Goal: Task Accomplishment & Management: Complete application form

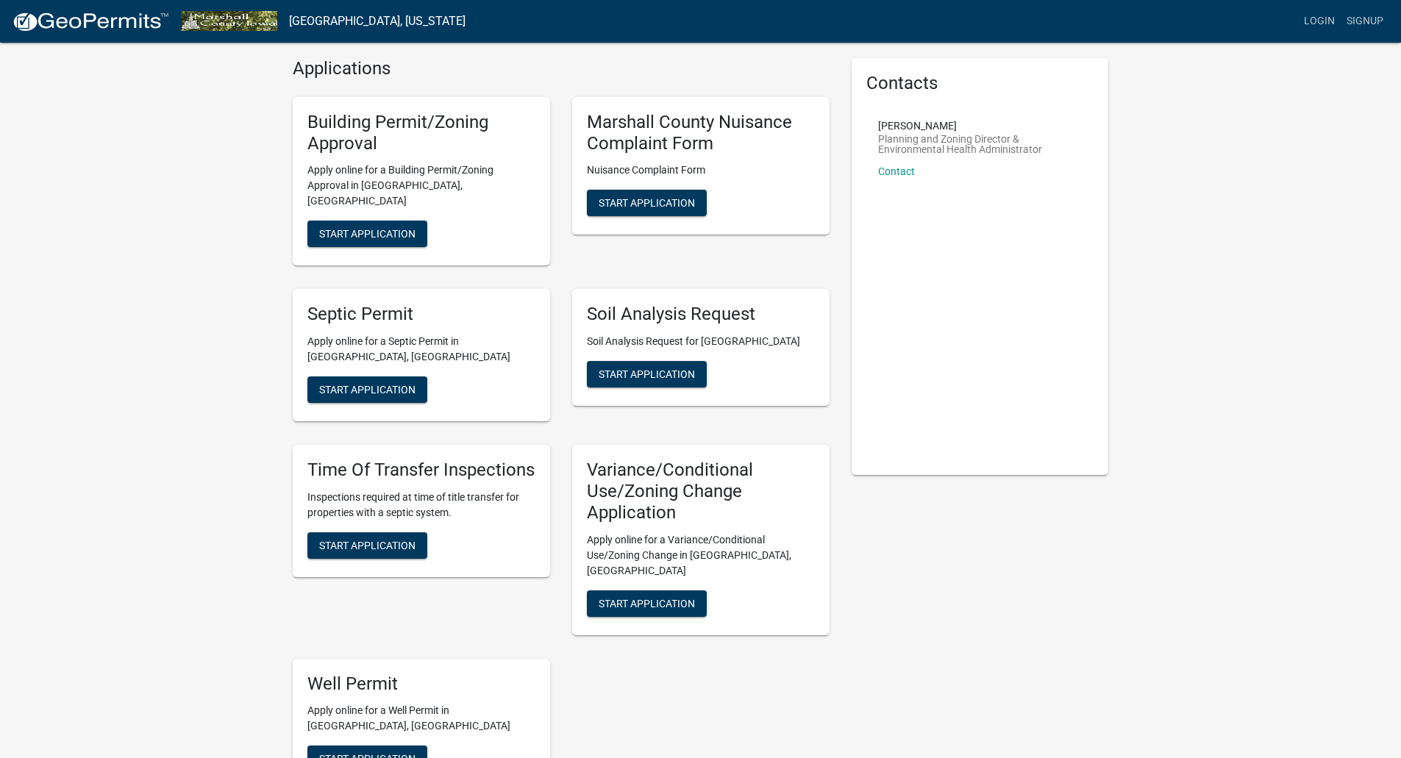
scroll to position [74, 0]
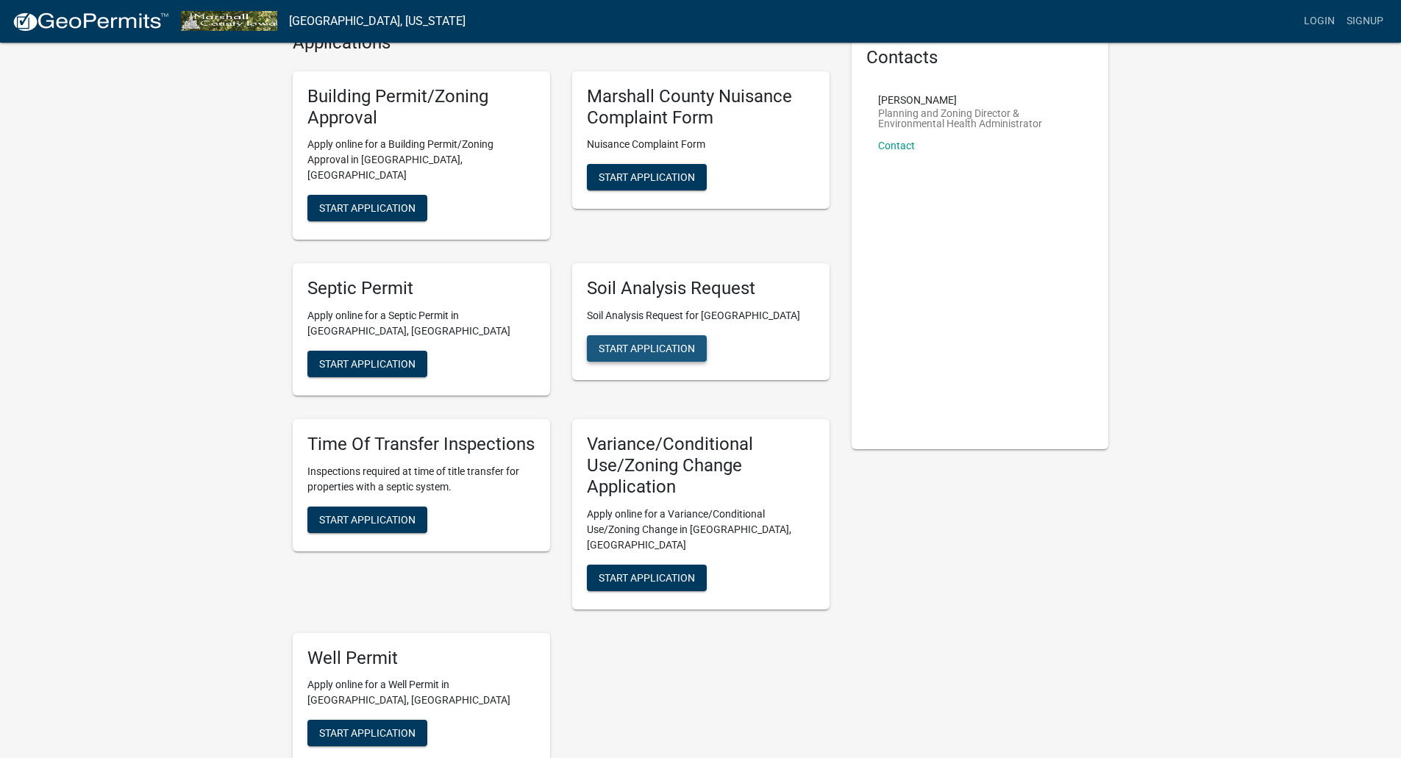
click at [665, 343] on span "Start Application" at bounding box center [647, 349] width 96 height 12
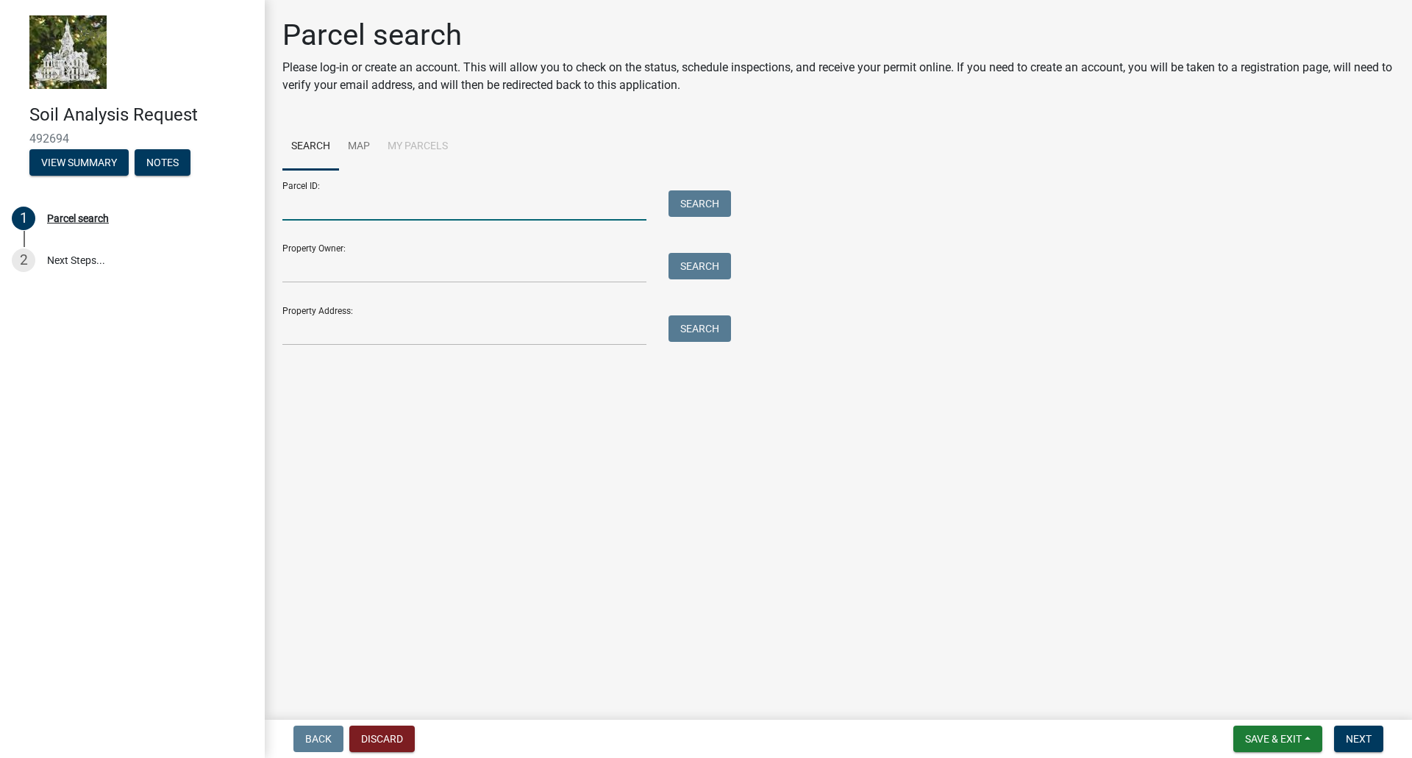
click at [346, 218] on input "Parcel ID:" at bounding box center [464, 206] width 364 height 30
click at [361, 142] on link "Map" at bounding box center [359, 147] width 40 height 47
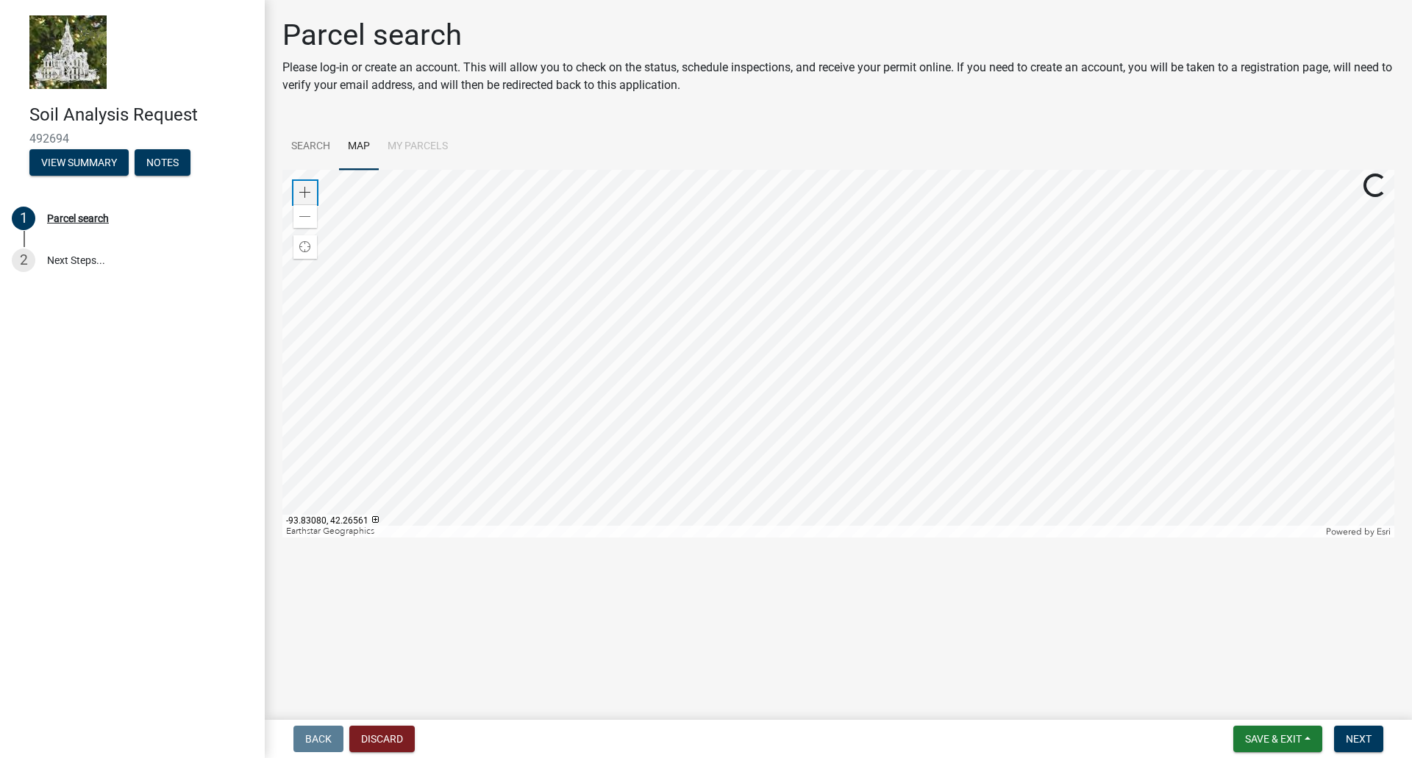
click at [306, 194] on span at bounding box center [305, 193] width 12 height 12
click at [1017, 470] on div at bounding box center [838, 354] width 1112 height 368
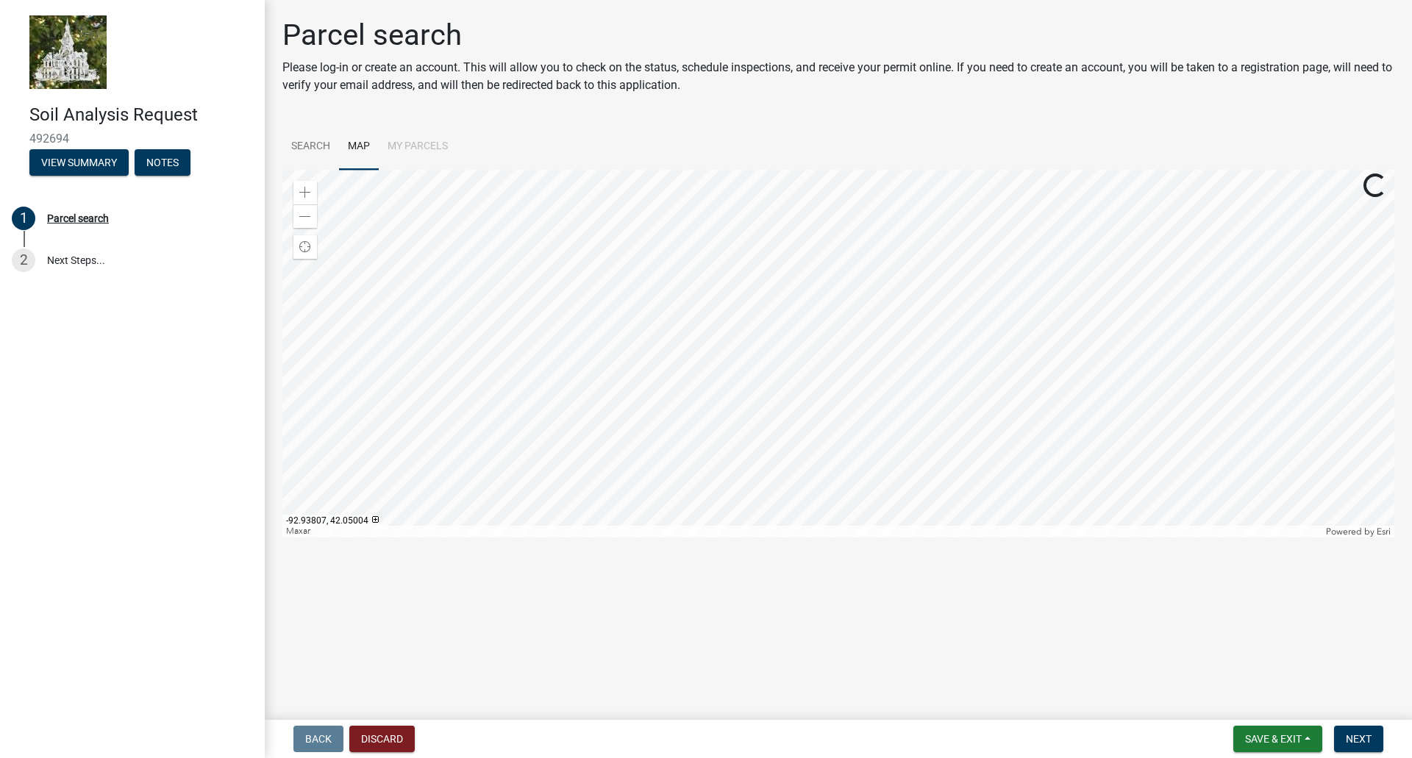
click at [825, 381] on div at bounding box center [838, 354] width 1112 height 368
click at [308, 196] on span at bounding box center [305, 193] width 12 height 12
click at [1353, 393] on div at bounding box center [838, 354] width 1112 height 368
click at [1008, 491] on div at bounding box center [838, 354] width 1112 height 368
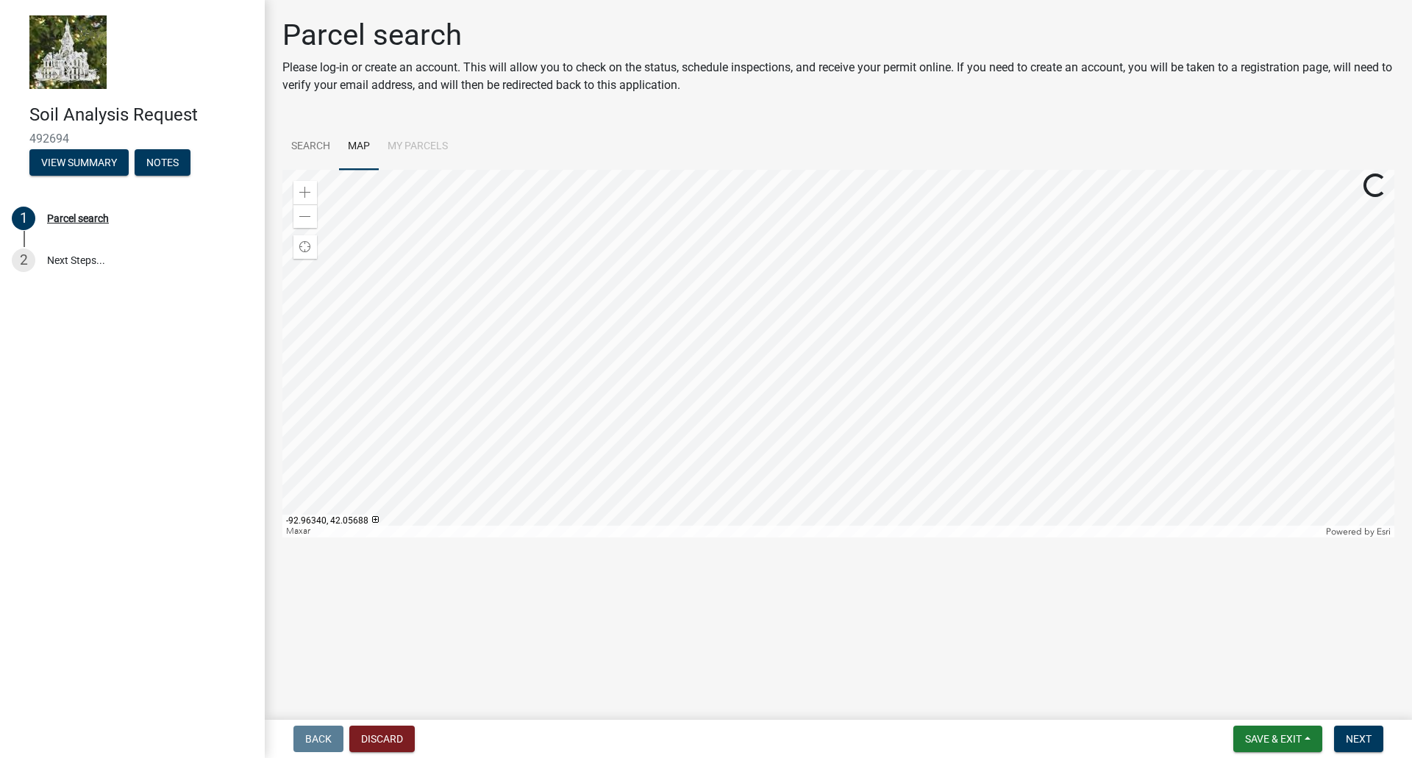
click at [624, 179] on div at bounding box center [838, 354] width 1112 height 368
click at [774, 498] on div at bounding box center [838, 354] width 1112 height 368
click at [689, 538] on div at bounding box center [838, 354] width 1112 height 368
click at [724, 538] on div at bounding box center [838, 354] width 1112 height 368
click at [865, 508] on div at bounding box center [838, 354] width 1112 height 368
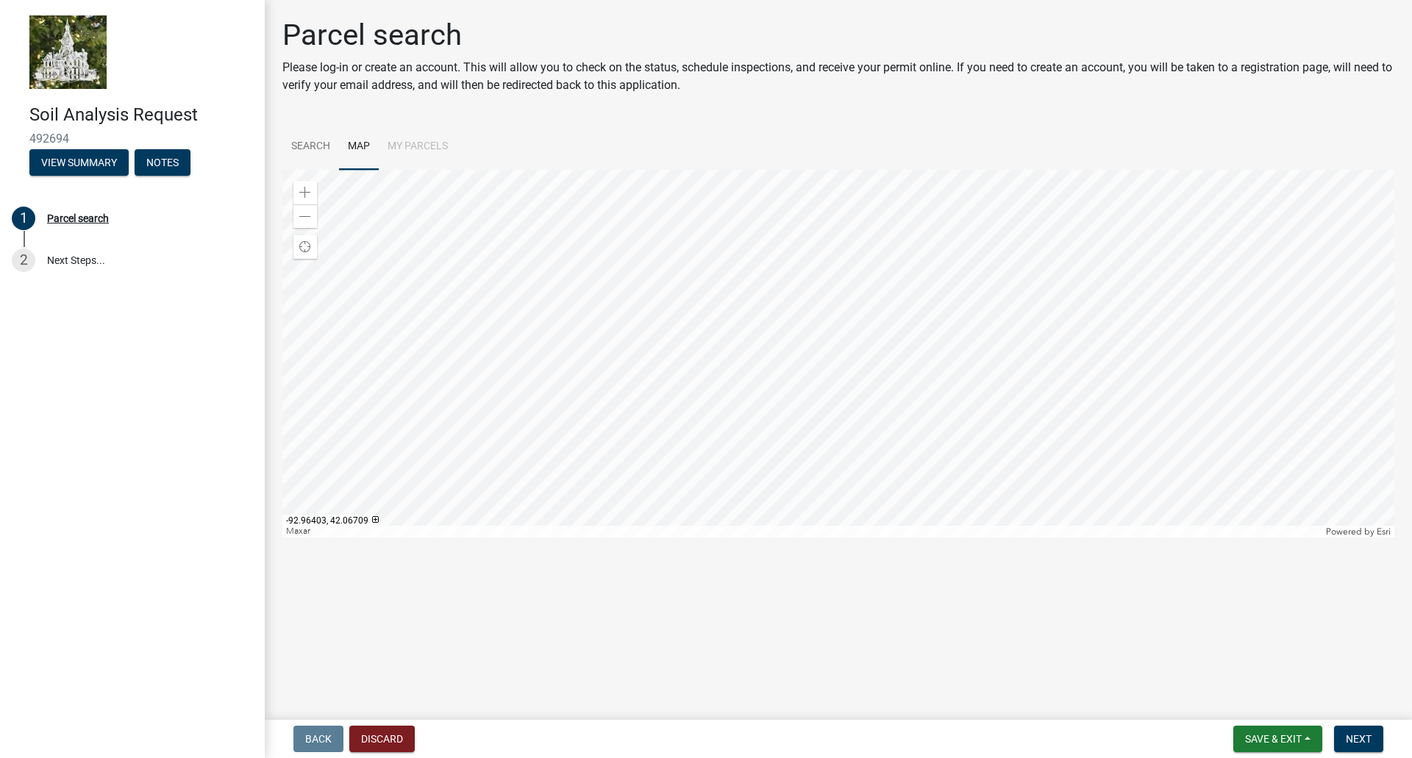
click at [546, 178] on div at bounding box center [838, 354] width 1112 height 368
click at [307, 213] on span at bounding box center [305, 217] width 12 height 12
click at [605, 188] on div at bounding box center [838, 354] width 1112 height 368
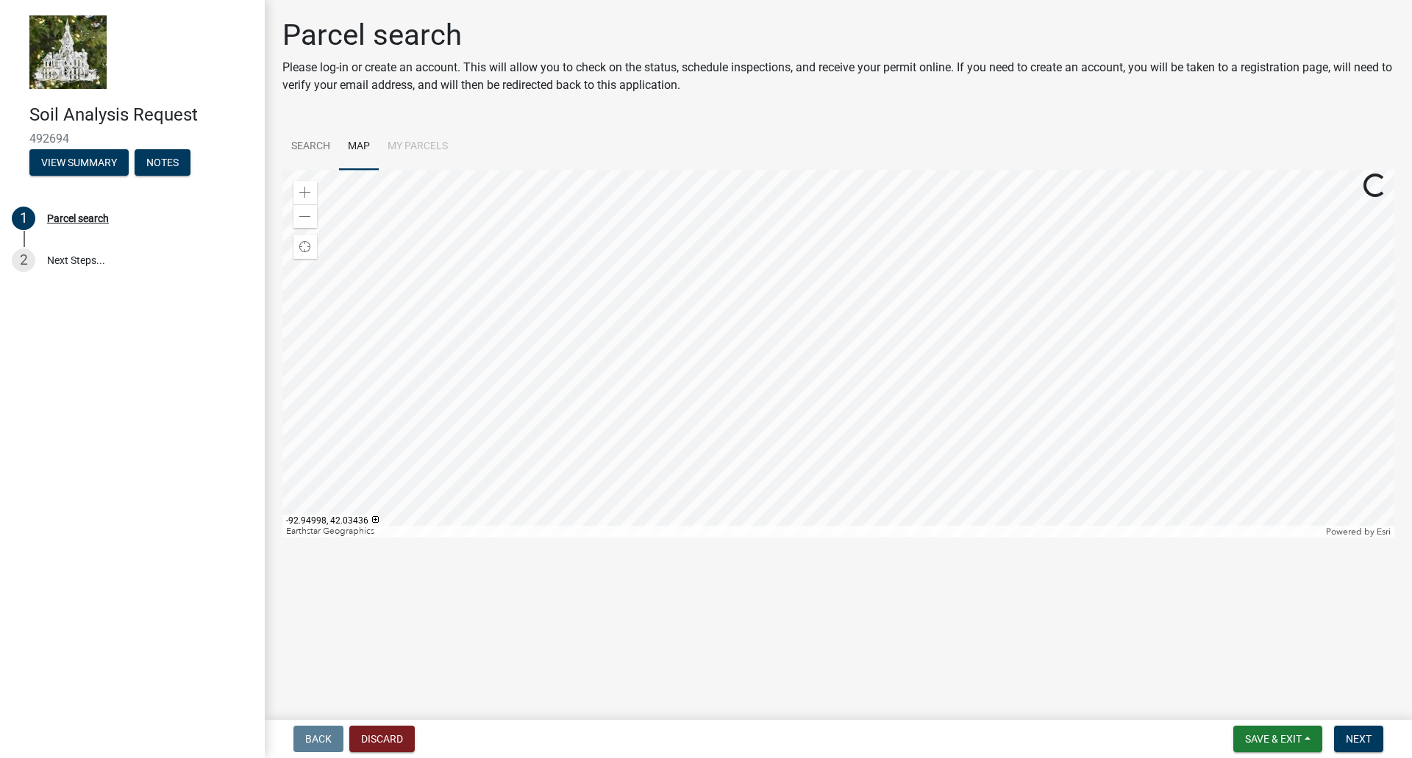
click at [621, 487] on div at bounding box center [838, 354] width 1112 height 368
click at [309, 191] on span at bounding box center [305, 193] width 12 height 12
click at [308, 190] on span at bounding box center [305, 193] width 12 height 12
click at [739, 538] on div at bounding box center [838, 354] width 1112 height 368
click at [312, 196] on div "Zoom in" at bounding box center [305, 193] width 24 height 24
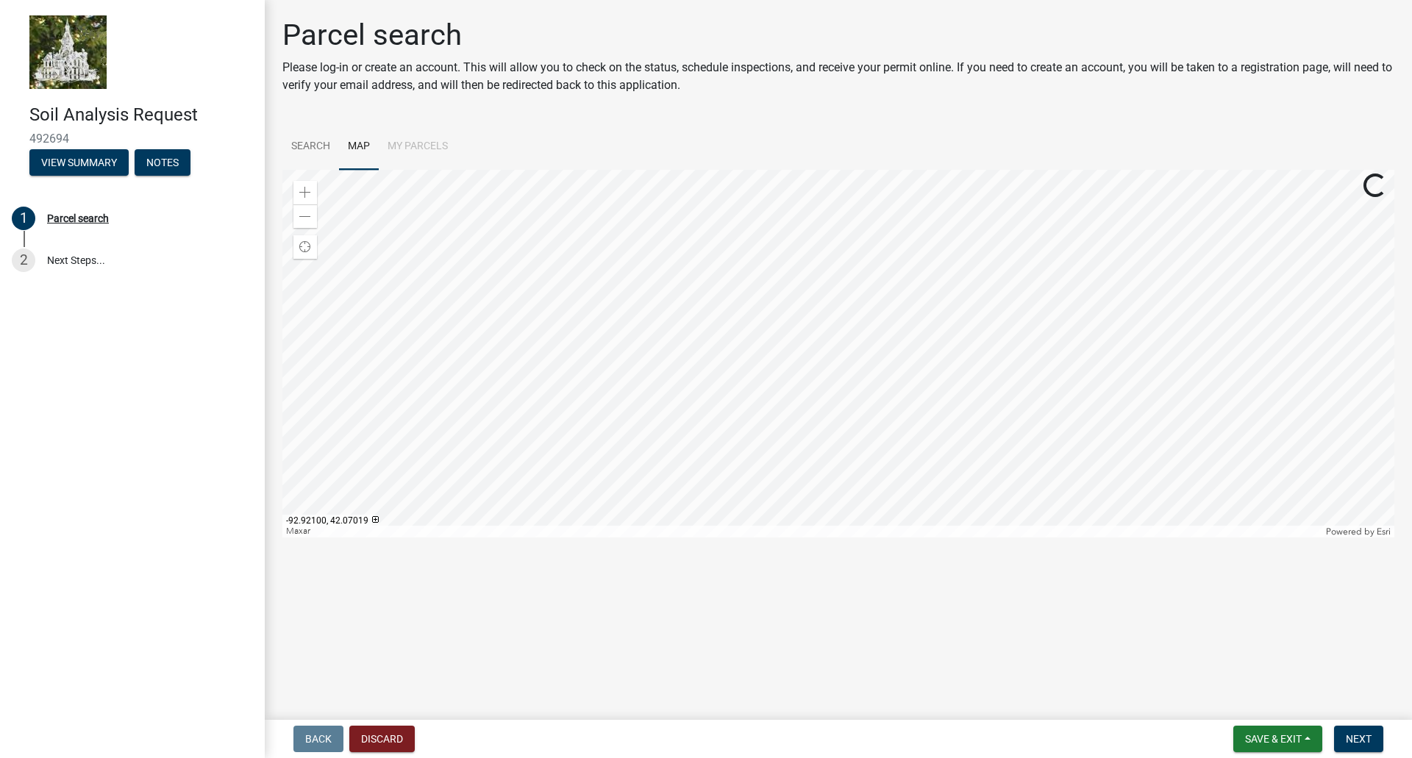
click at [719, 519] on div at bounding box center [838, 354] width 1112 height 368
click at [582, 389] on div at bounding box center [838, 354] width 1112 height 368
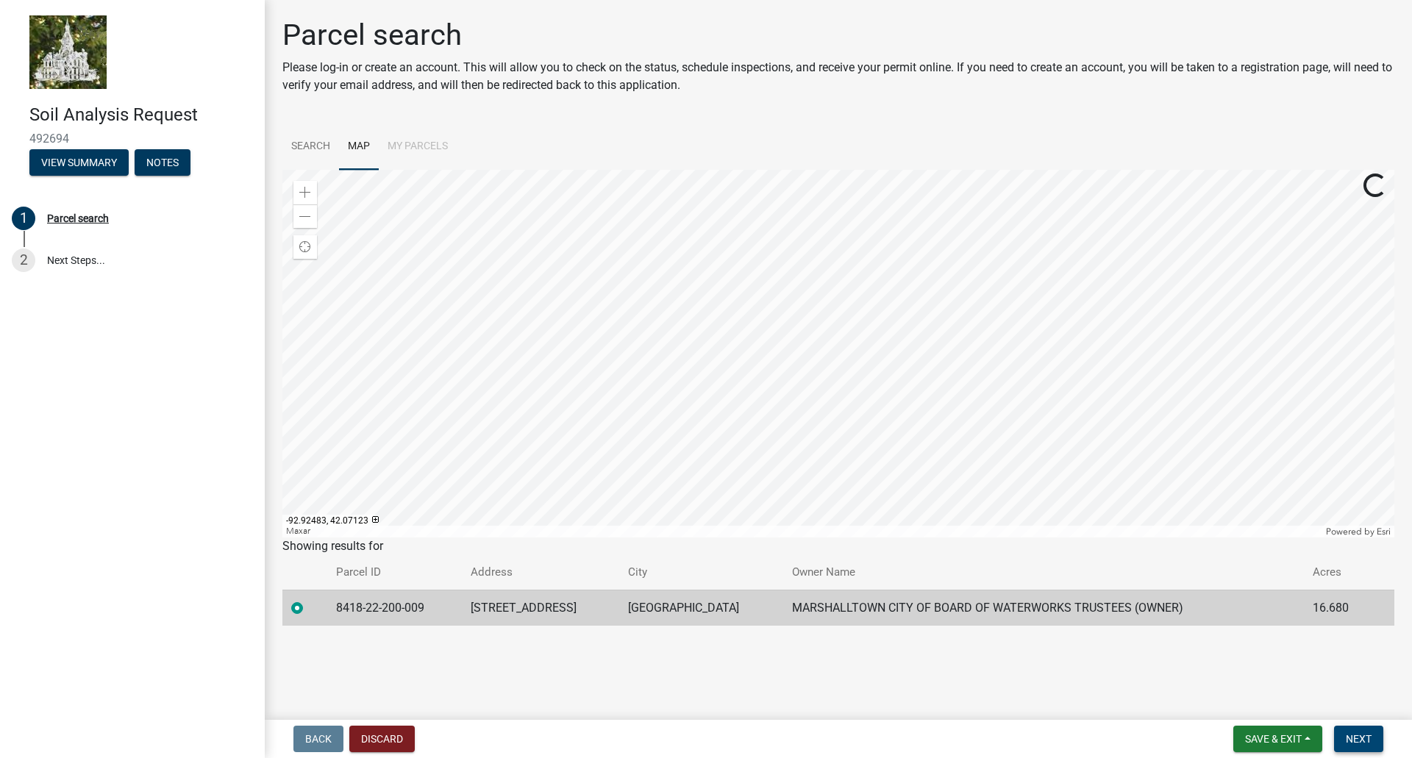
click at [1357, 736] on span "Next" at bounding box center [1359, 739] width 26 height 12
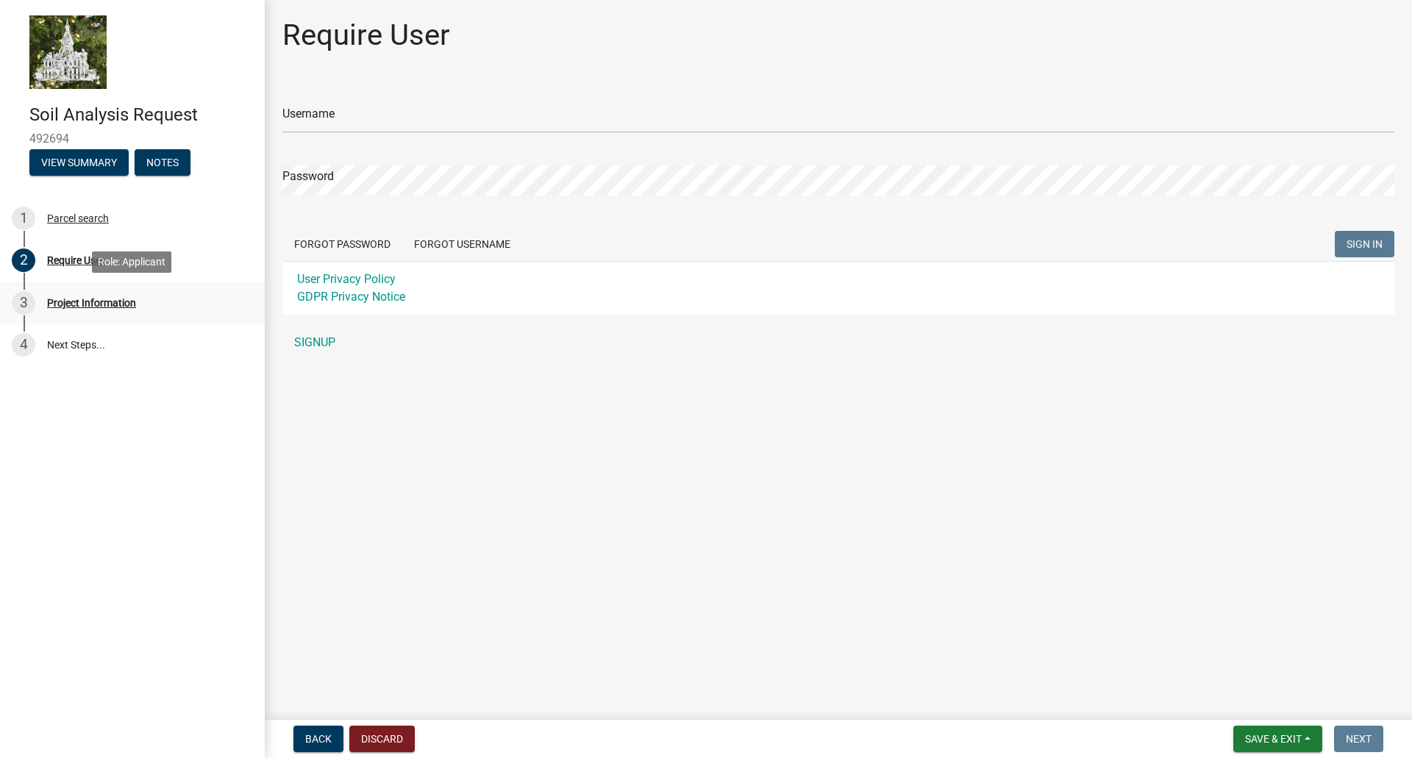
click at [95, 304] on div "Project Information" at bounding box center [91, 303] width 89 height 10
click at [57, 345] on link "4 Next Steps..." at bounding box center [132, 345] width 265 height 43
click at [78, 161] on button "View Summary" at bounding box center [78, 162] width 99 height 26
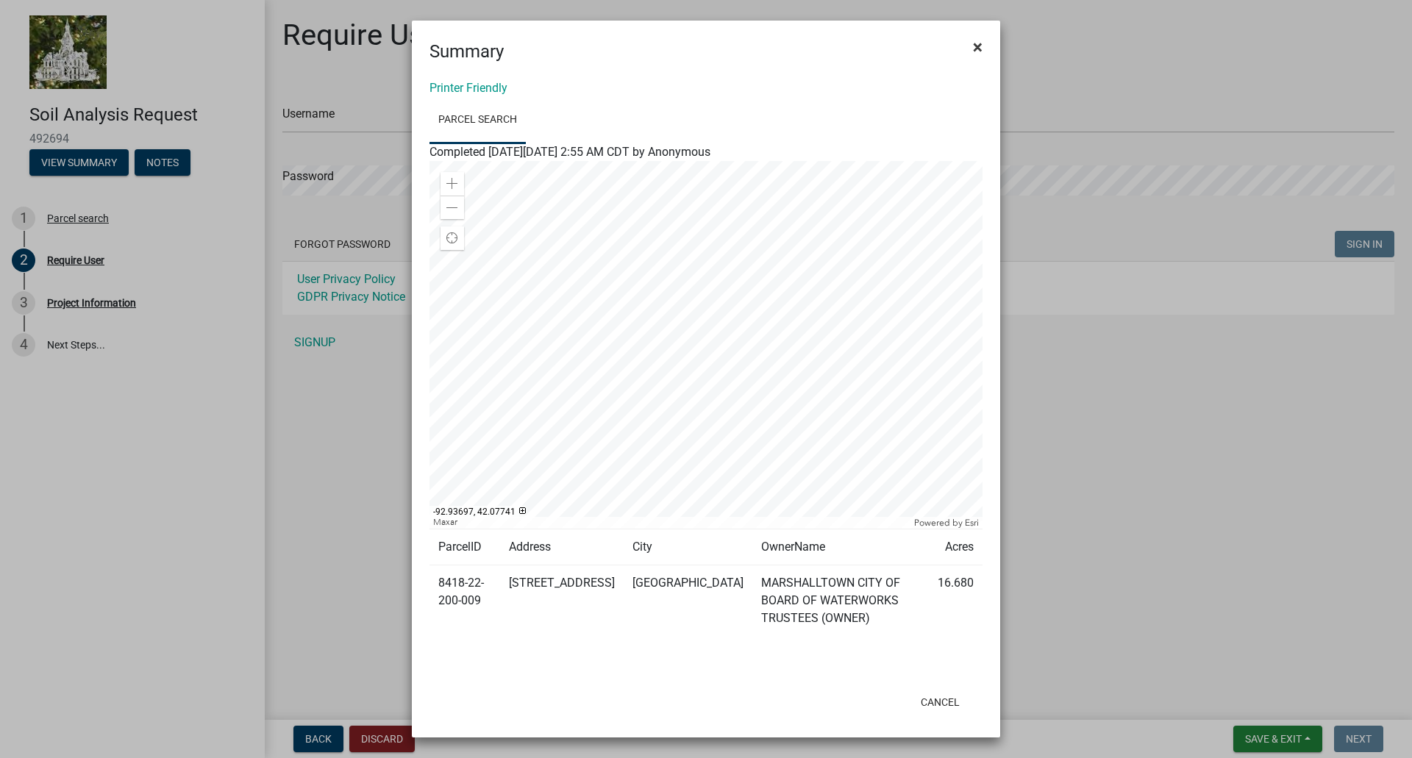
click at [982, 41] on span "×" at bounding box center [978, 47] width 10 height 21
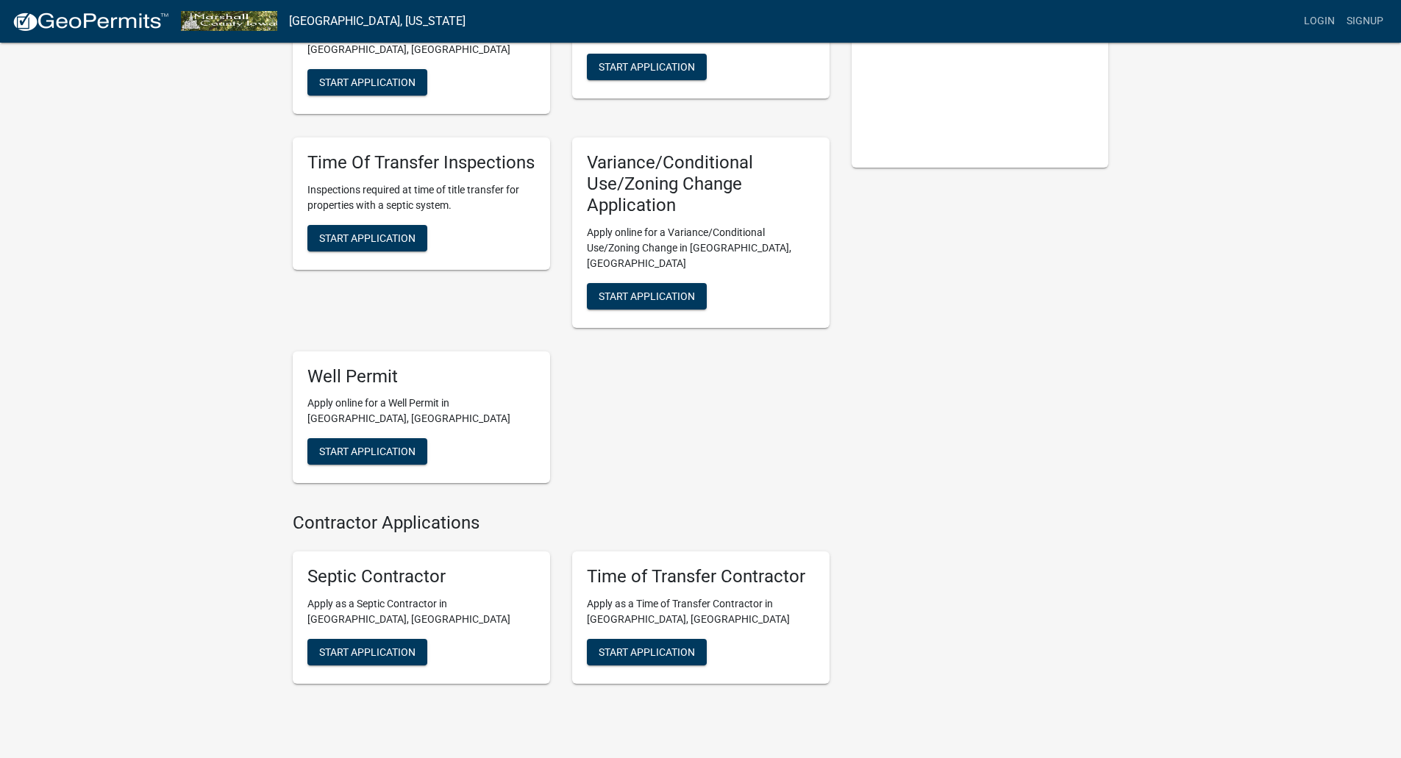
scroll to position [368, 0]
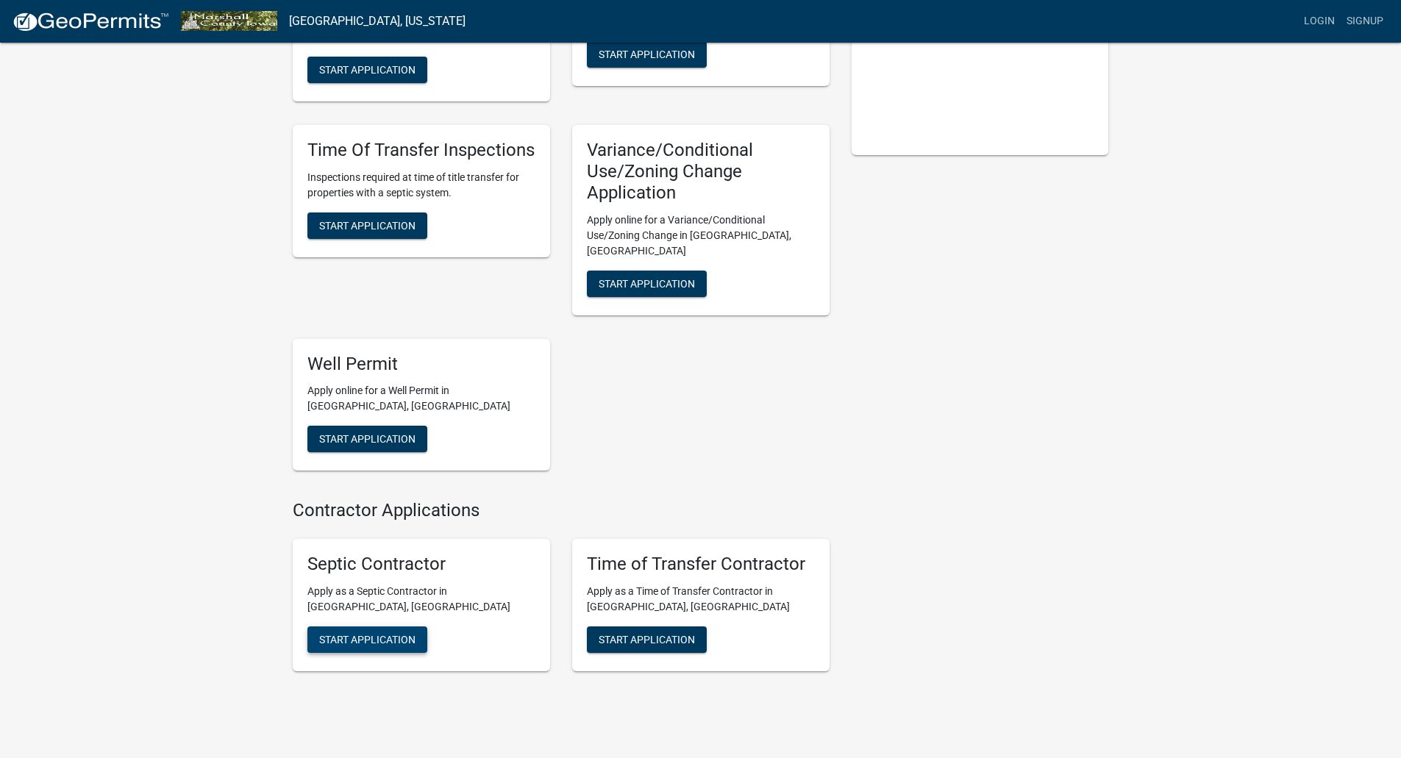
click at [373, 633] on span "Start Application" at bounding box center [367, 639] width 96 height 12
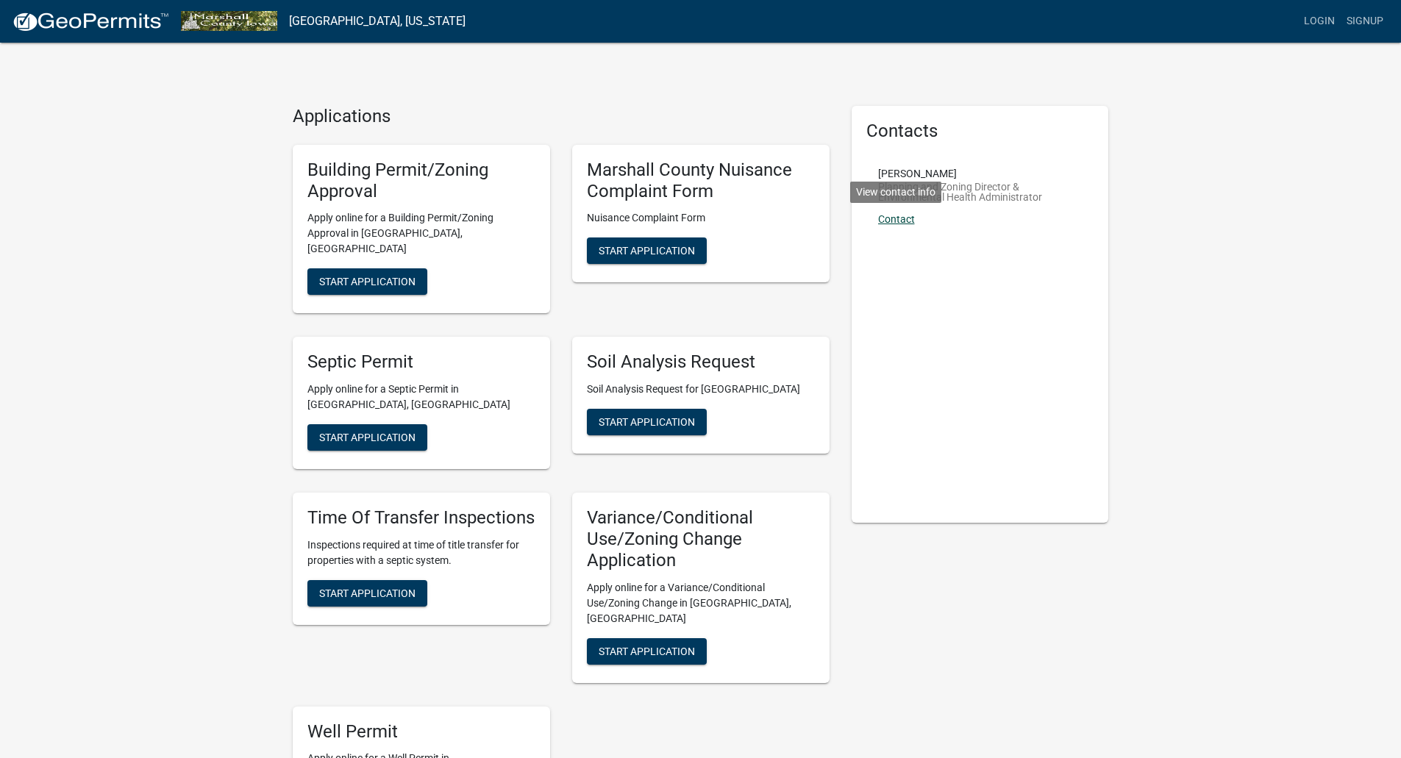
click at [894, 221] on link "Contact" at bounding box center [896, 219] width 37 height 12
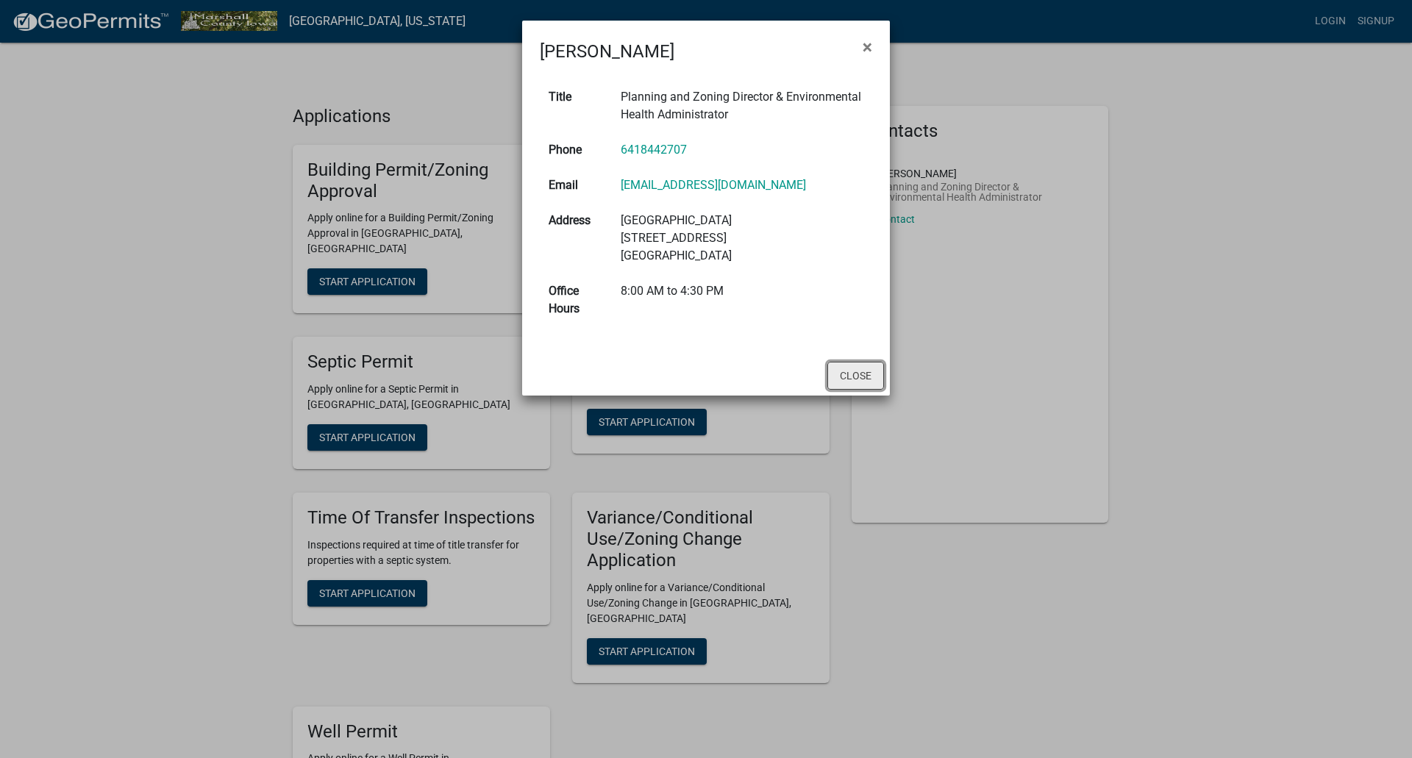
click at [864, 374] on button "Close" at bounding box center [856, 376] width 57 height 28
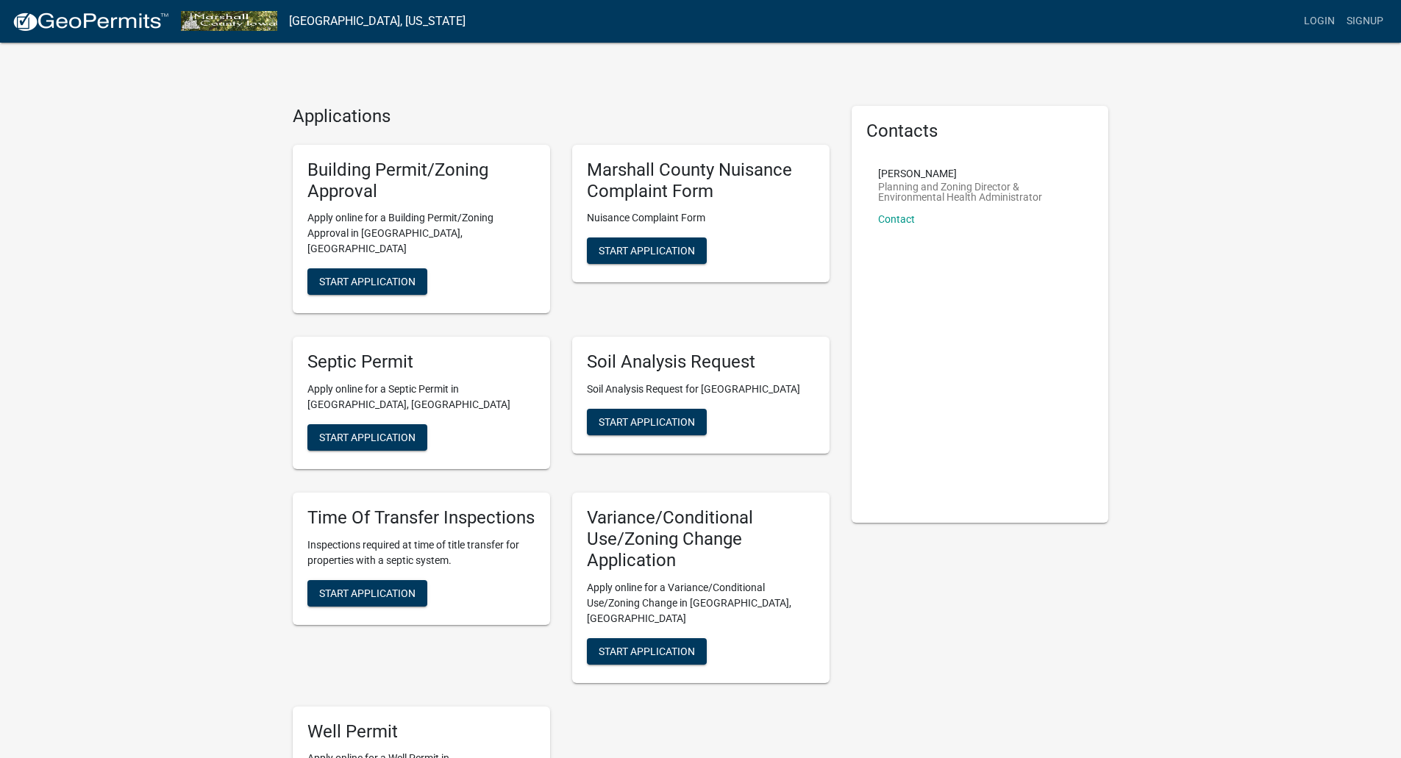
click at [1100, 260] on div "Contacts Tyler Kelley Planning and Zoning Director & Environmental Health Admin…" at bounding box center [980, 314] width 257 height 417
click at [106, 19] on img at bounding box center [90, 22] width 157 height 22
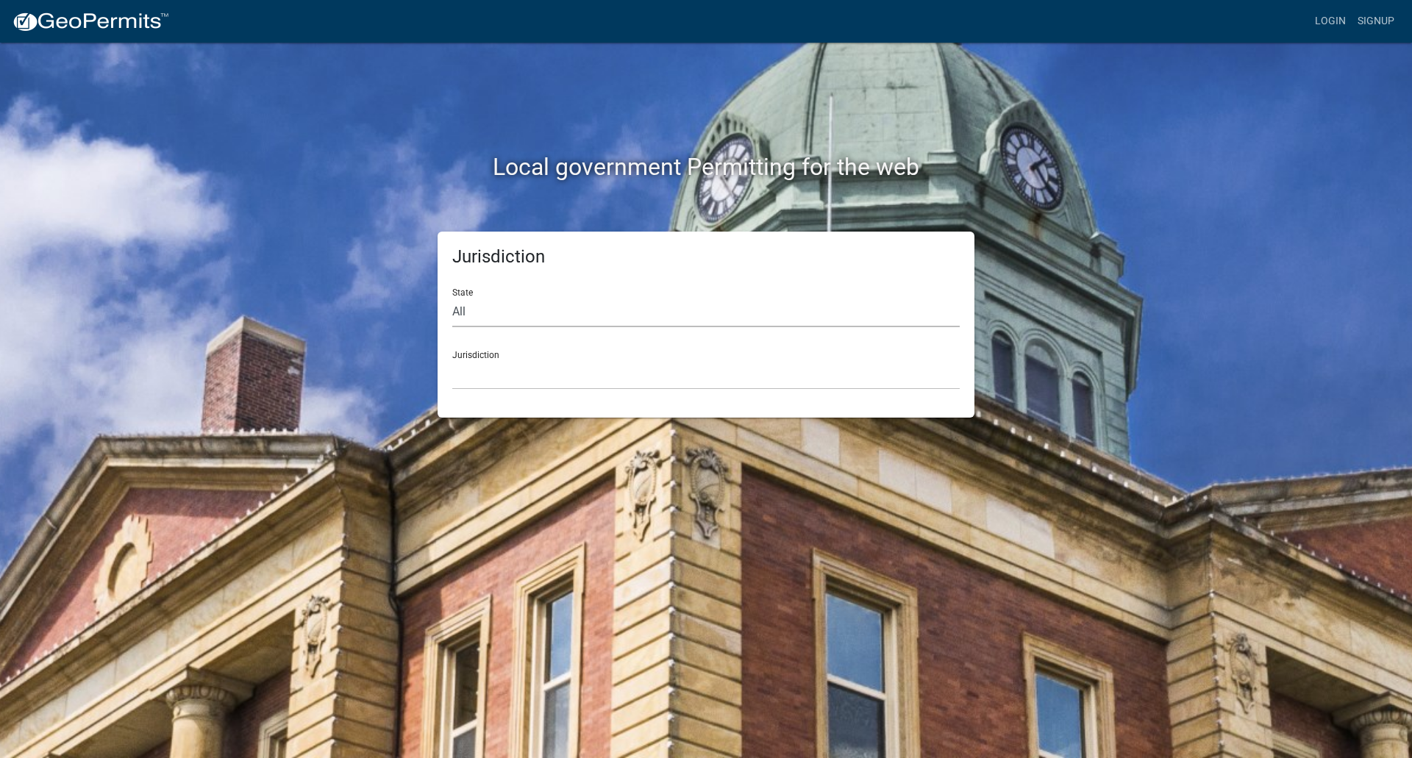
click at [456, 311] on select "All [US_STATE] [US_STATE] [US_STATE] [US_STATE] [US_STATE] [US_STATE] [US_STATE…" at bounding box center [706, 312] width 508 height 30
select select "[US_STATE]"
click at [452, 297] on select "All [US_STATE] [US_STATE] [US_STATE] [US_STATE] [US_STATE] [US_STATE] [US_STATE…" at bounding box center [706, 312] width 508 height 30
click at [478, 369] on select "[GEOGRAPHIC_DATA], [US_STATE] [GEOGRAPHIC_DATA], [US_STATE] [GEOGRAPHIC_DATA], …" at bounding box center [706, 375] width 508 height 30
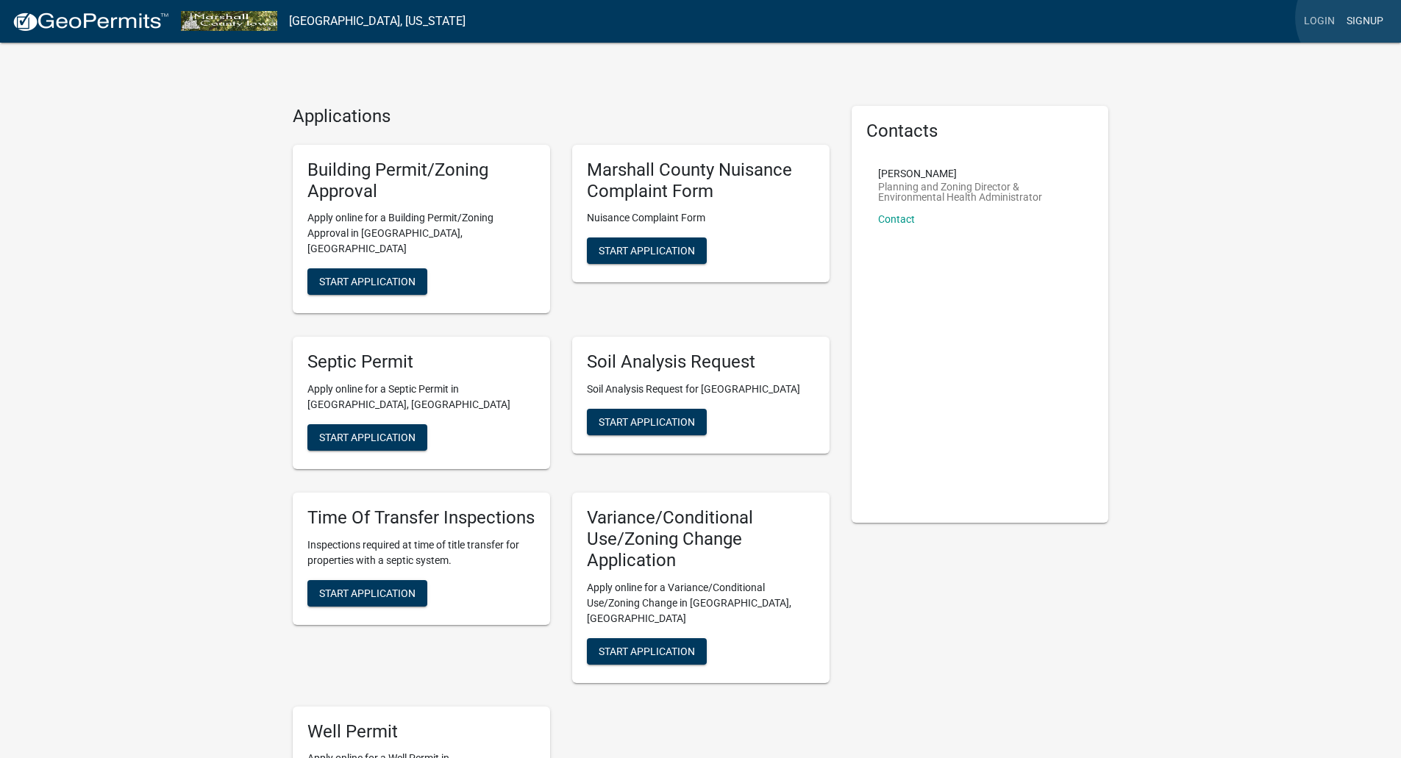
click at [1356, 18] on link "Signup" at bounding box center [1365, 21] width 49 height 28
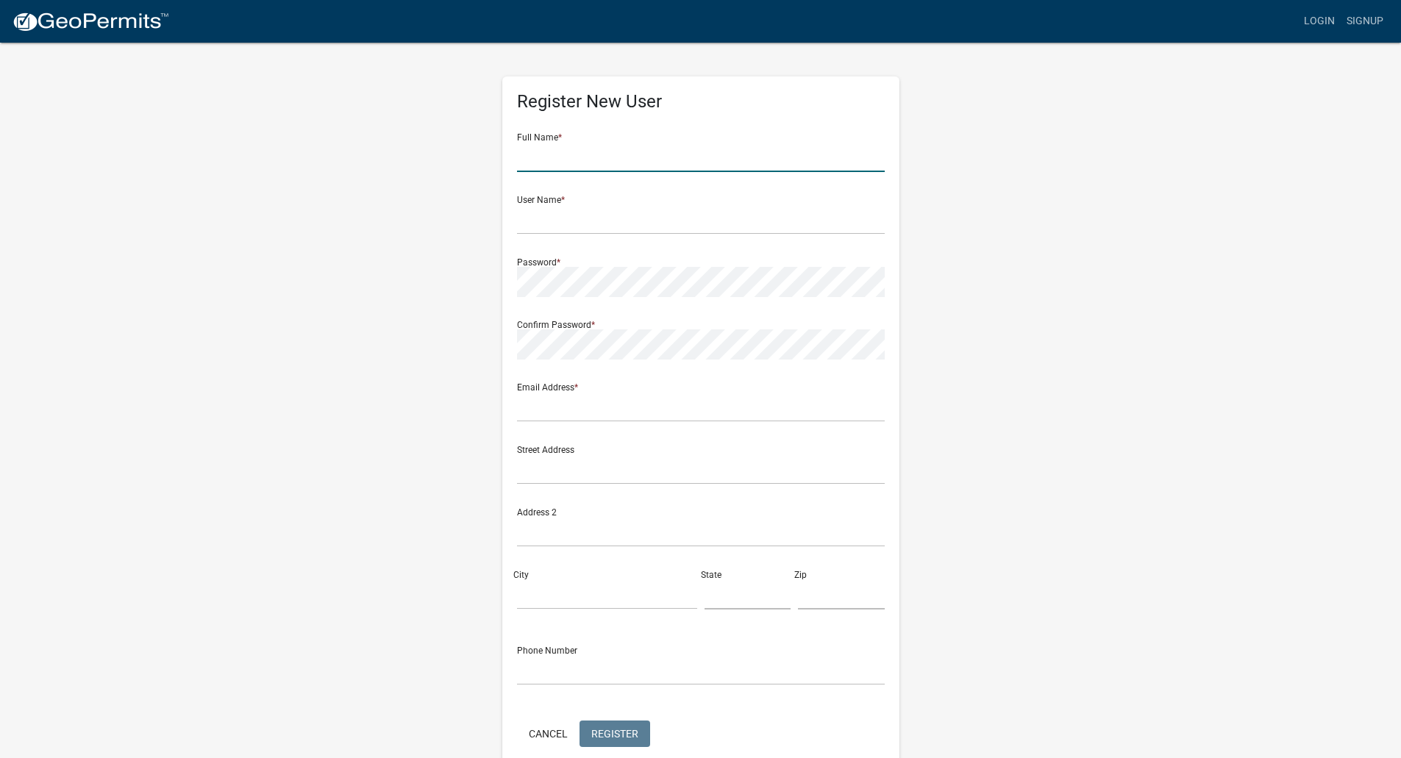
click at [639, 155] on input "text" at bounding box center [701, 157] width 368 height 30
click at [638, 167] on input "text" at bounding box center [701, 157] width 368 height 30
click at [783, 156] on input "text" at bounding box center [701, 157] width 368 height 30
click at [783, 162] on input "Adam" at bounding box center [701, 157] width 368 height 30
type input "Adam A. Smith"
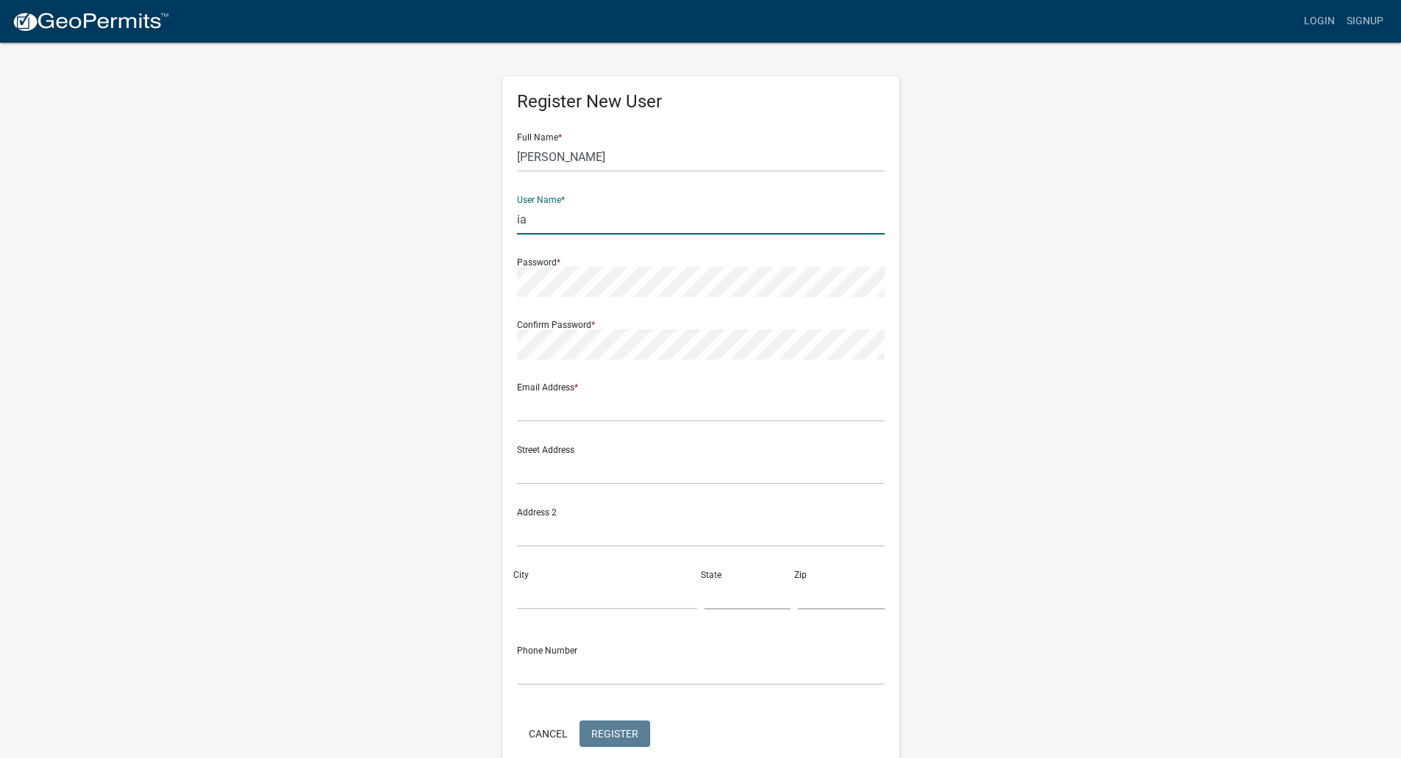
type input "i"
type input "[PERSON_NAME].[PERSON_NAME]"
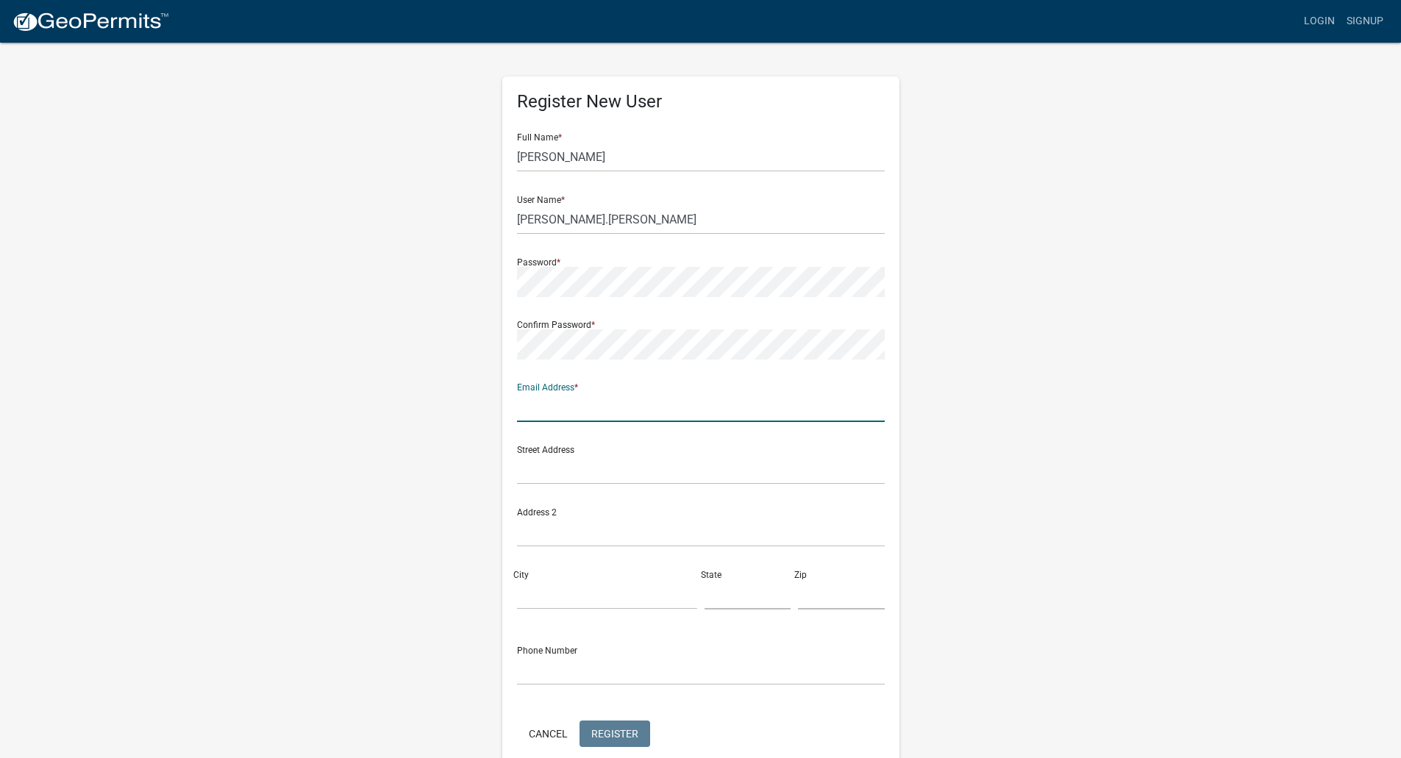
click at [661, 409] on input "text" at bounding box center [701, 407] width 368 height 30
type input "Adam.Alonzo.Smith@hdrinc.com"
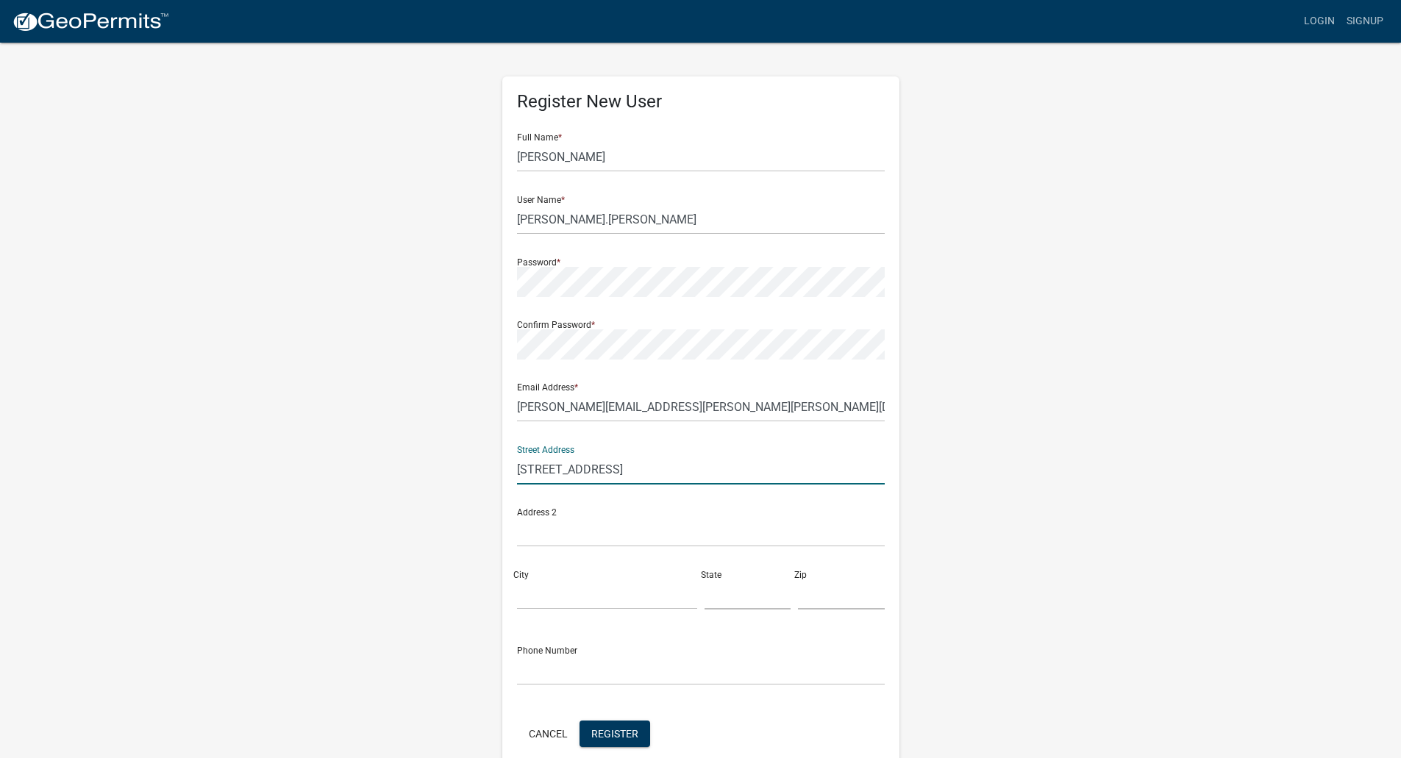
type input "300 East Locust St Suite 210"
type input "Des Moines"
type input "IA"
type input "50309"
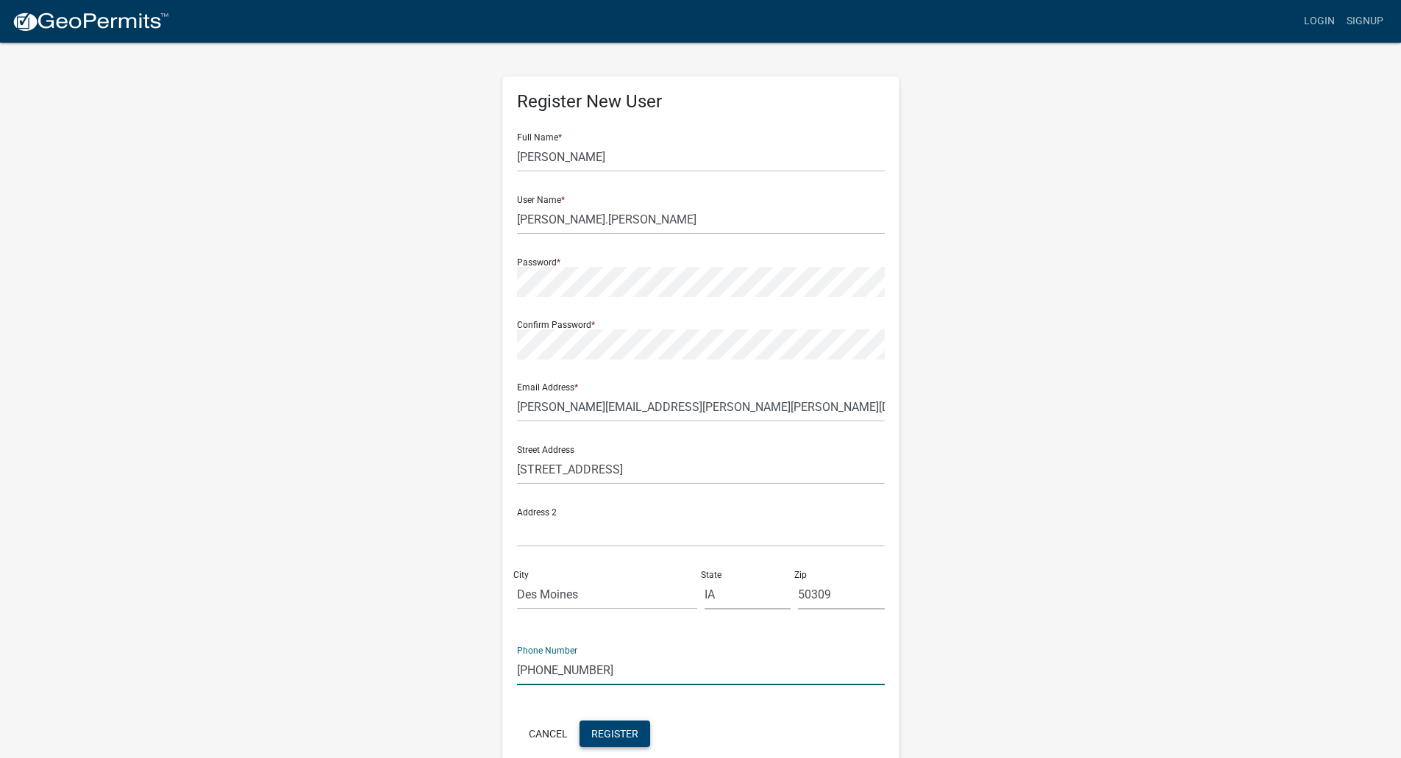
type input "515-280-4962"
click at [622, 742] on button "Register" at bounding box center [615, 734] width 71 height 26
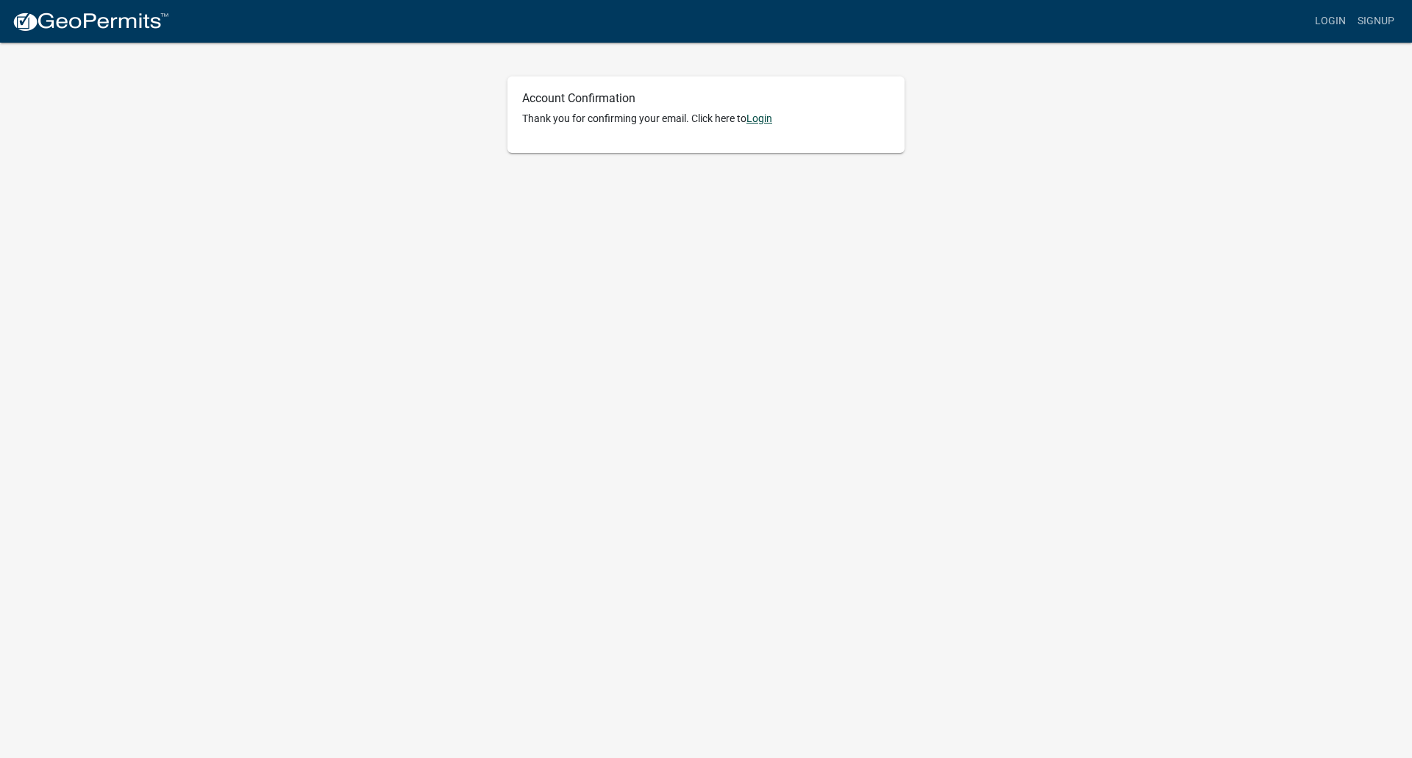
click at [764, 118] on link "Login" at bounding box center [760, 119] width 26 height 12
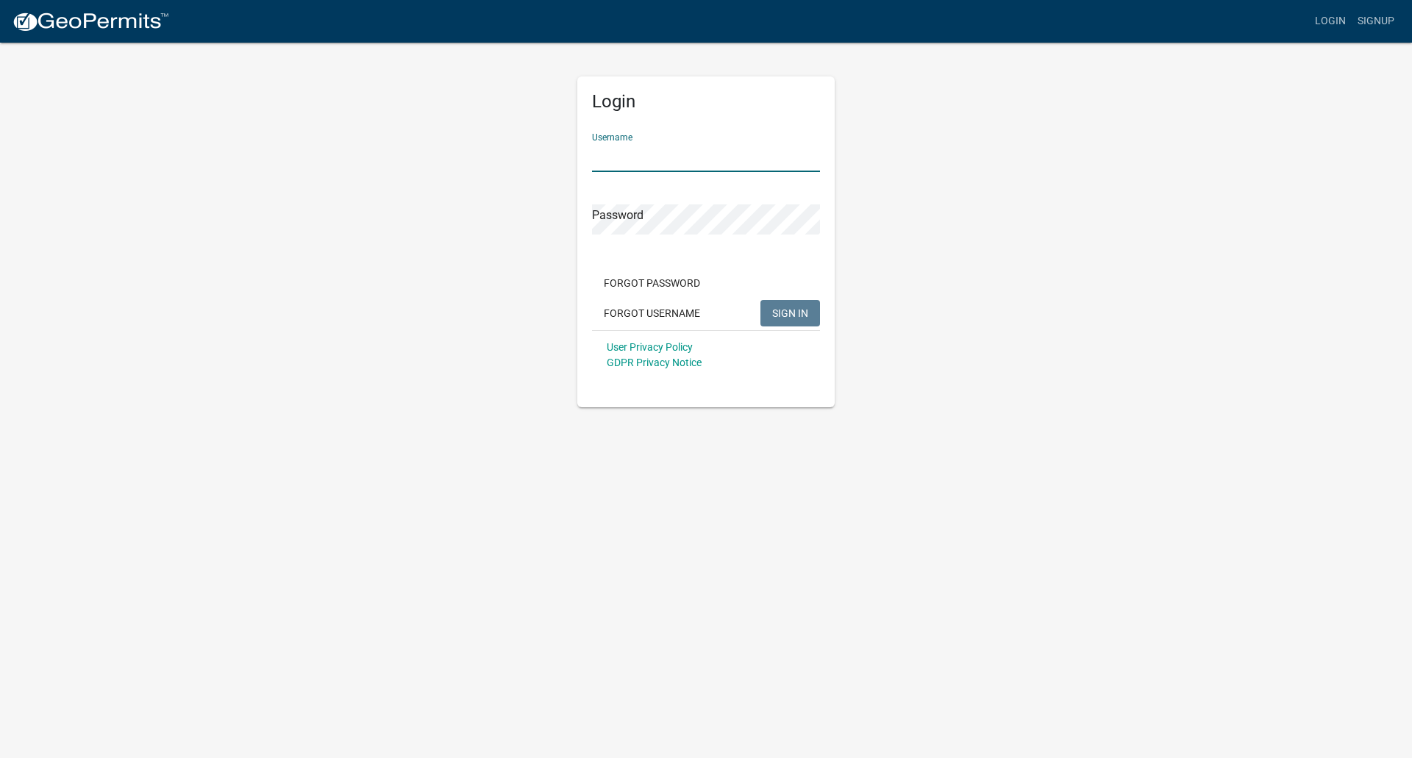
click at [649, 158] on input "Username" at bounding box center [706, 157] width 228 height 30
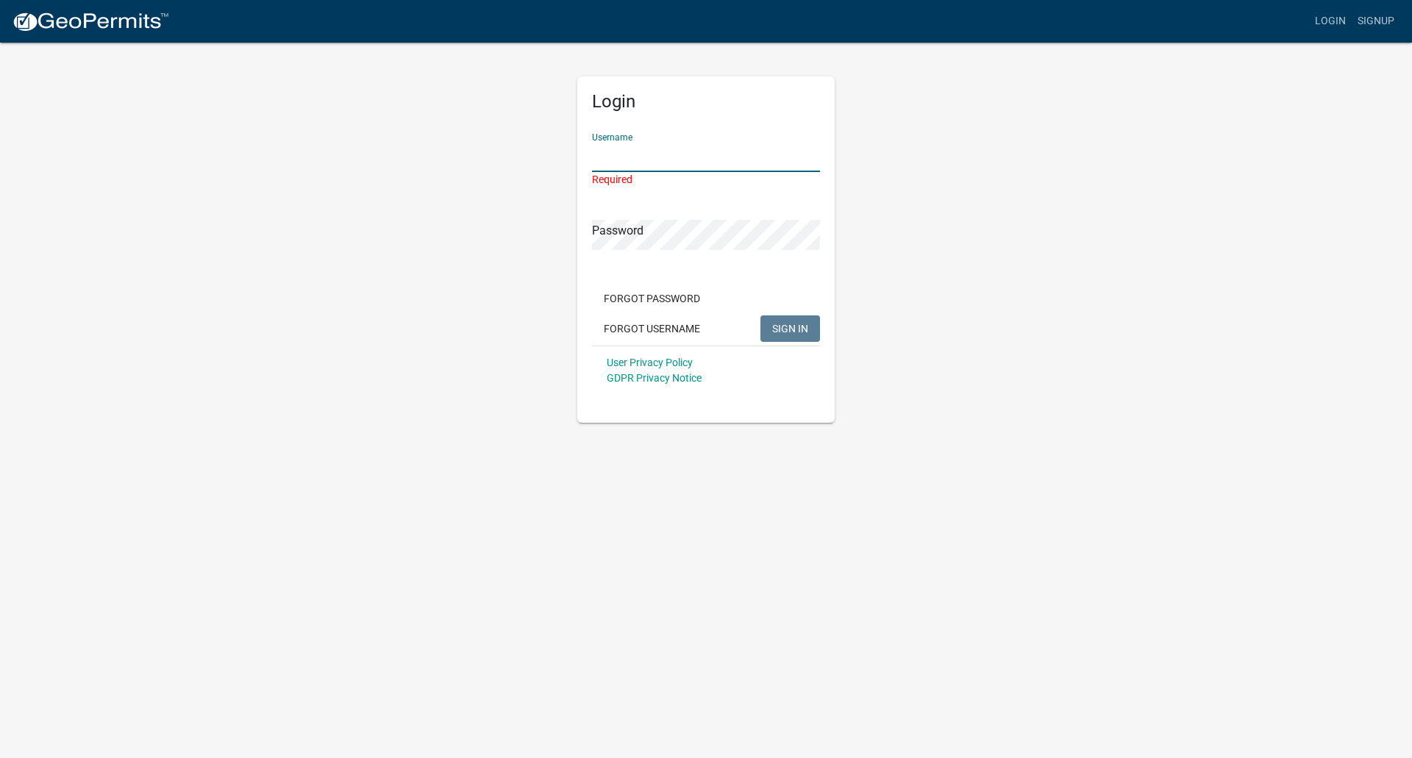
type input "[PERSON_NAME].[PERSON_NAME]"
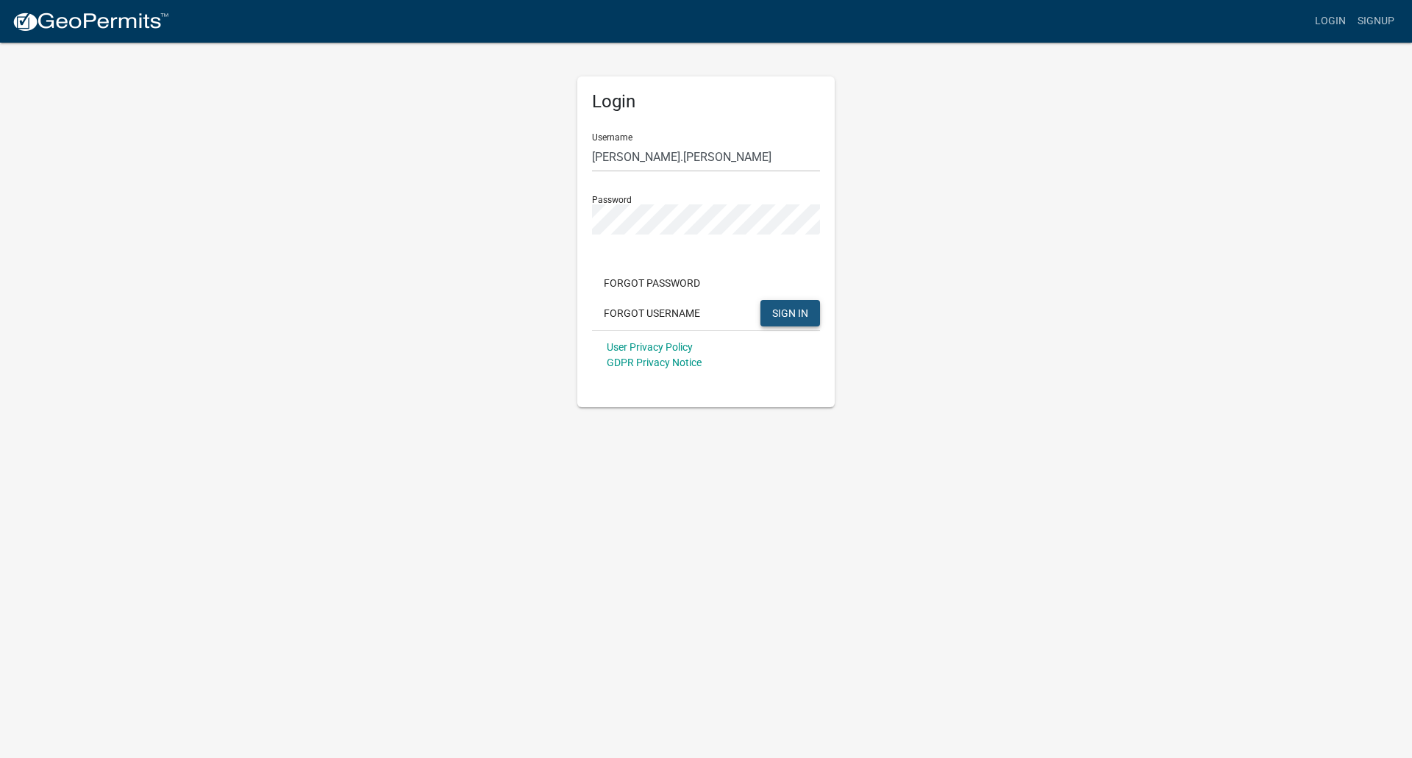
click at [784, 315] on span "SIGN IN" at bounding box center [790, 313] width 36 height 12
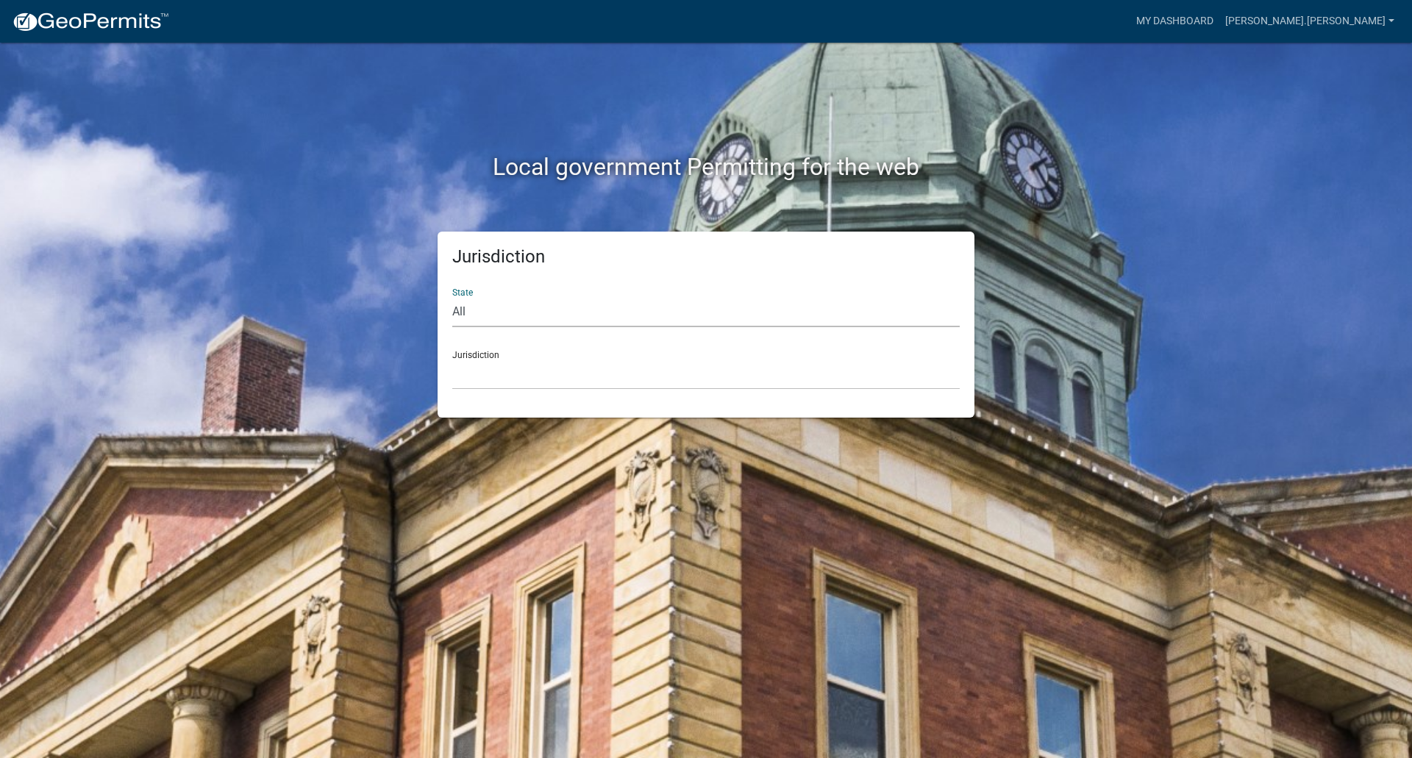
click at [482, 310] on select "All [US_STATE] [US_STATE] [US_STATE] [US_STATE] [US_STATE] [US_STATE] [US_STATE…" at bounding box center [706, 312] width 508 height 30
select select "[US_STATE]"
click at [452, 297] on select "All [US_STATE] [US_STATE] [US_STATE] [US_STATE] [US_STATE] [US_STATE] [US_STATE…" at bounding box center [706, 312] width 508 height 30
click at [483, 370] on select "[GEOGRAPHIC_DATA], [US_STATE] [GEOGRAPHIC_DATA], [US_STATE] [GEOGRAPHIC_DATA], …" at bounding box center [706, 375] width 508 height 30
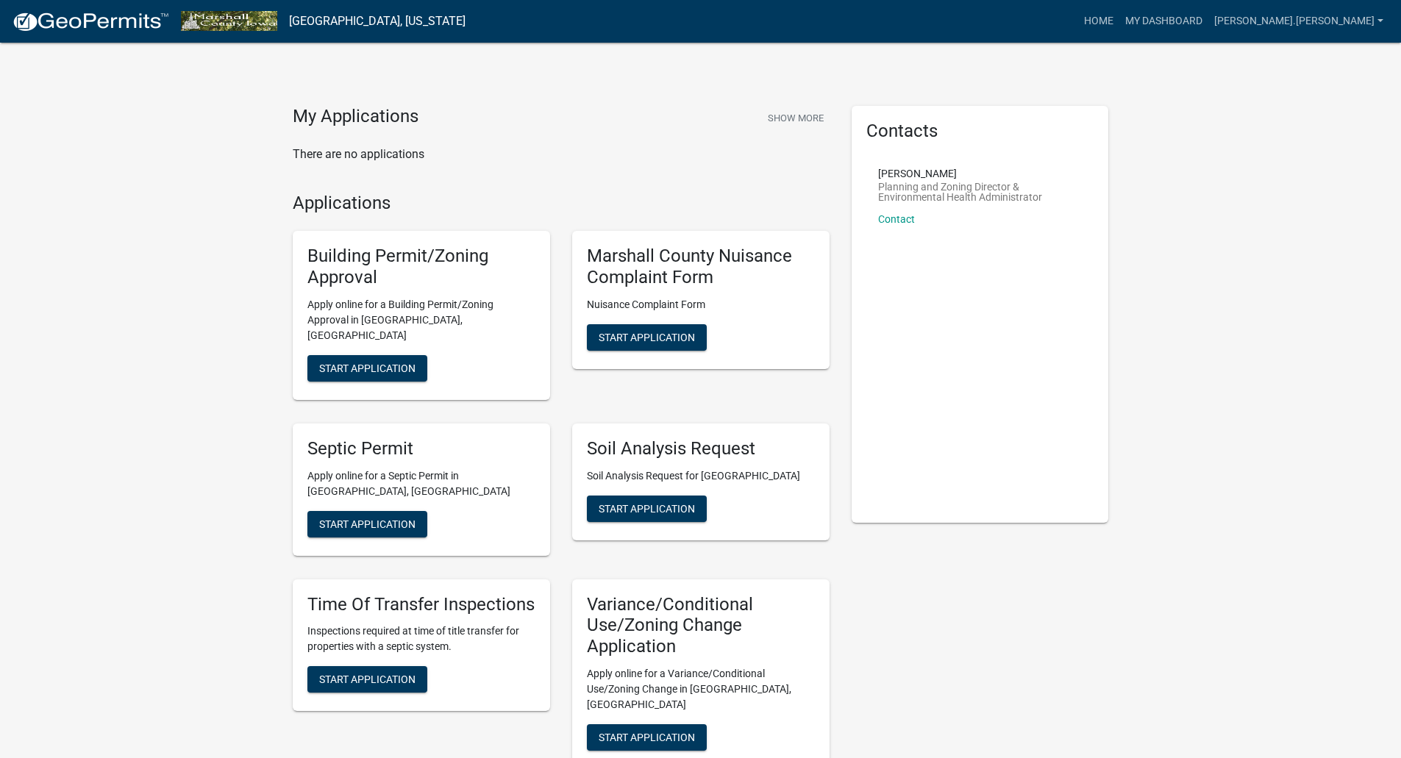
scroll to position [74, 0]
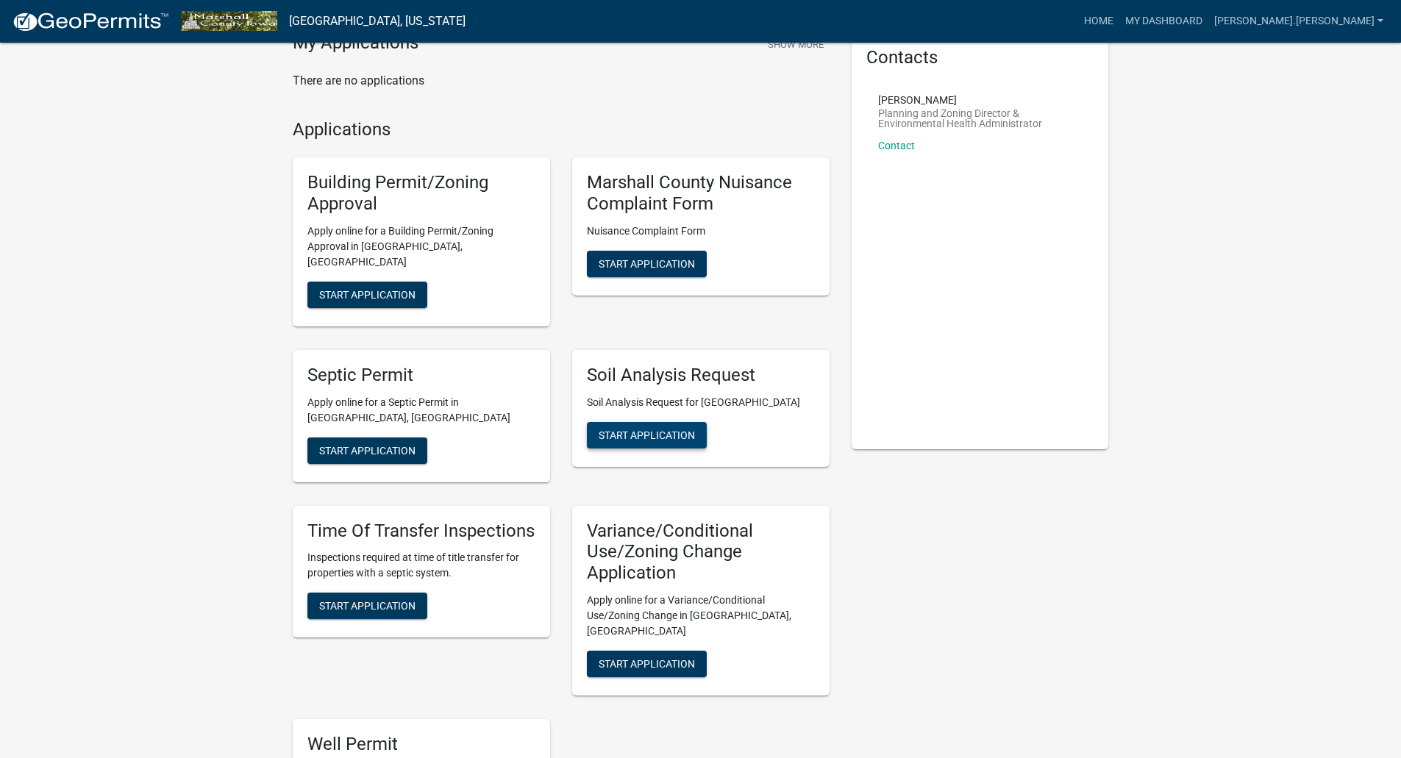
click at [625, 429] on span "Start Application" at bounding box center [647, 435] width 96 height 12
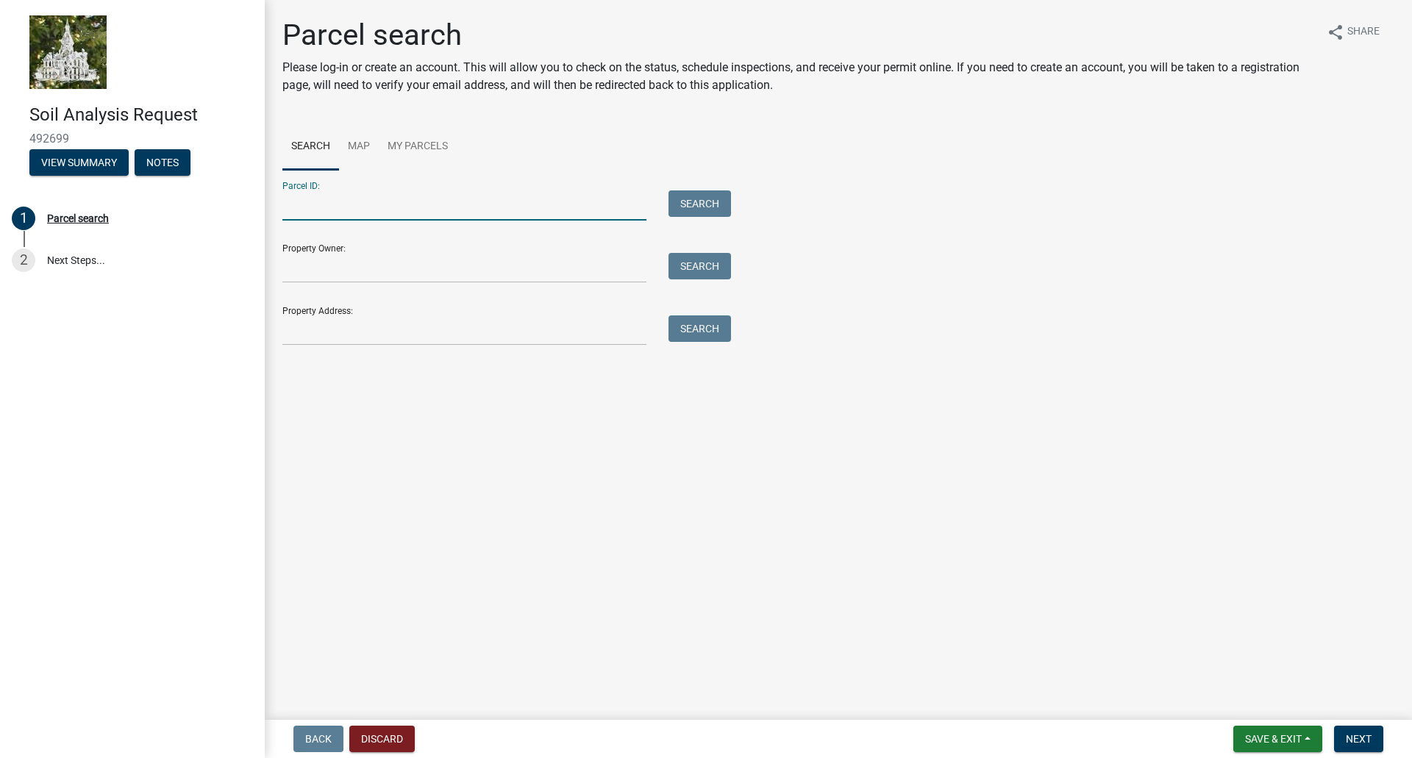
click at [318, 205] on input "Parcel ID:" at bounding box center [464, 206] width 364 height 30
click at [365, 150] on link "Map" at bounding box center [359, 147] width 40 height 47
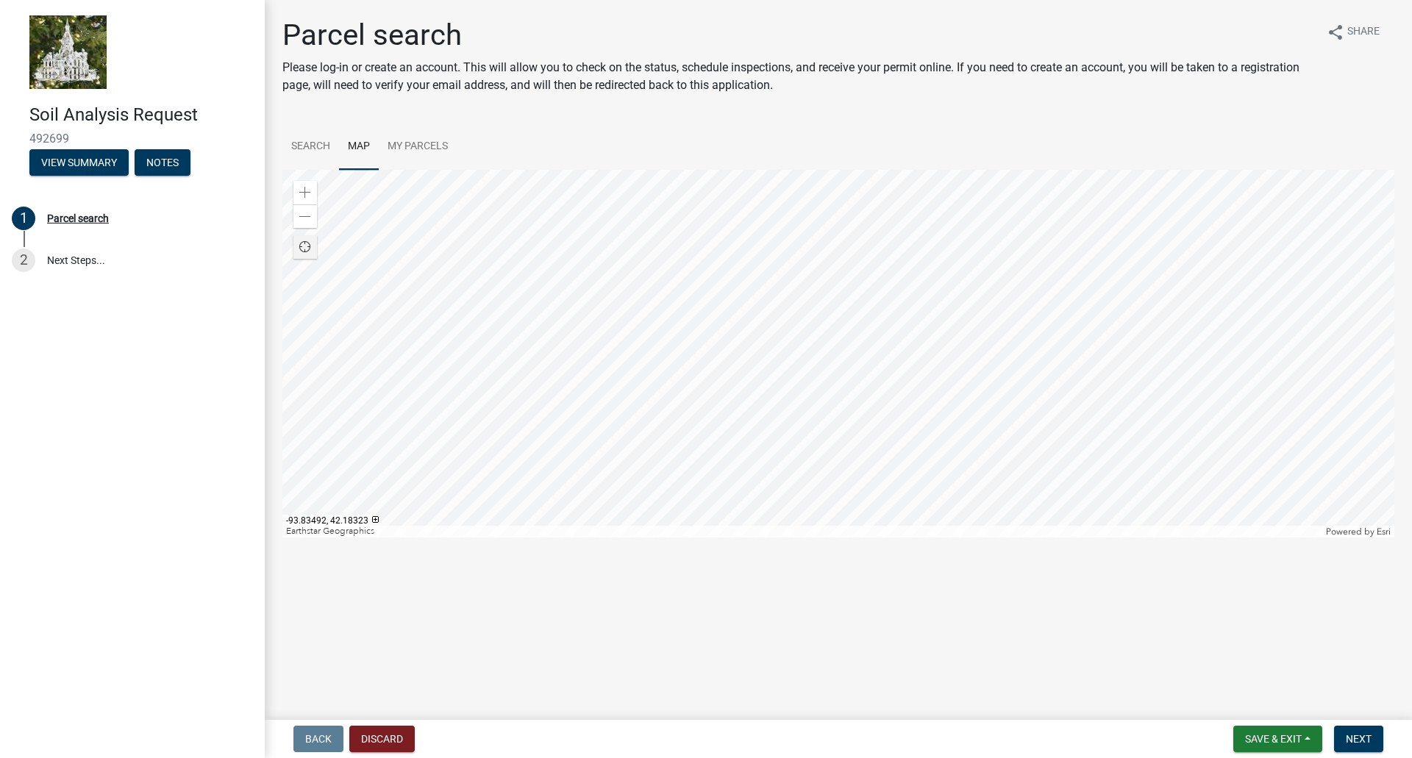
click at [303, 242] on span "Find my location" at bounding box center [305, 247] width 12 height 12
click at [307, 193] on span at bounding box center [305, 193] width 12 height 12
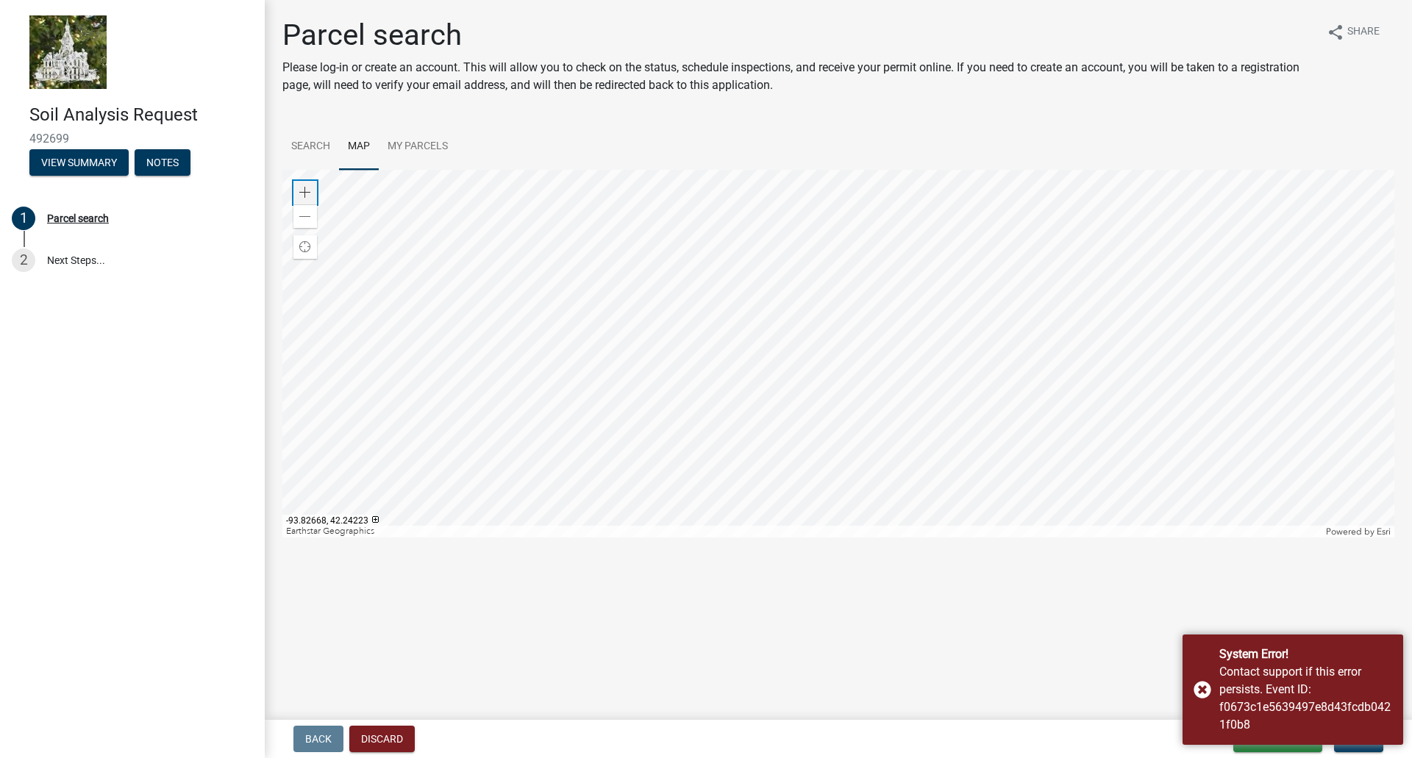
click at [307, 193] on span at bounding box center [305, 193] width 12 height 12
click at [302, 210] on div "Zoom out" at bounding box center [305, 216] width 24 height 24
click at [306, 216] on span at bounding box center [305, 217] width 12 height 12
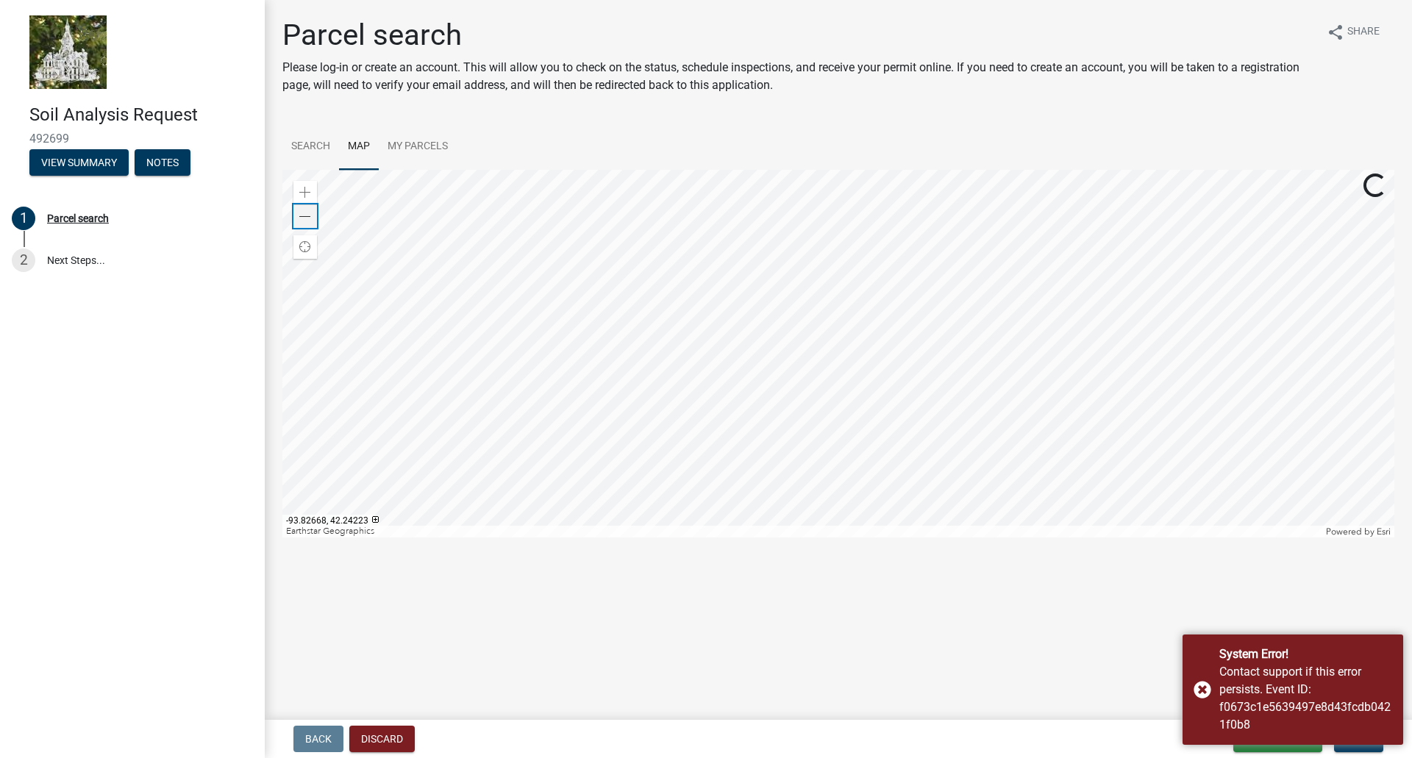
click at [306, 216] on span at bounding box center [305, 217] width 12 height 12
click at [305, 216] on span at bounding box center [305, 217] width 12 height 12
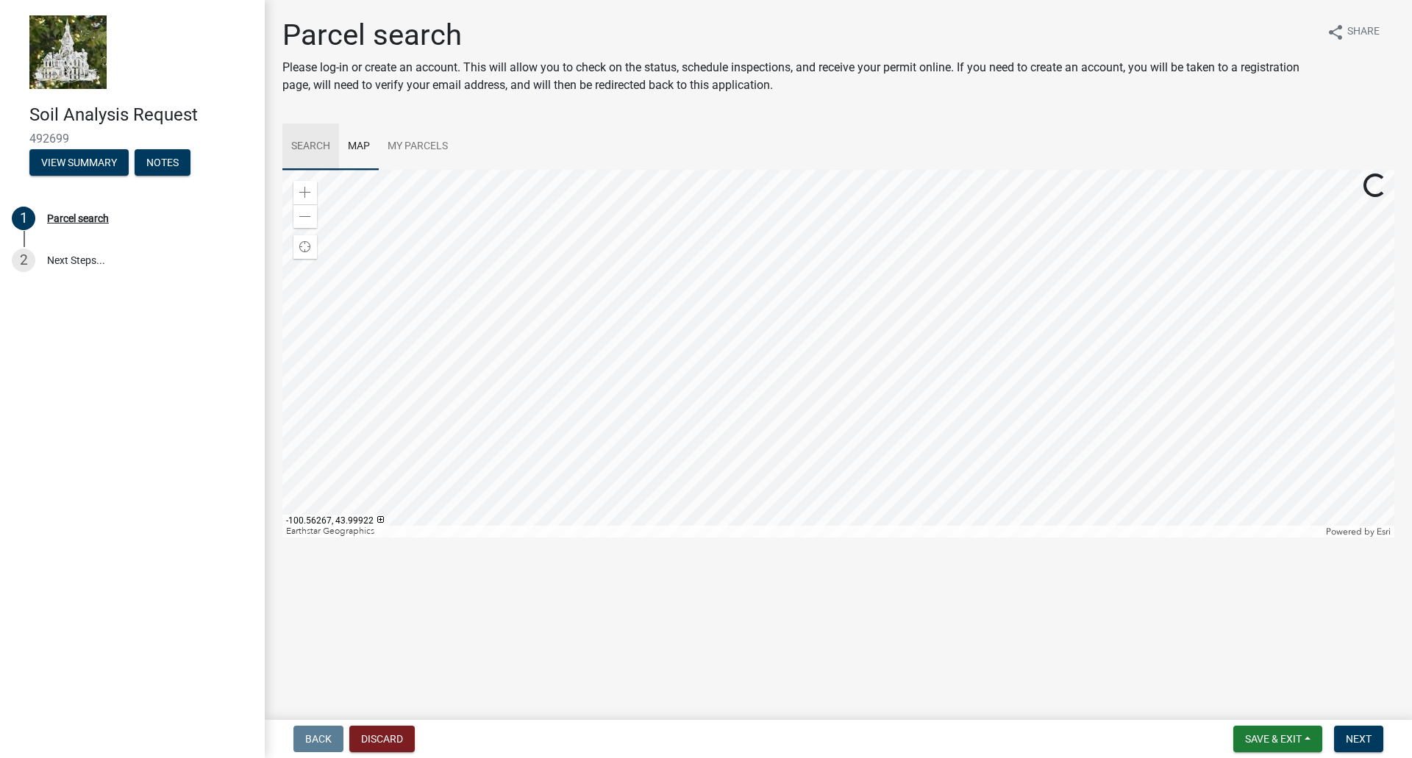
click at [307, 144] on link "Search" at bounding box center [310, 147] width 57 height 47
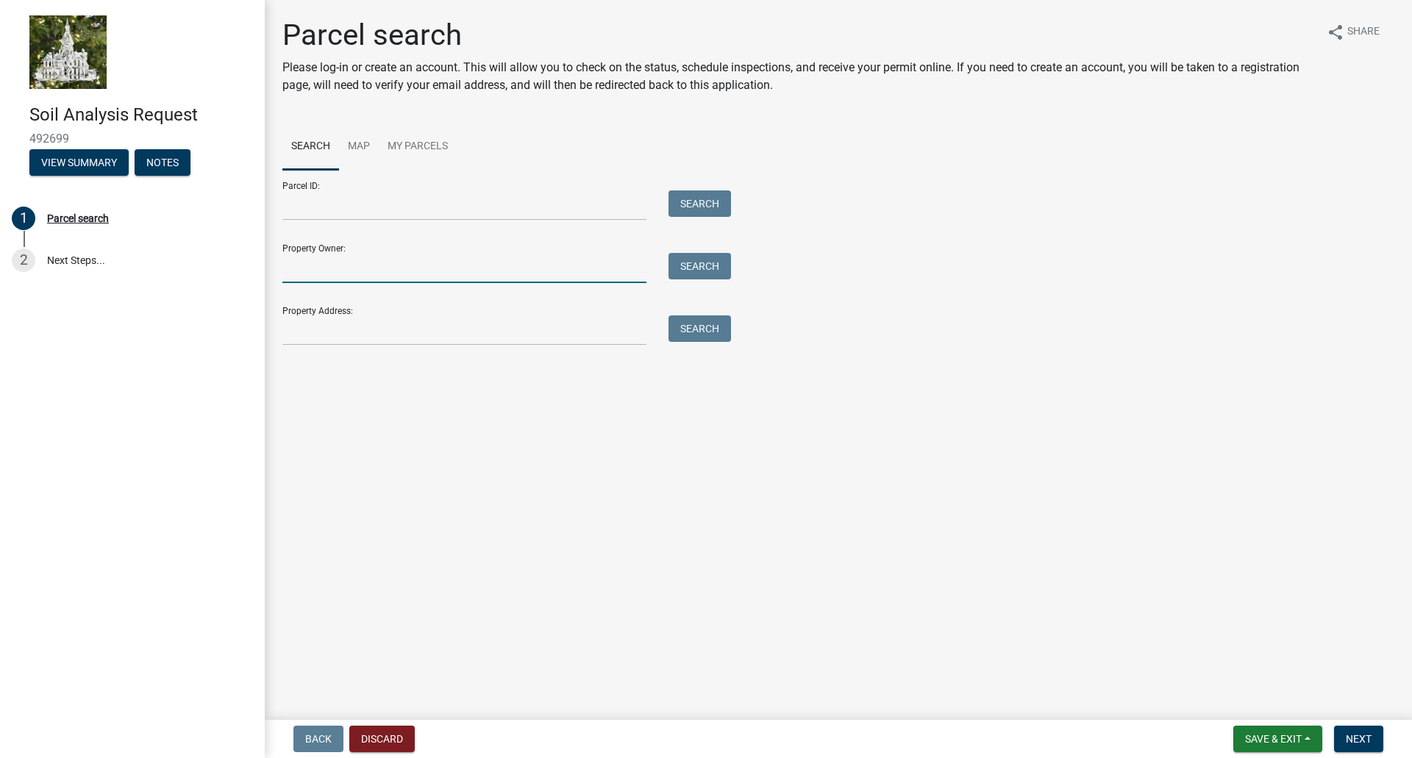
click at [366, 267] on input "Property Owner:" at bounding box center [464, 268] width 364 height 30
type input "Marshalltown Water Works"
click at [702, 268] on button "Search" at bounding box center [700, 266] width 63 height 26
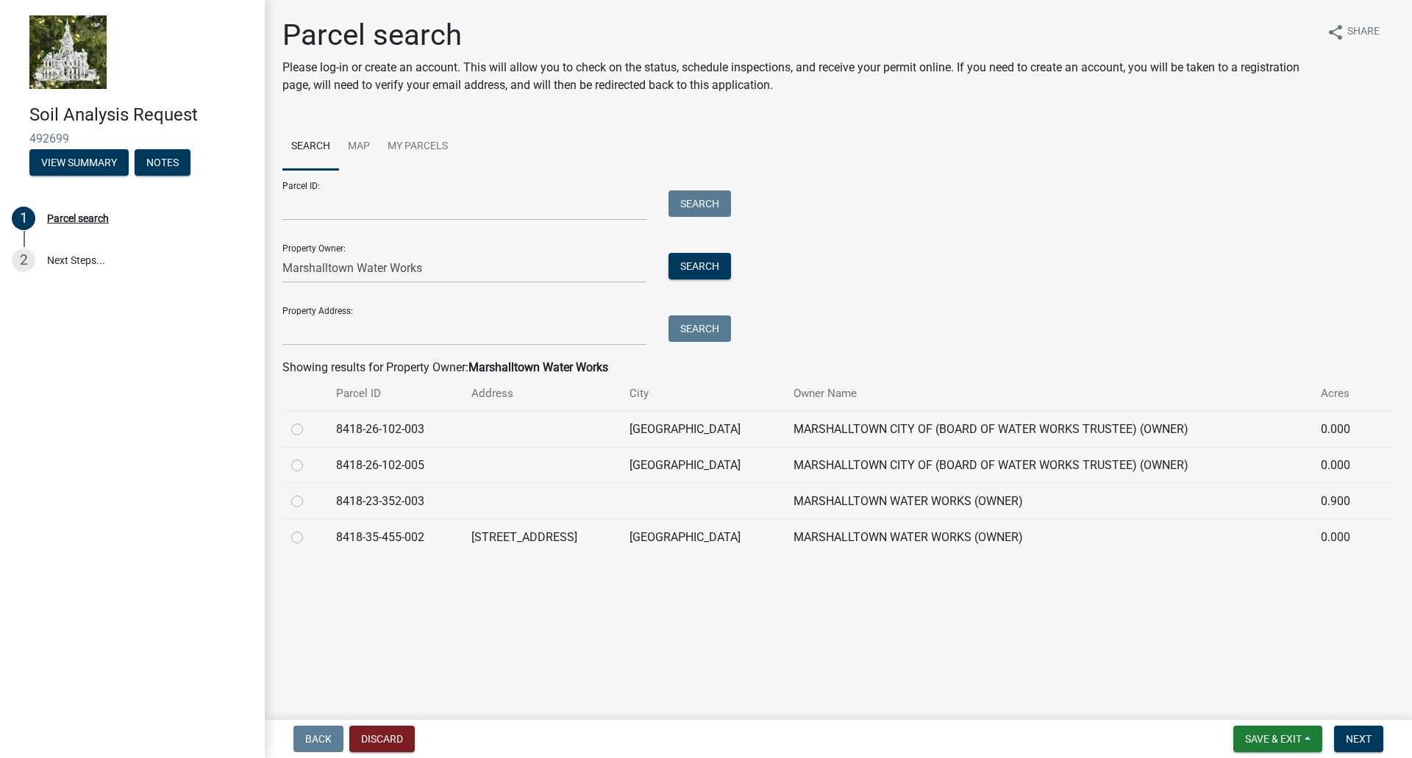
click at [309, 421] on label at bounding box center [309, 421] width 0 height 0
click at [309, 428] on input "radio" at bounding box center [314, 426] width 10 height 10
radio input "true"
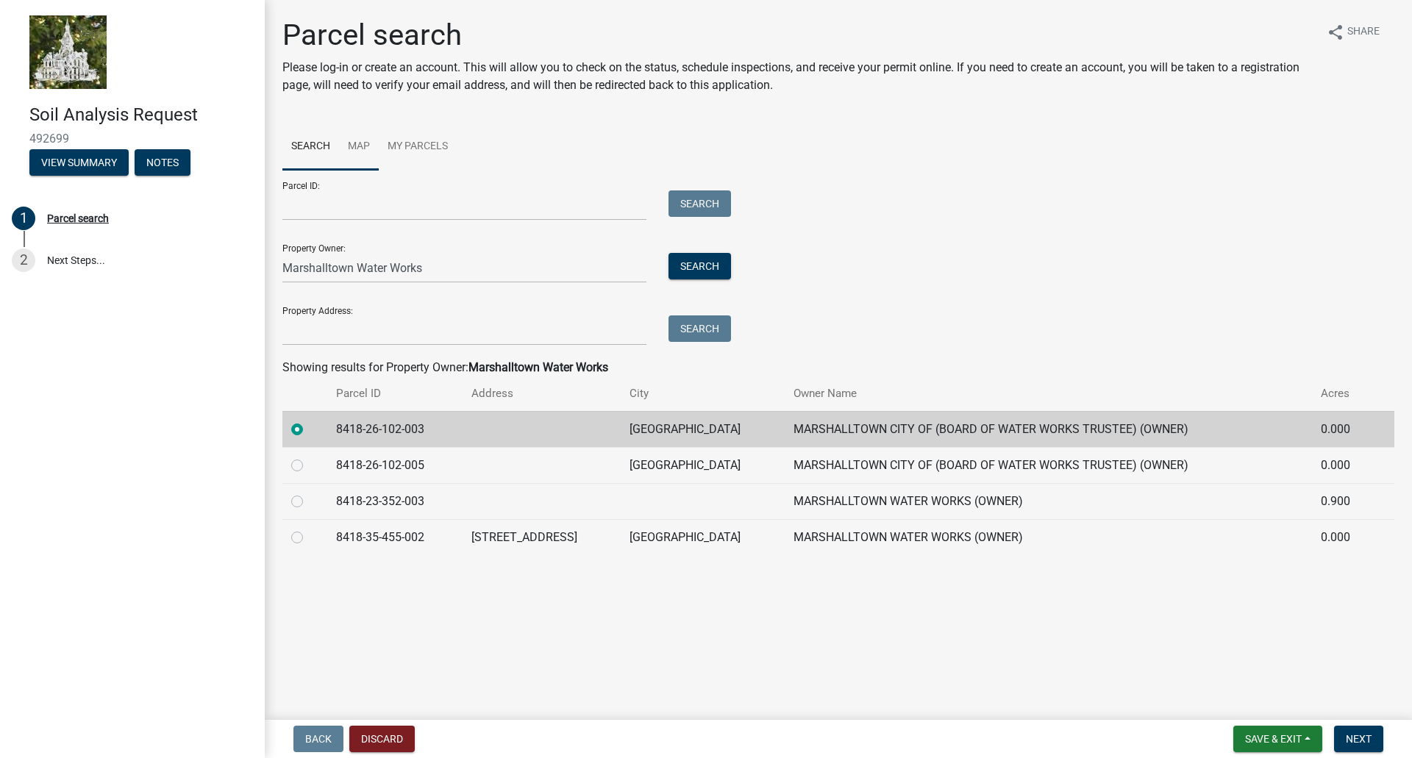
click at [360, 152] on link "Map" at bounding box center [359, 147] width 40 height 47
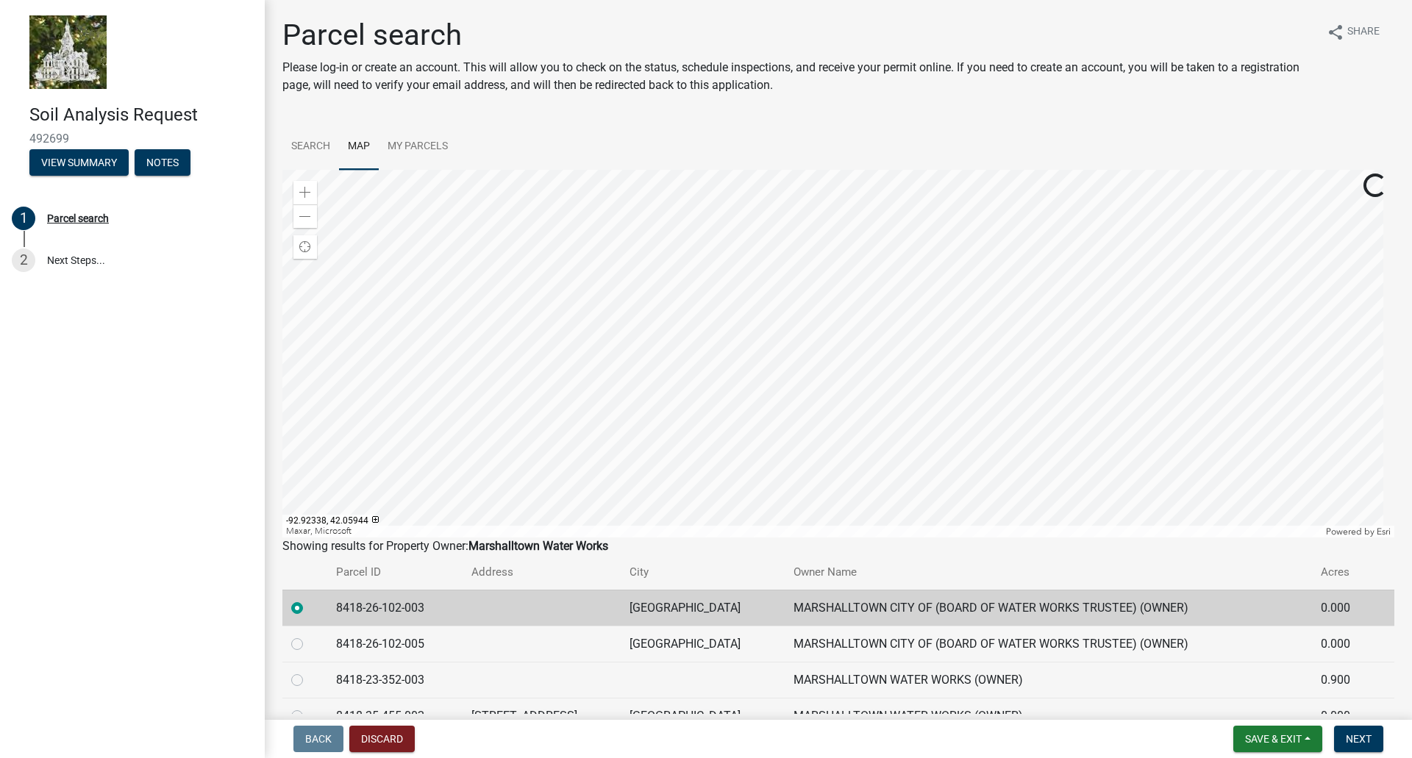
click at [309, 636] on label at bounding box center [309, 636] width 0 height 0
click at [309, 642] on input "radio" at bounding box center [314, 641] width 10 height 10
radio input "true"
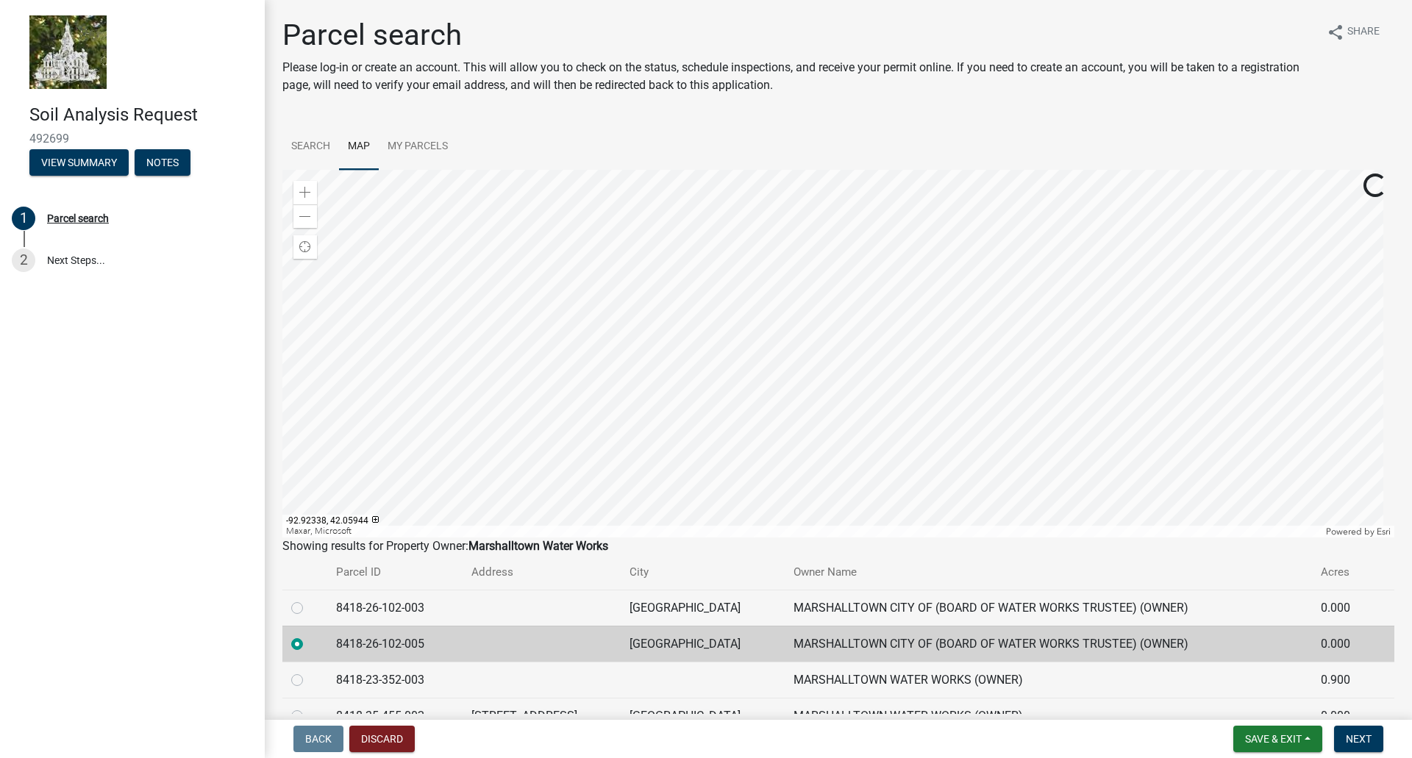
click at [301, 669] on td at bounding box center [304, 680] width 45 height 36
click at [309, 672] on label at bounding box center [309, 672] width 0 height 0
click at [309, 680] on input "radio" at bounding box center [314, 677] width 10 height 10
radio input "true"
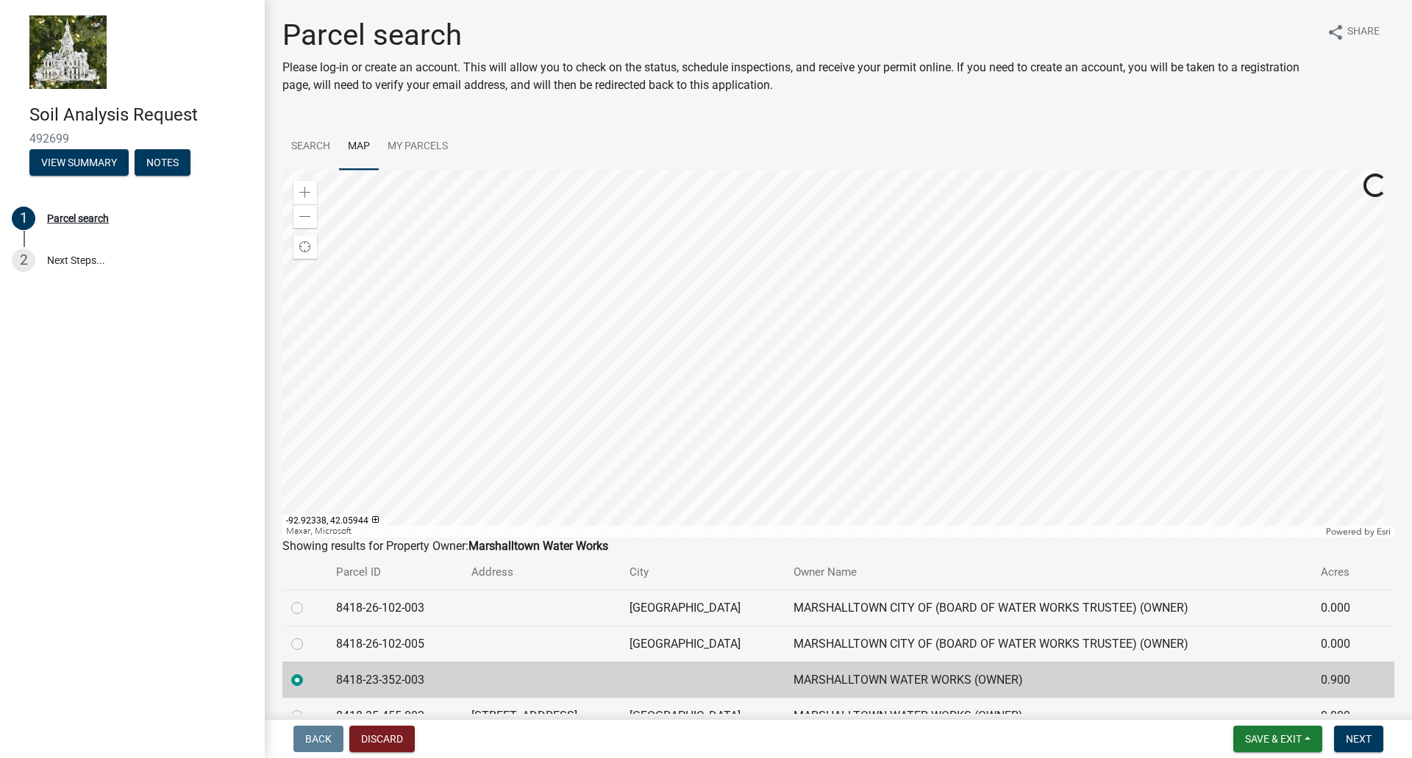
scroll to position [74, 0]
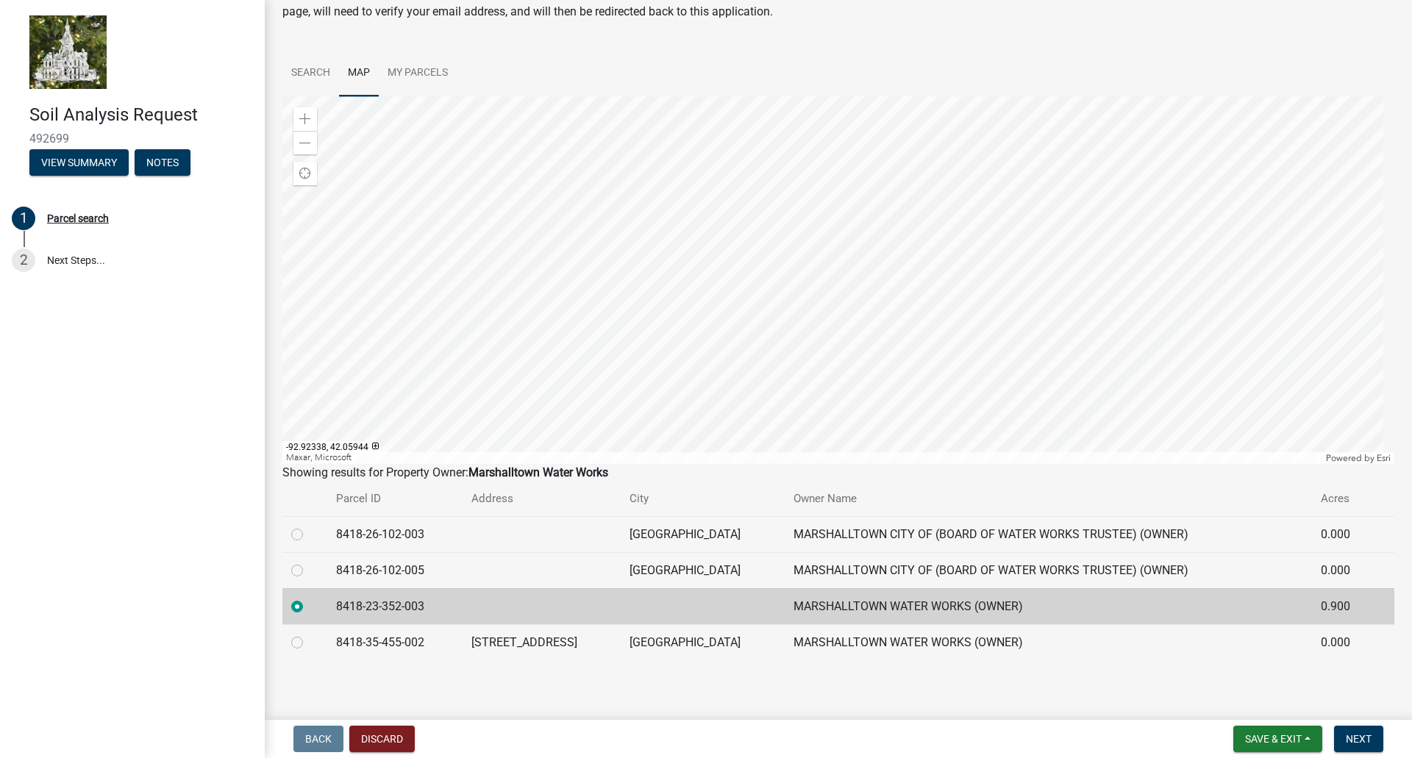
click at [309, 634] on label at bounding box center [309, 634] width 0 height 0
click at [309, 642] on input "radio" at bounding box center [314, 639] width 10 height 10
radio input "true"
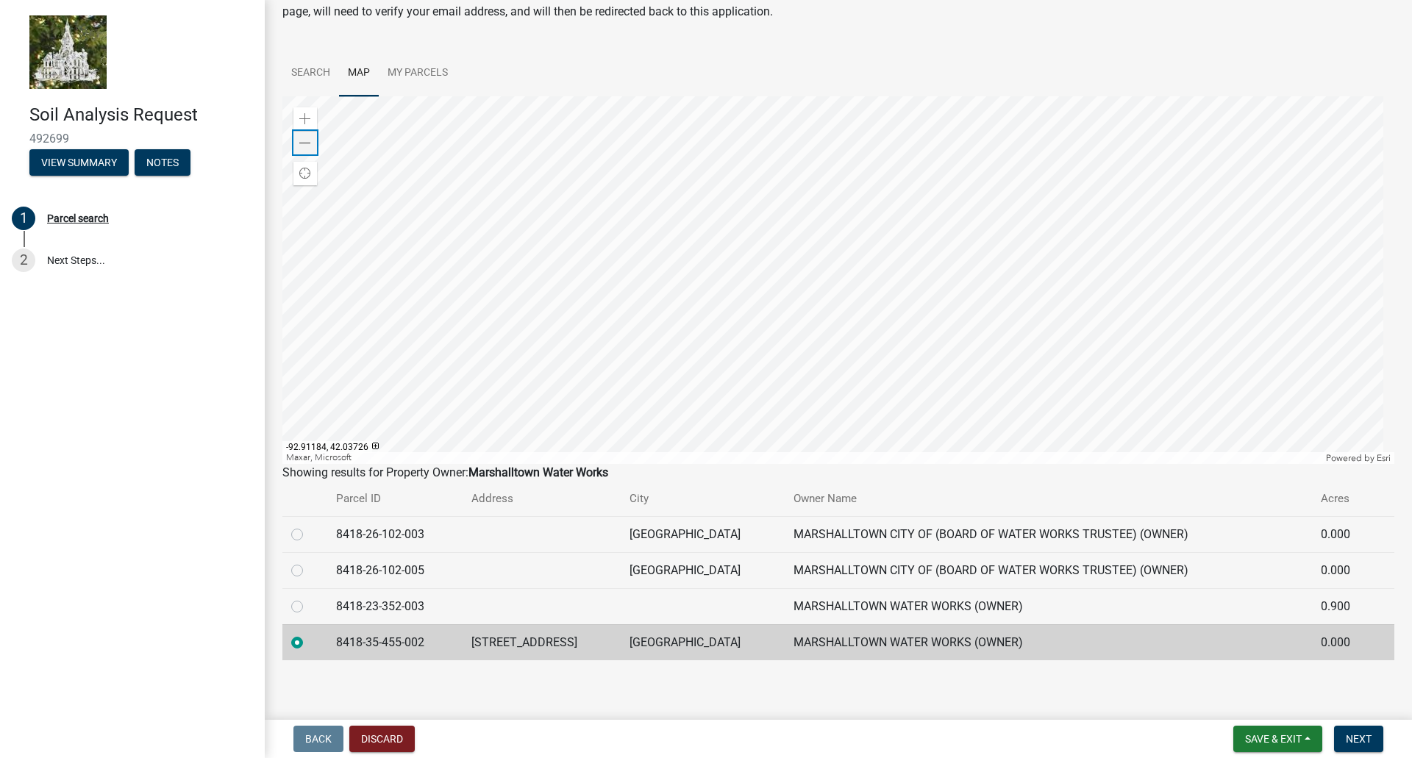
click at [313, 143] on div "Zoom out" at bounding box center [305, 143] width 24 height 24
click at [313, 142] on div "Zoom out" at bounding box center [305, 143] width 24 height 24
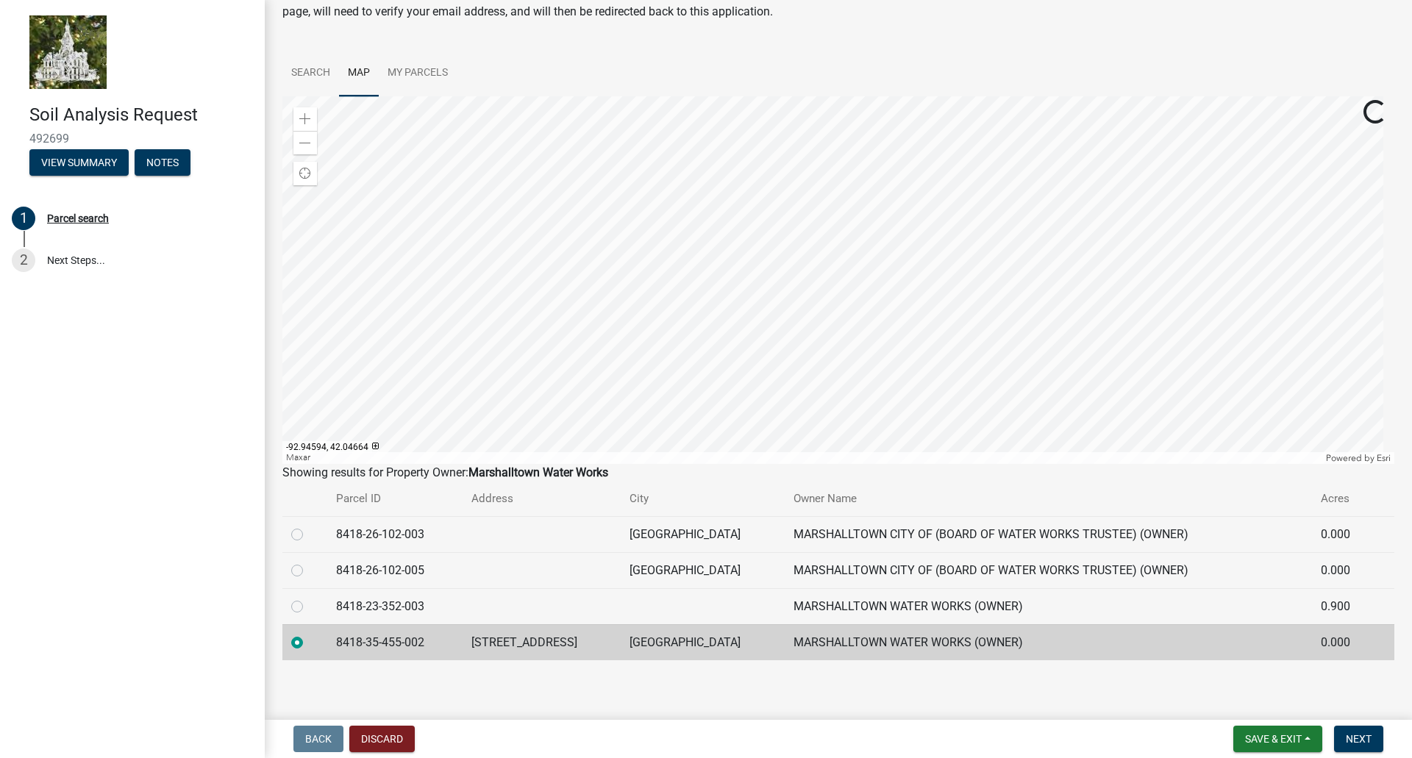
click at [967, 464] on div at bounding box center [838, 280] width 1112 height 368
click at [512, 412] on div at bounding box center [838, 280] width 1112 height 368
click at [305, 117] on span at bounding box center [305, 119] width 12 height 12
click at [305, 116] on span at bounding box center [305, 119] width 12 height 12
click at [817, 229] on div at bounding box center [838, 280] width 1112 height 368
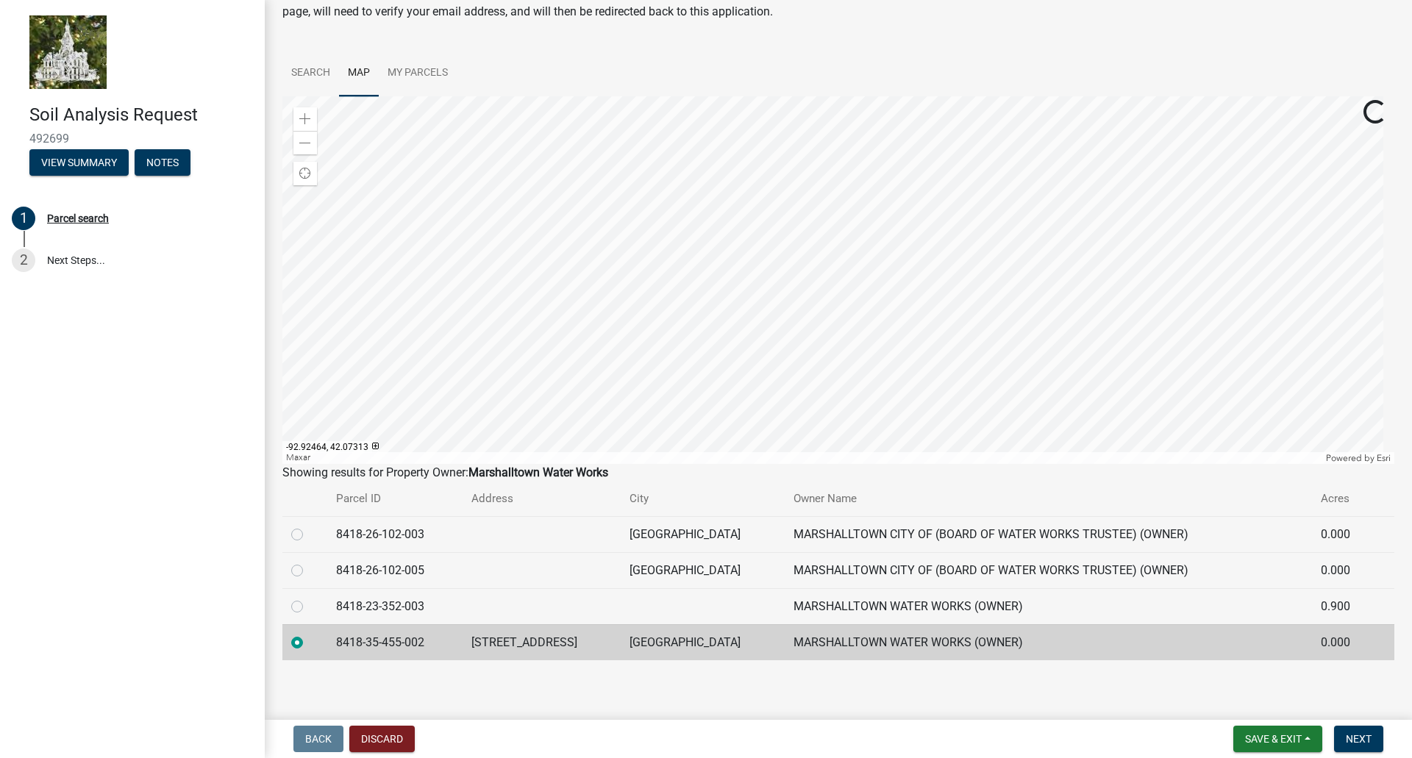
click at [873, 264] on div at bounding box center [838, 280] width 1112 height 368
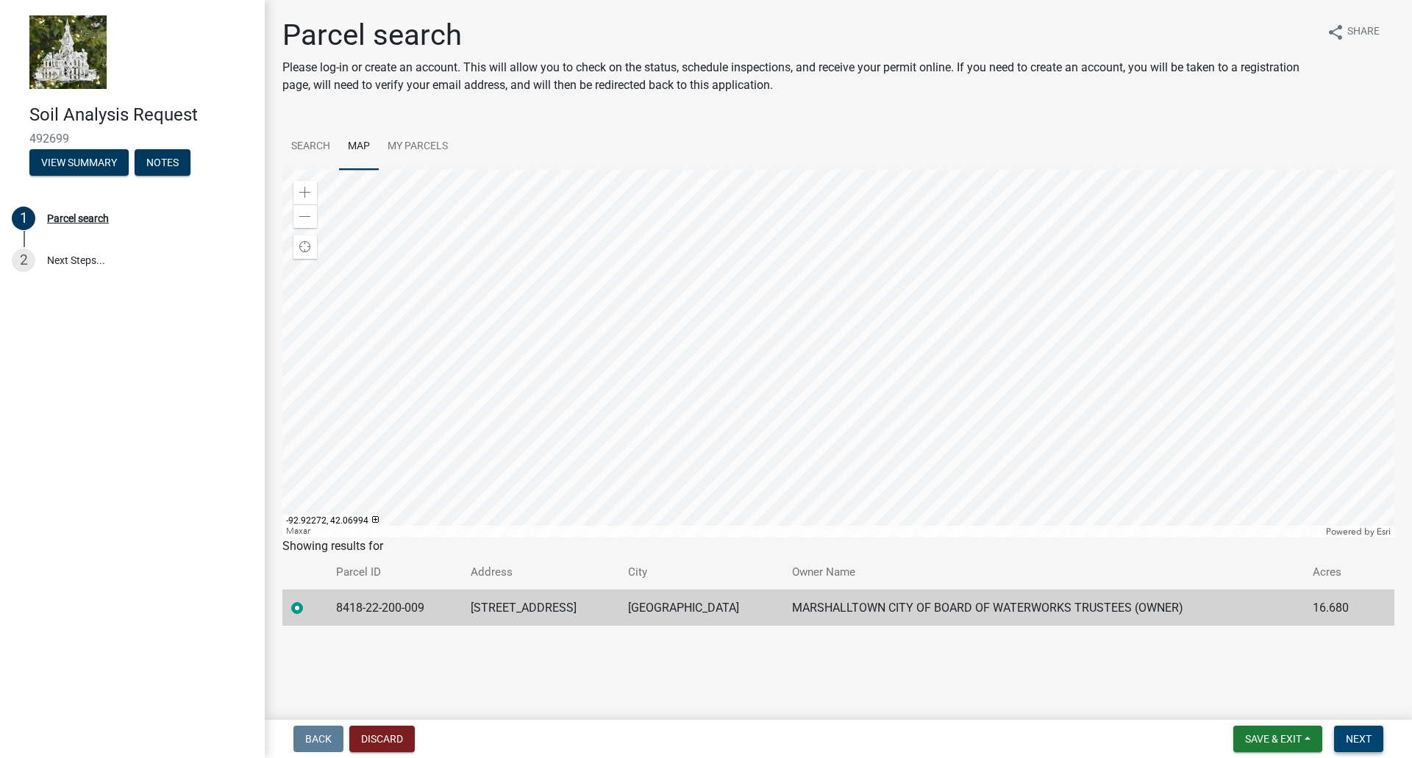
click at [1368, 739] on span "Next" at bounding box center [1359, 739] width 26 height 12
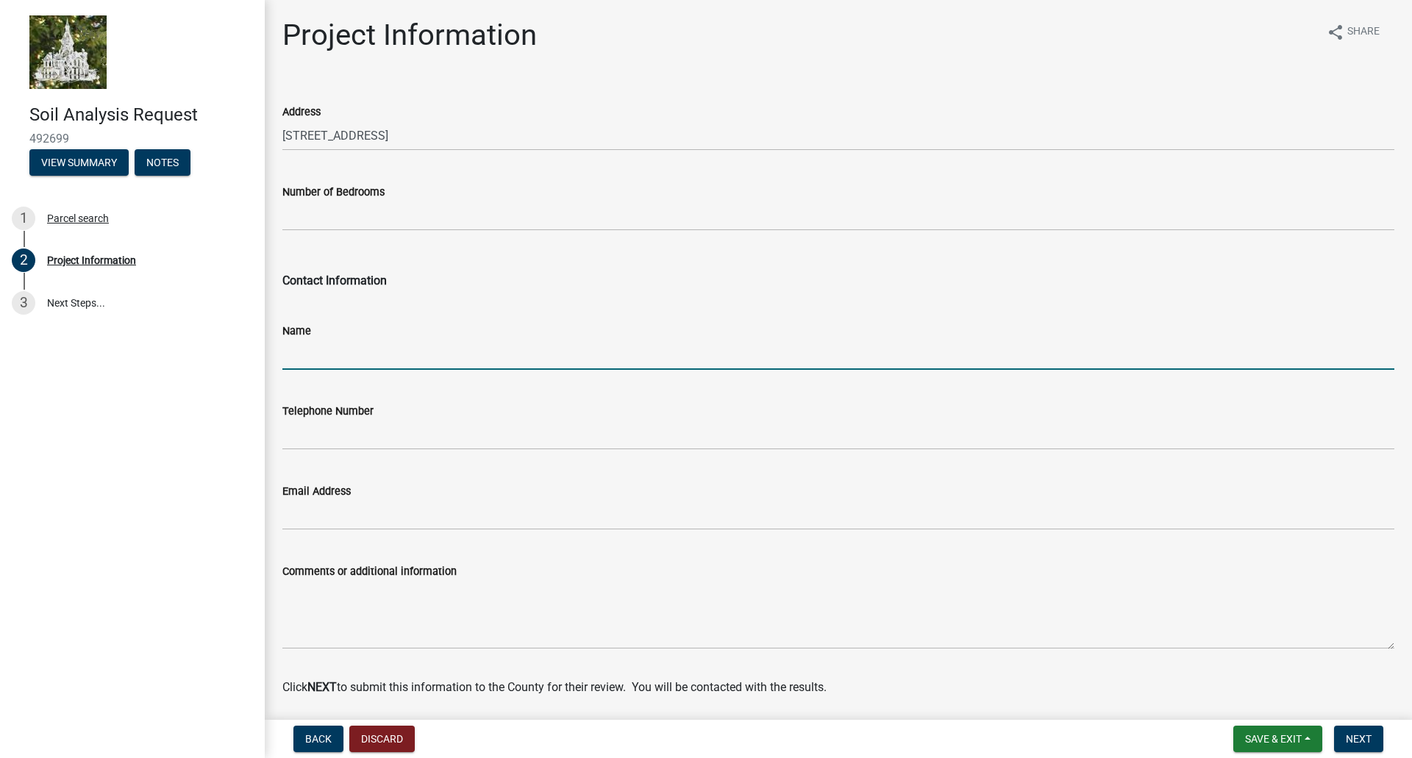
click at [361, 349] on input "Name" at bounding box center [838, 355] width 1112 height 30
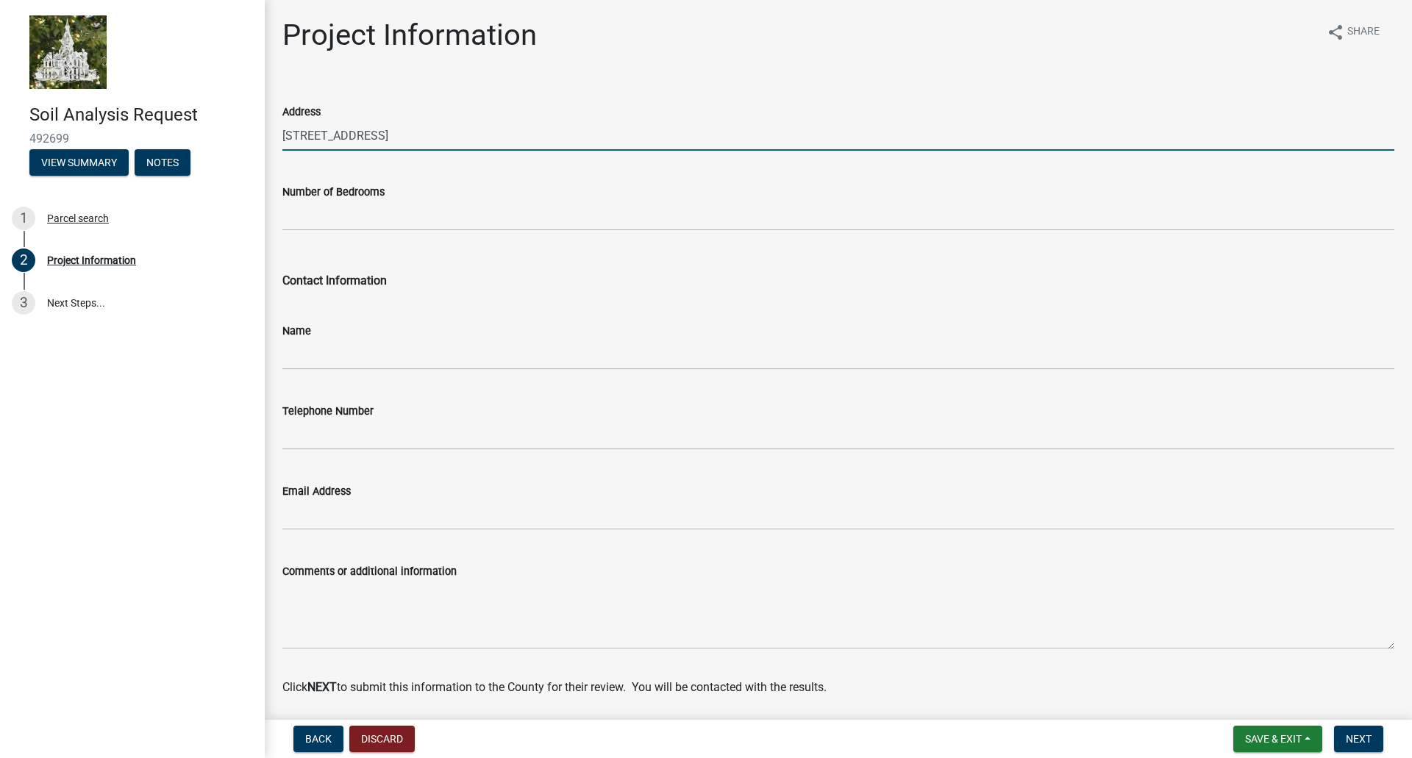
click at [357, 139] on input "[STREET_ADDRESS]" at bounding box center [838, 136] width 1112 height 30
drag, startPoint x: 367, startPoint y: 139, endPoint x: 257, endPoint y: 126, distance: 110.4
click at [257, 126] on div "Soil Analysis Request 492699 View Summary Notes 1 Parcel search 2 Project Infor…" at bounding box center [706, 379] width 1412 height 758
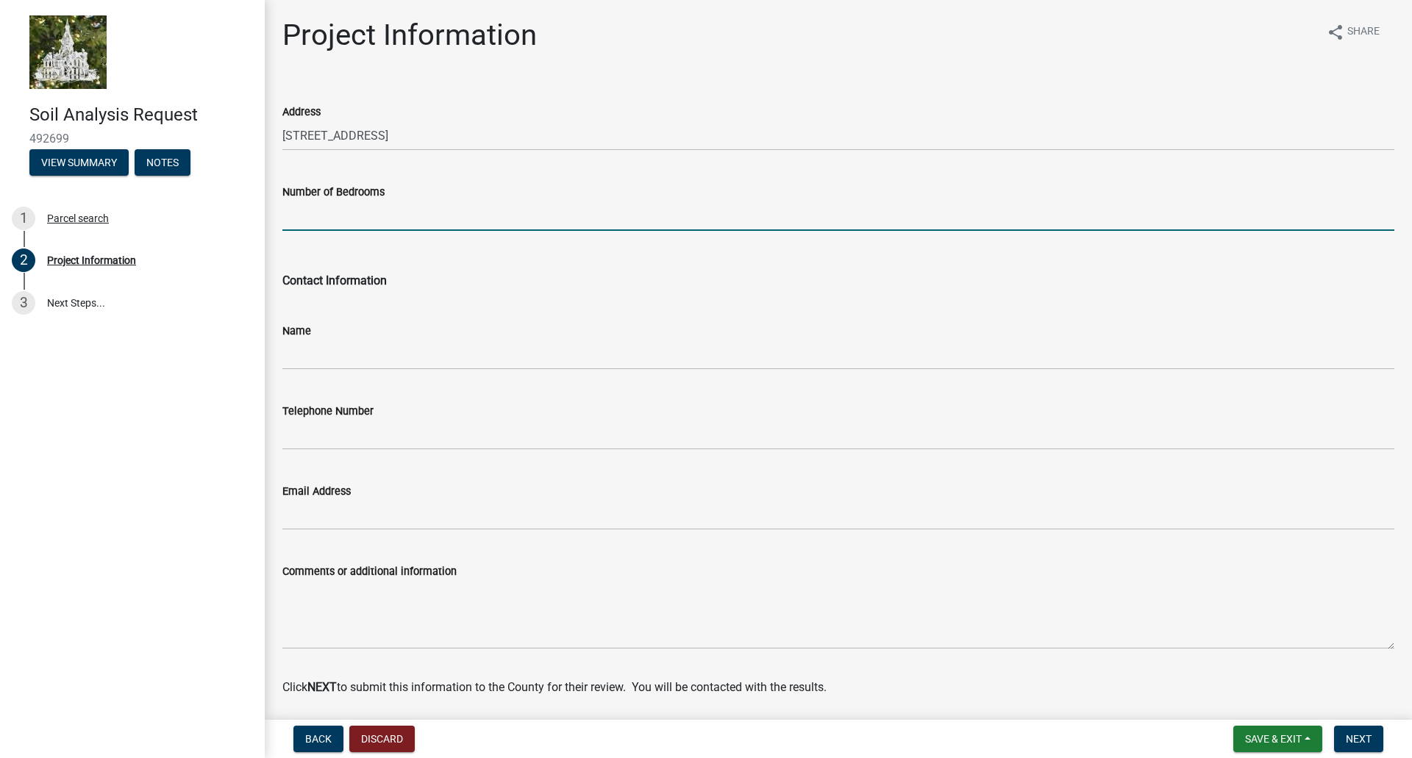
click at [399, 227] on input "Number of Bedrooms" at bounding box center [838, 216] width 1112 height 30
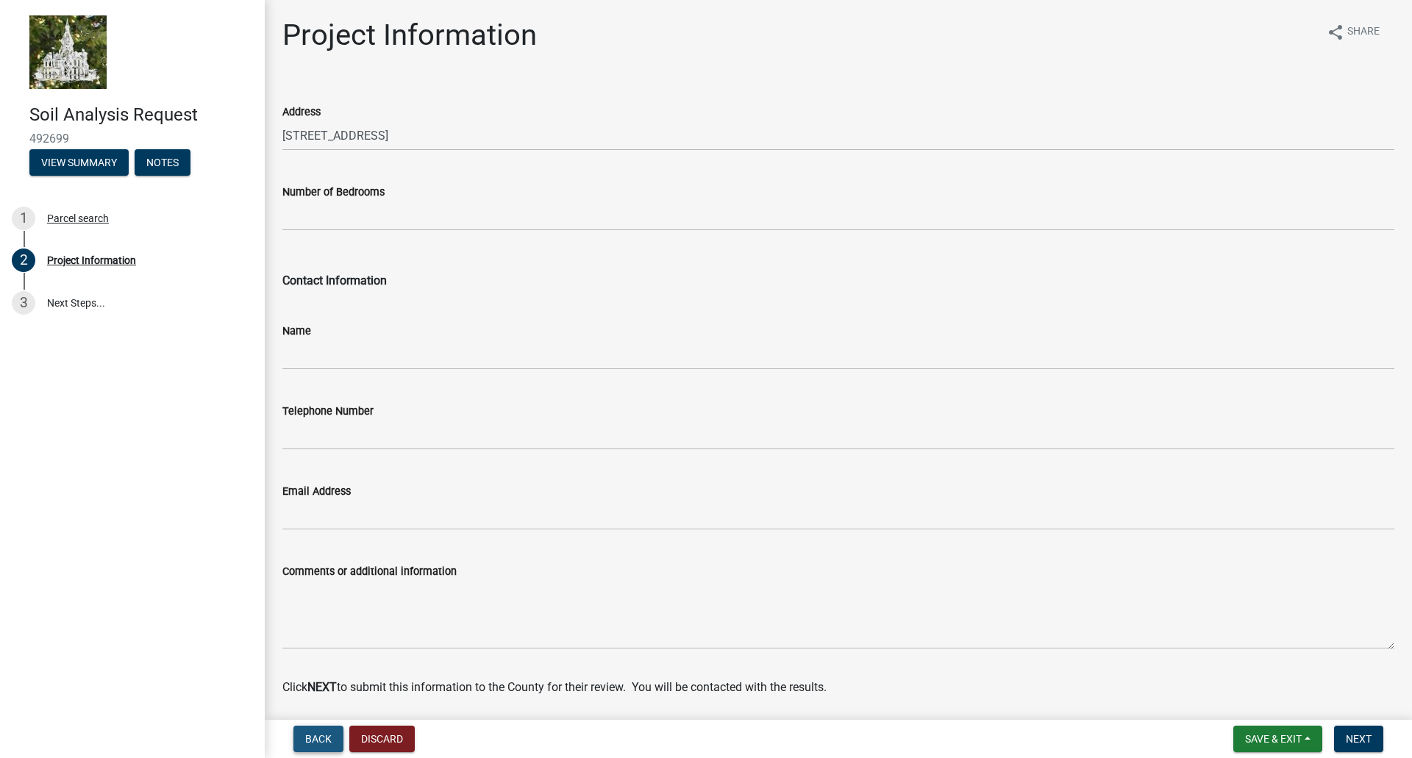
click at [305, 737] on span "Back" at bounding box center [318, 739] width 26 height 12
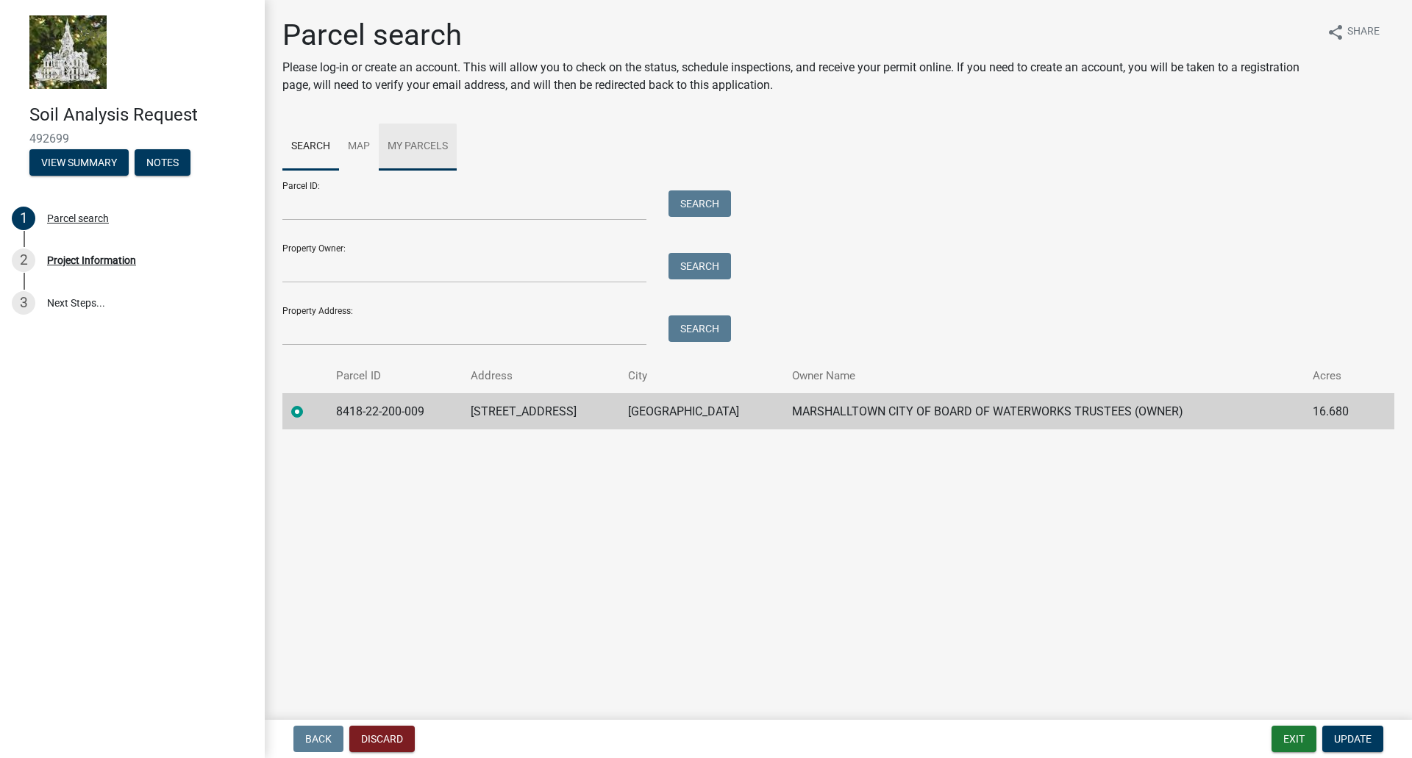
click at [424, 146] on link "My Parcels" at bounding box center [418, 147] width 78 height 47
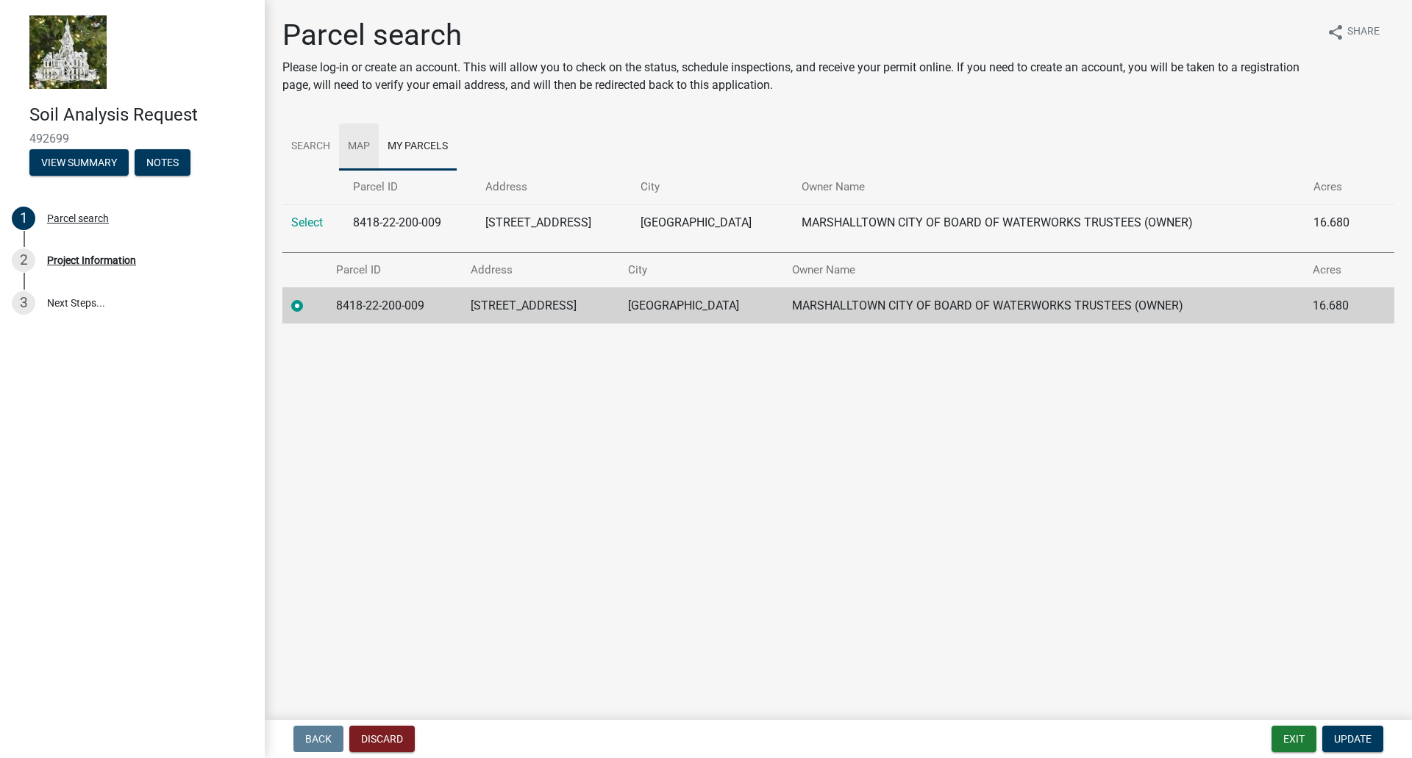
click at [346, 145] on link "Map" at bounding box center [359, 147] width 40 height 47
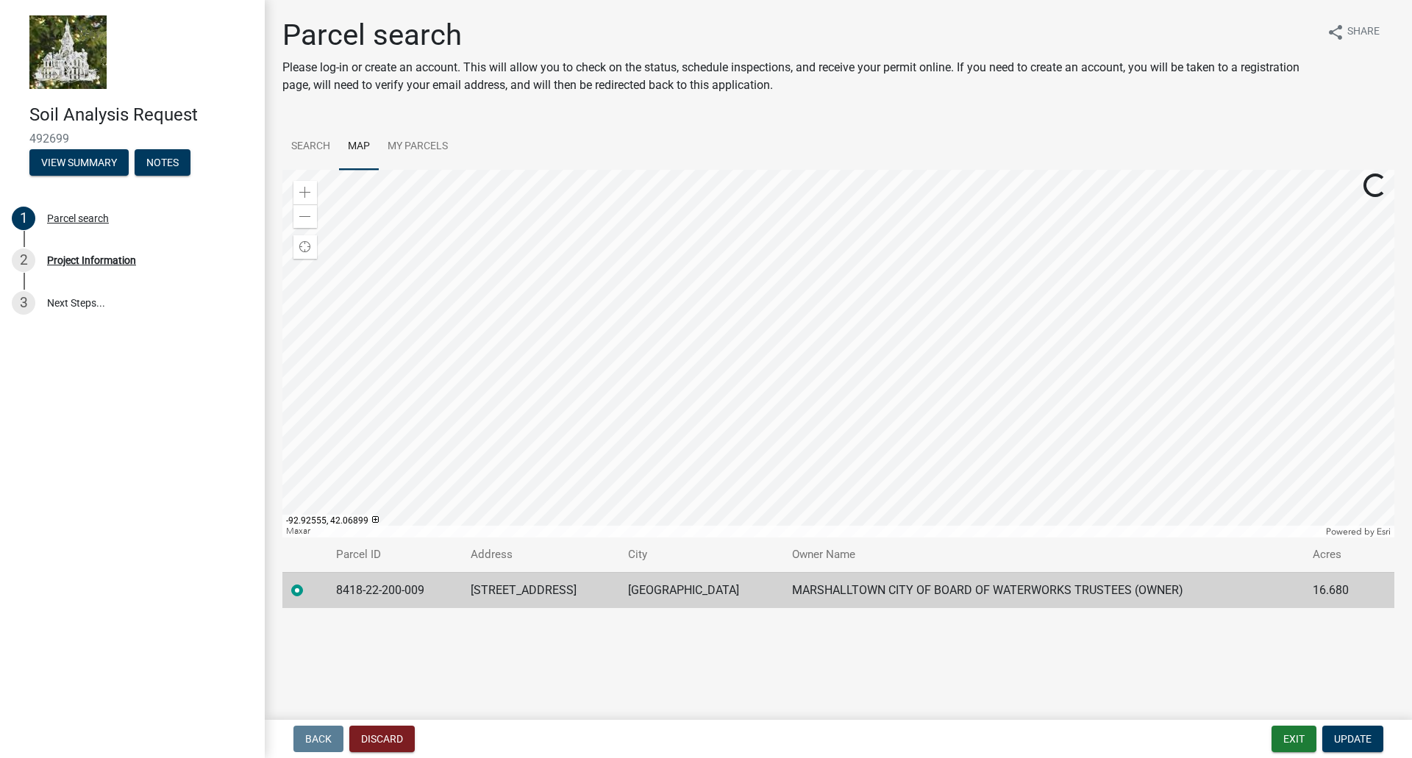
click at [724, 270] on div at bounding box center [838, 354] width 1112 height 368
click at [825, 390] on div at bounding box center [838, 354] width 1112 height 368
click at [312, 190] on div "Zoom in" at bounding box center [305, 193] width 24 height 24
click at [310, 190] on span at bounding box center [305, 193] width 12 height 12
click at [878, 327] on div at bounding box center [838, 354] width 1112 height 368
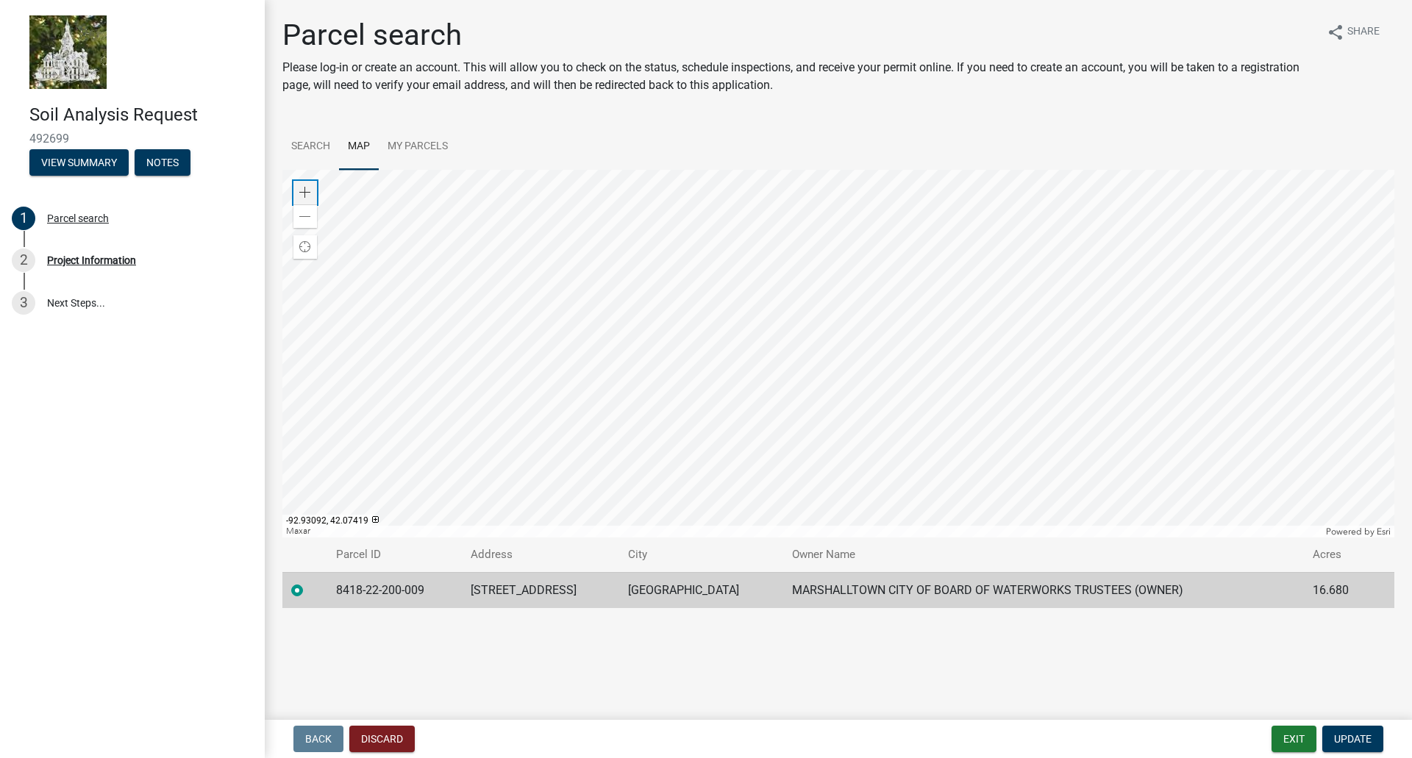
click at [301, 187] on span at bounding box center [305, 193] width 12 height 12
click at [711, 325] on div at bounding box center [838, 354] width 1112 height 368
click at [673, 170] on div at bounding box center [838, 354] width 1112 height 368
click at [306, 214] on span at bounding box center [305, 217] width 12 height 12
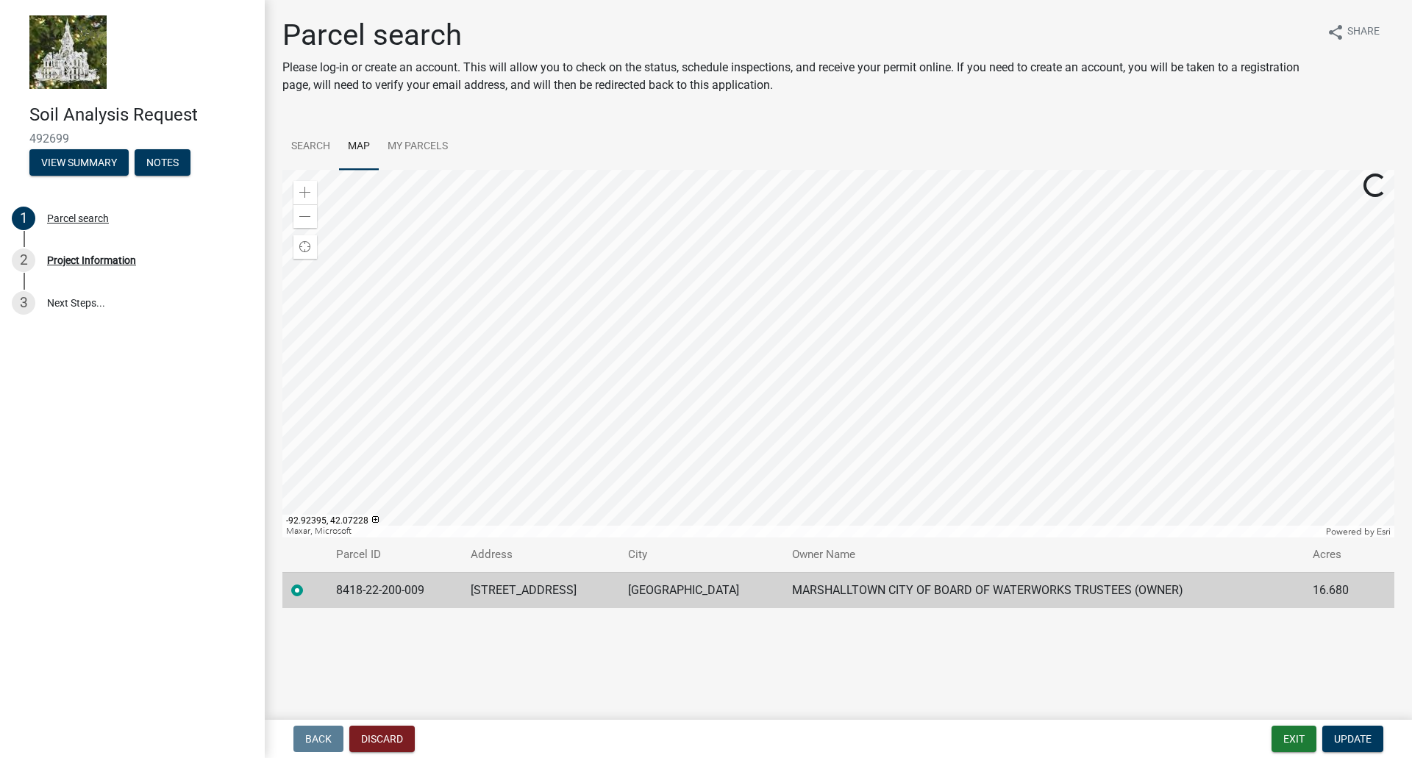
click at [836, 451] on div at bounding box center [838, 354] width 1112 height 368
click at [887, 170] on div at bounding box center [838, 354] width 1112 height 368
click at [850, 229] on div at bounding box center [838, 354] width 1112 height 368
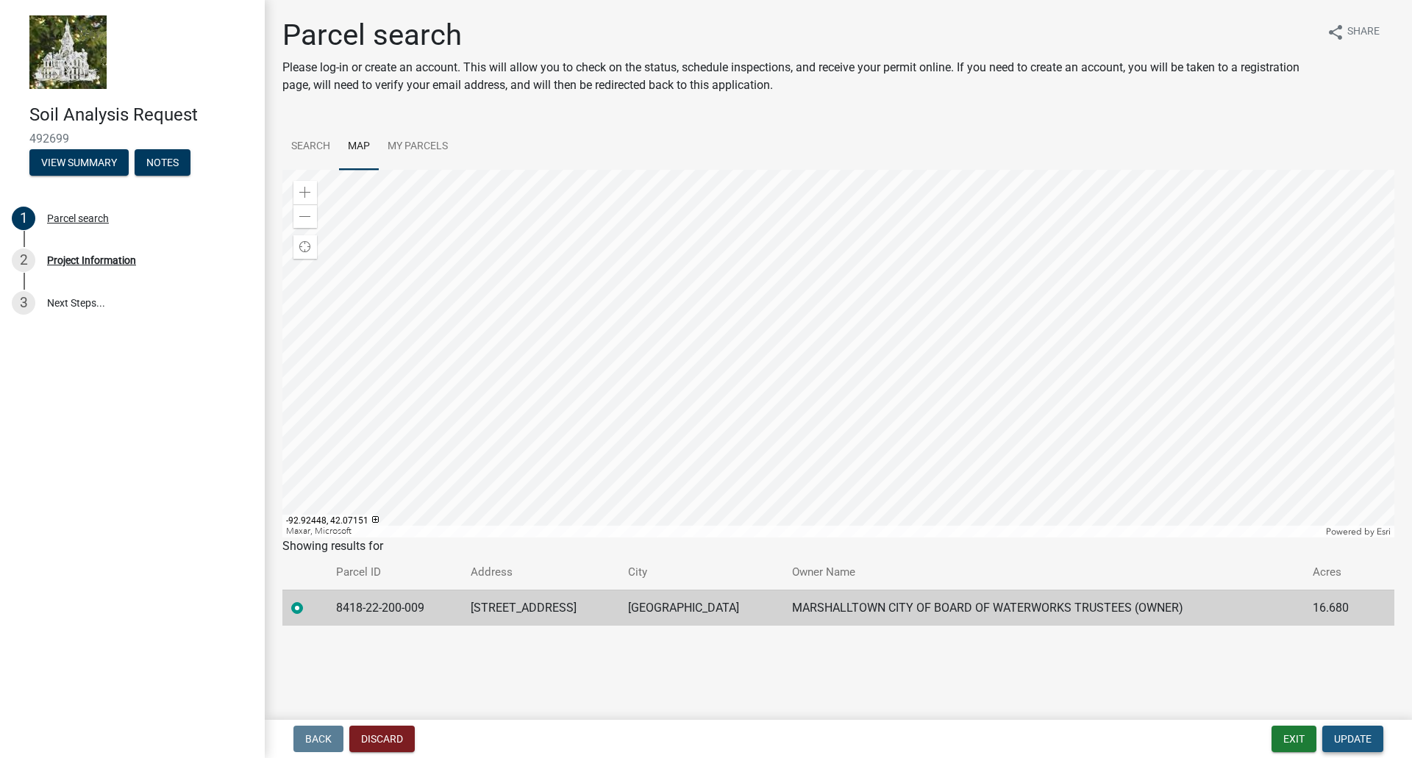
click at [1372, 736] on button "Update" at bounding box center [1353, 739] width 61 height 26
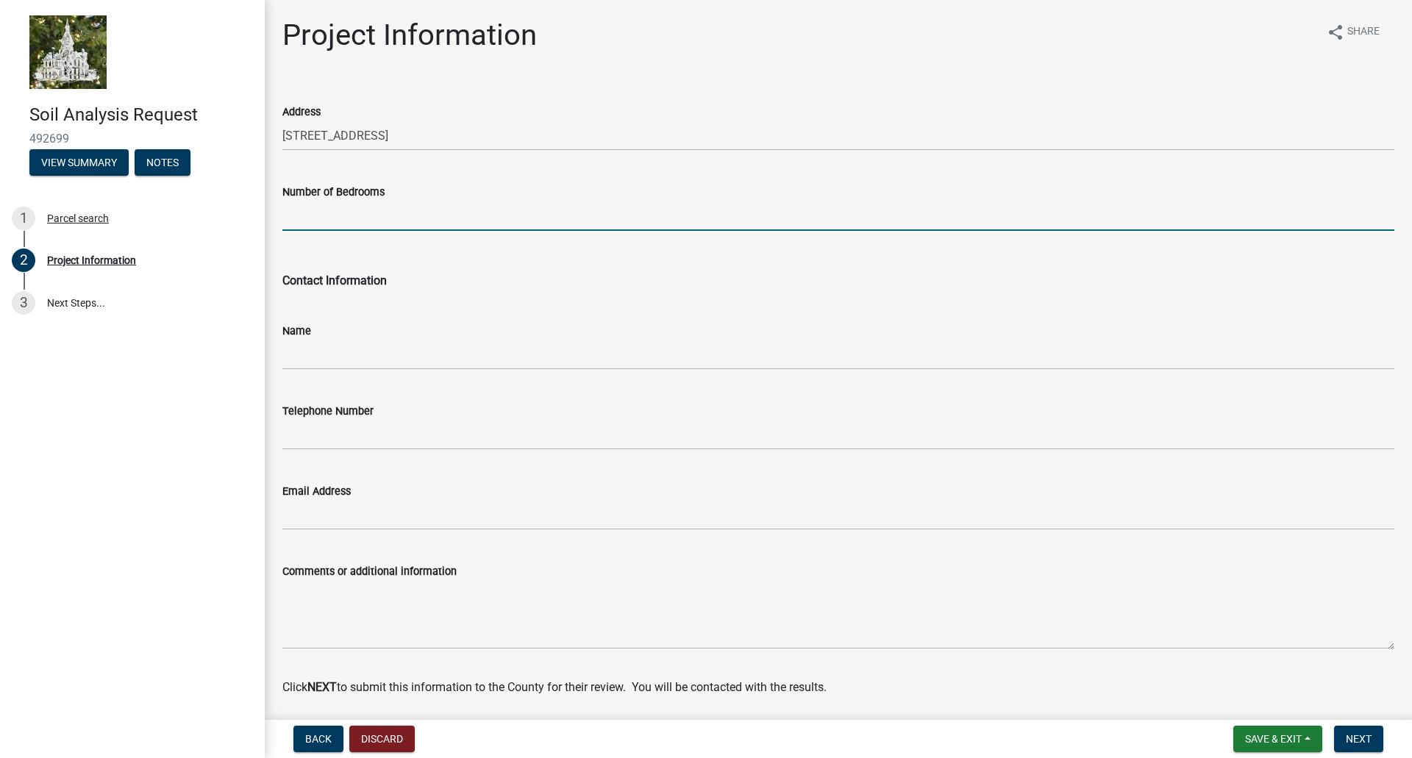
click at [408, 215] on input "Number of Bedrooms" at bounding box center [838, 216] width 1112 height 30
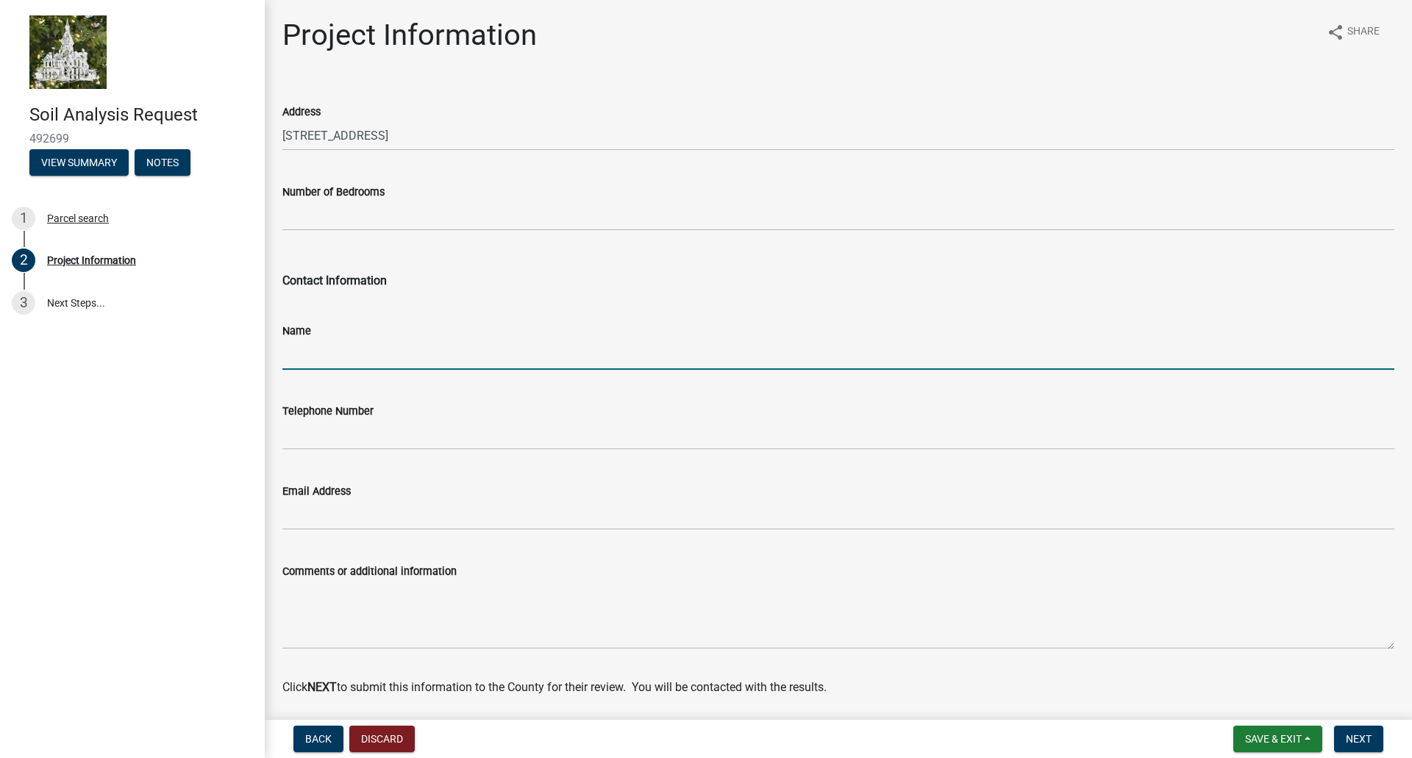
click at [316, 352] on input "Name" at bounding box center [838, 355] width 1112 height 30
click at [96, 160] on button "View Summary" at bounding box center [78, 162] width 99 height 26
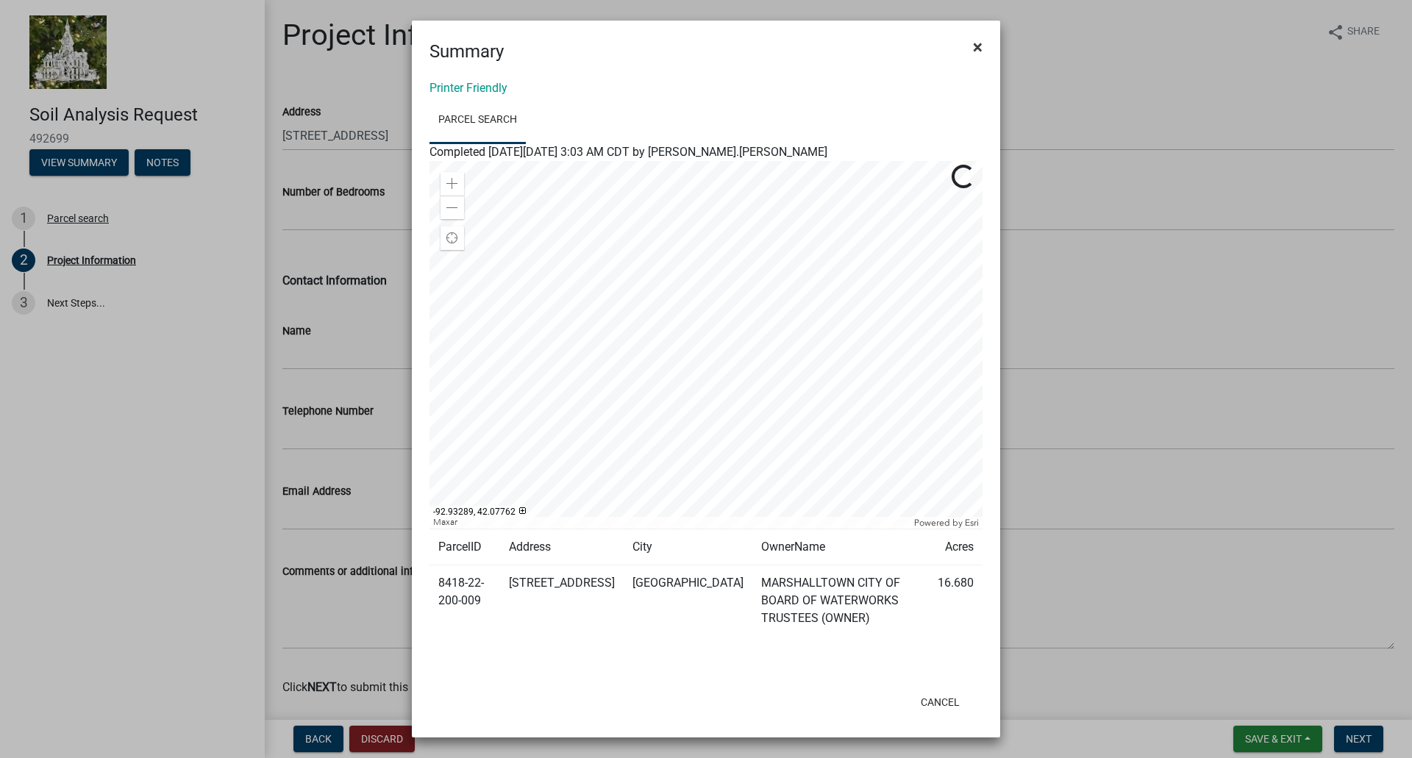
click at [978, 49] on span "×" at bounding box center [978, 47] width 10 height 21
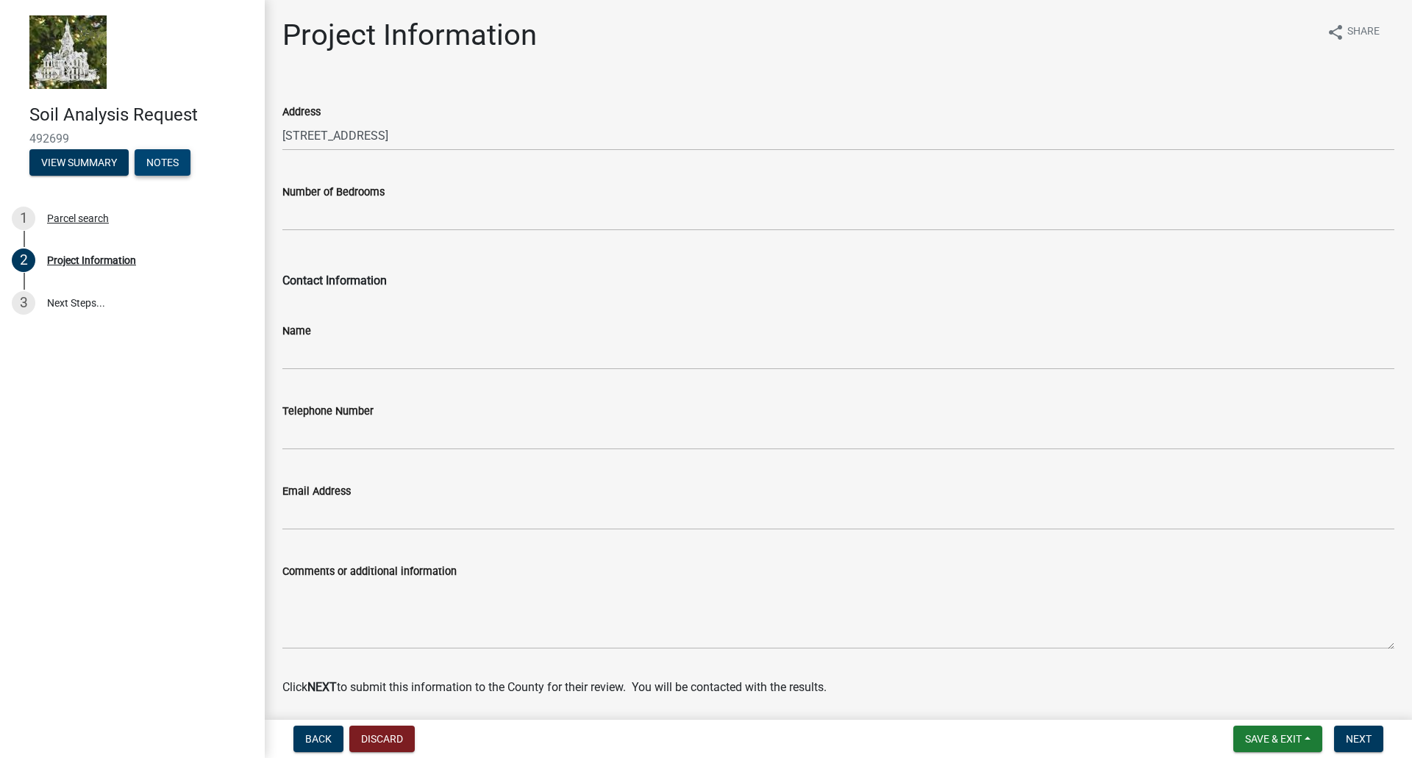
click at [175, 154] on button "Notes" at bounding box center [163, 162] width 56 height 26
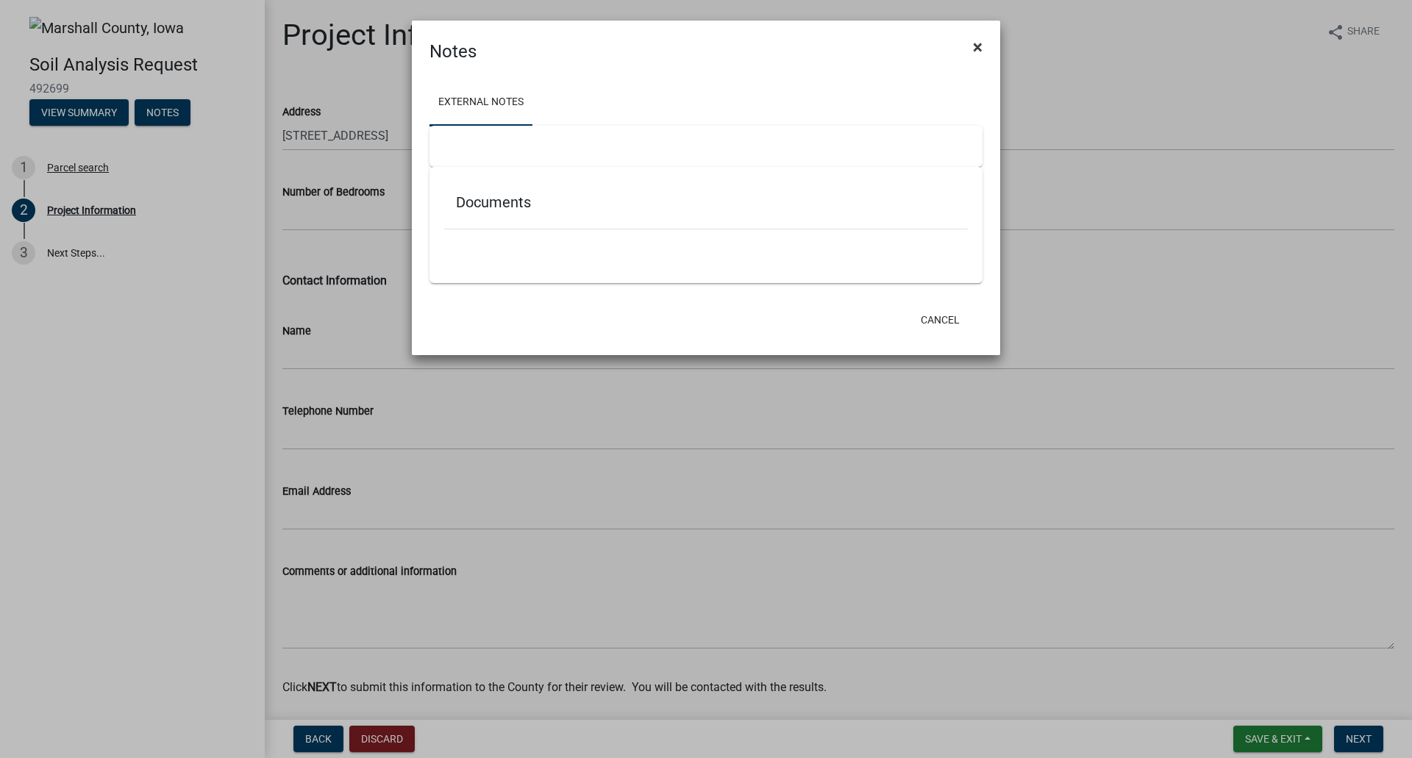
click at [983, 39] on button "×" at bounding box center [977, 46] width 33 height 41
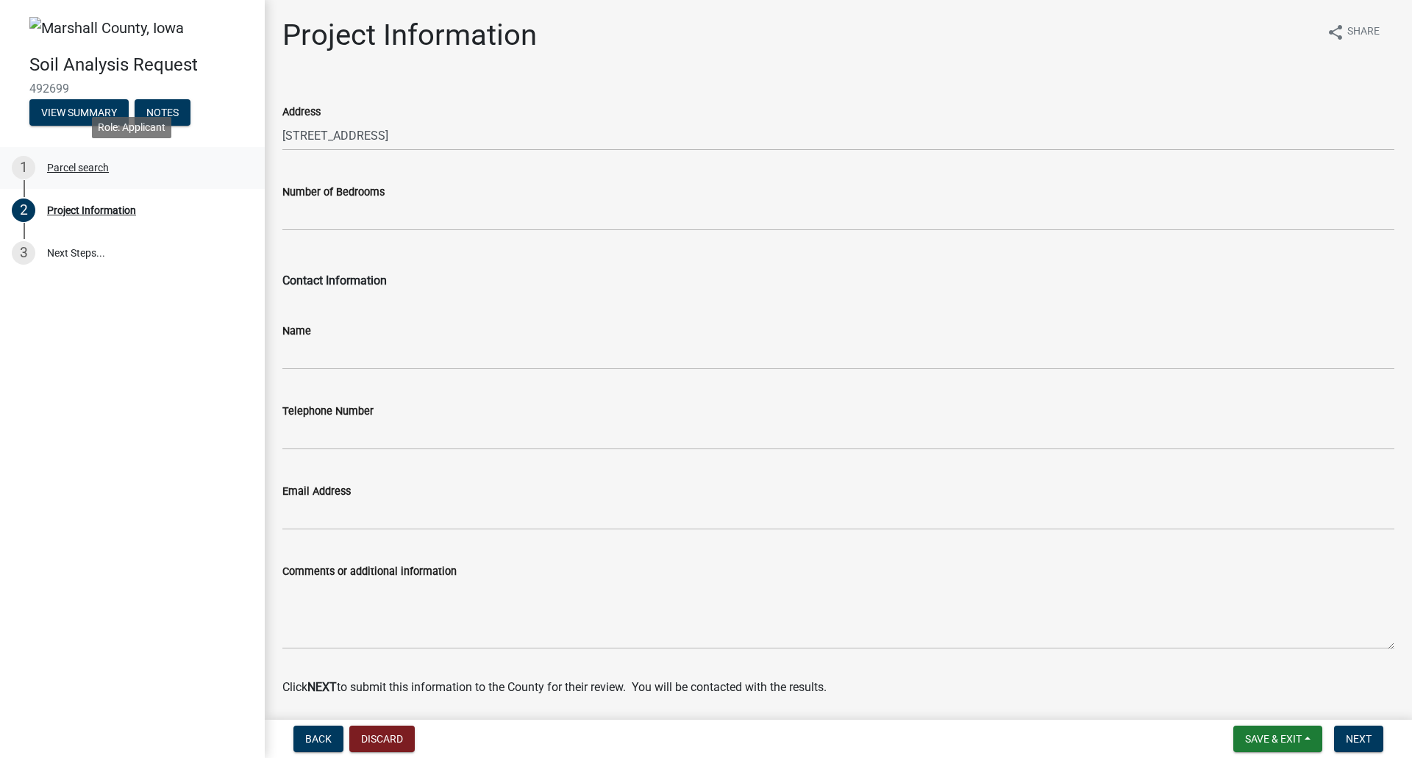
click at [84, 167] on div "Parcel search" at bounding box center [78, 168] width 62 height 10
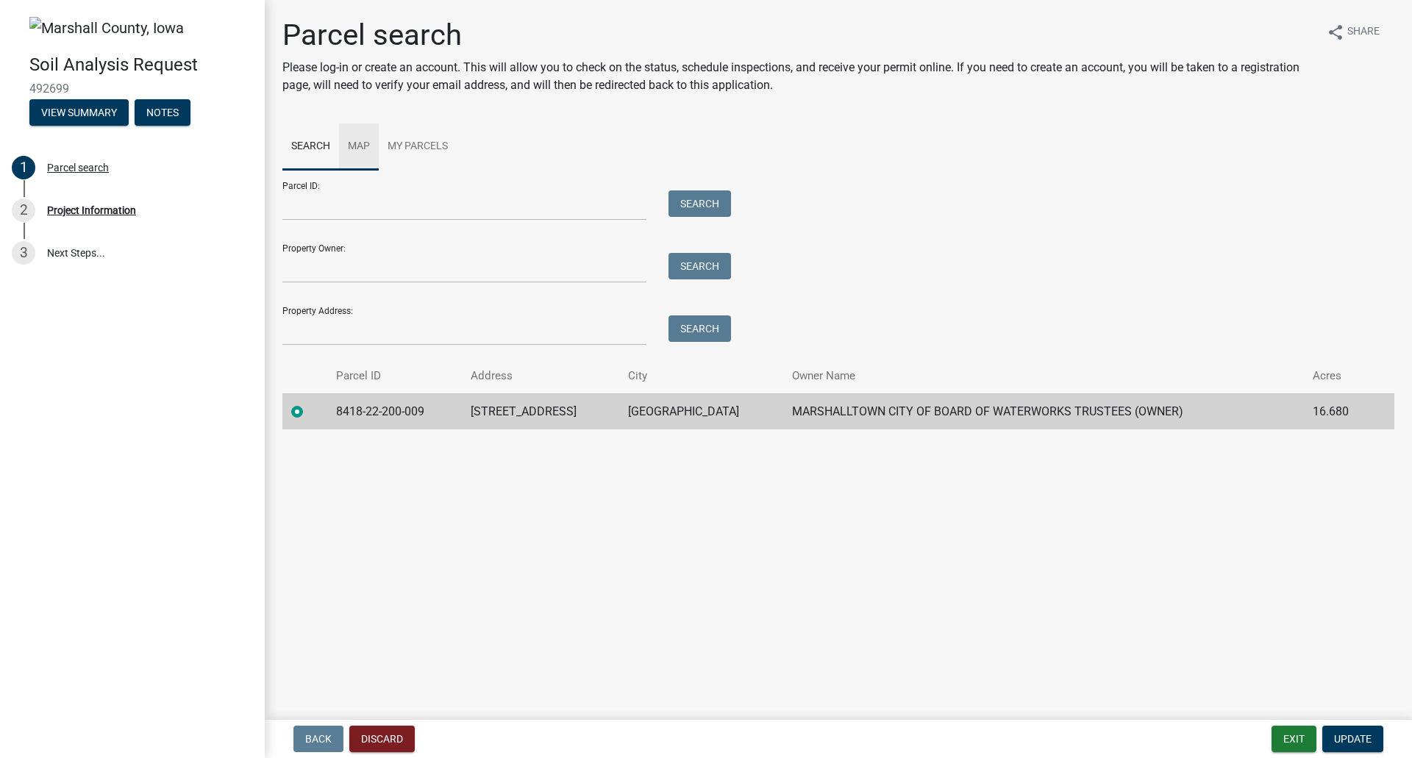
click at [359, 146] on link "Map" at bounding box center [359, 147] width 40 height 47
